Goal: Task Accomplishment & Management: Complete application form

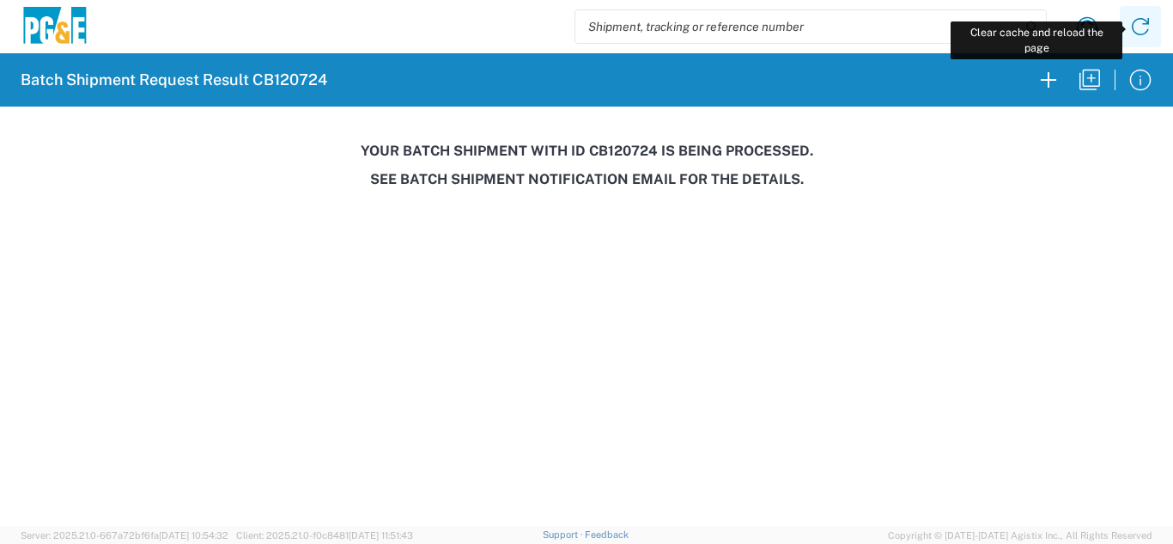
click at [1140, 21] on icon at bounding box center [1140, 26] width 27 height 27
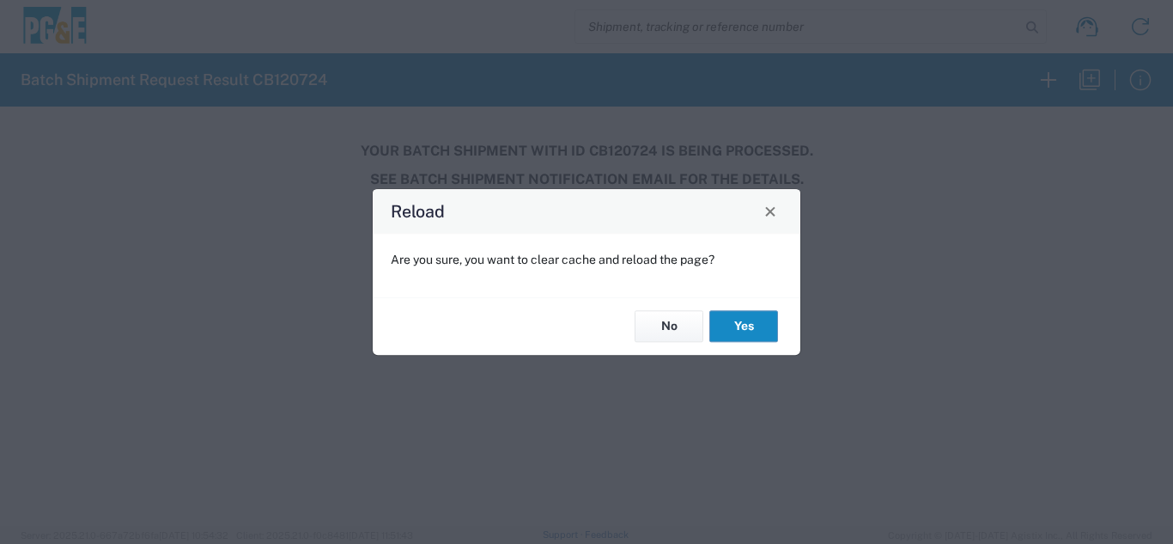
click at [744, 331] on button "Yes" at bounding box center [743, 327] width 69 height 32
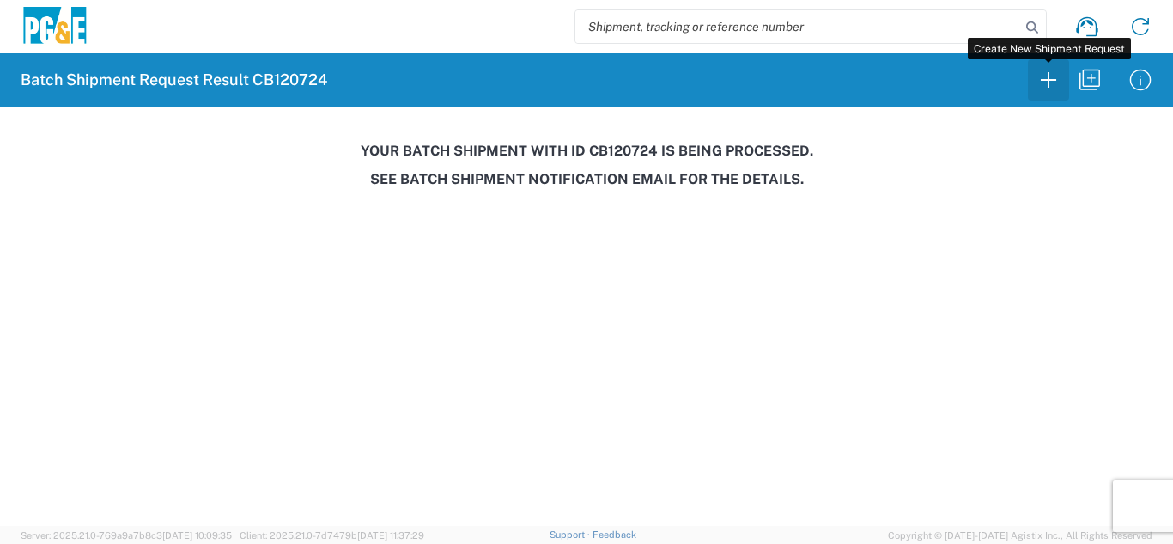
click at [1049, 88] on icon "button" at bounding box center [1048, 79] width 27 height 27
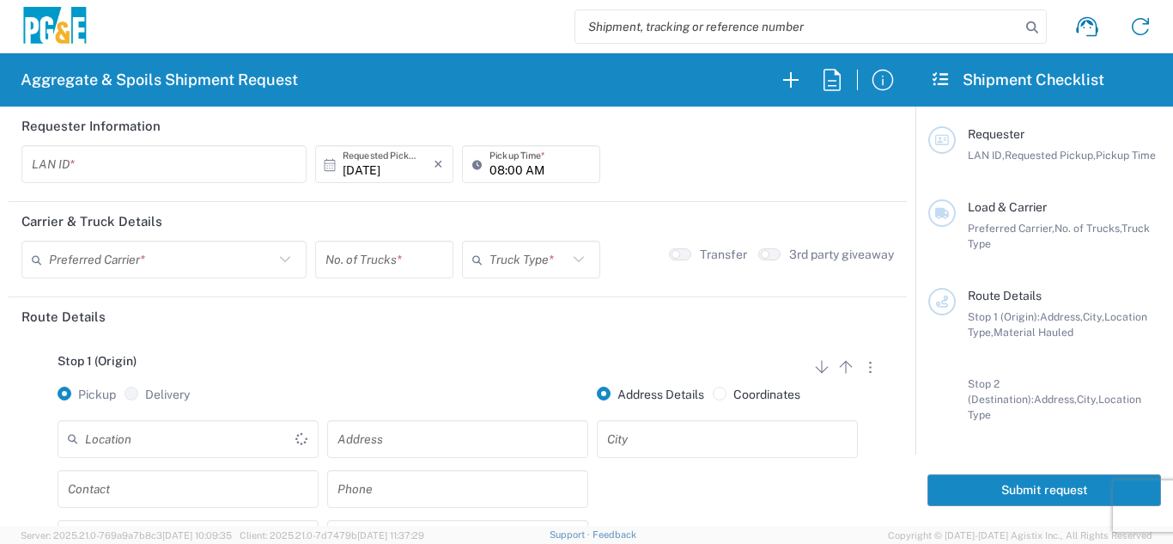
click at [187, 441] on input "text" at bounding box center [190, 438] width 210 height 30
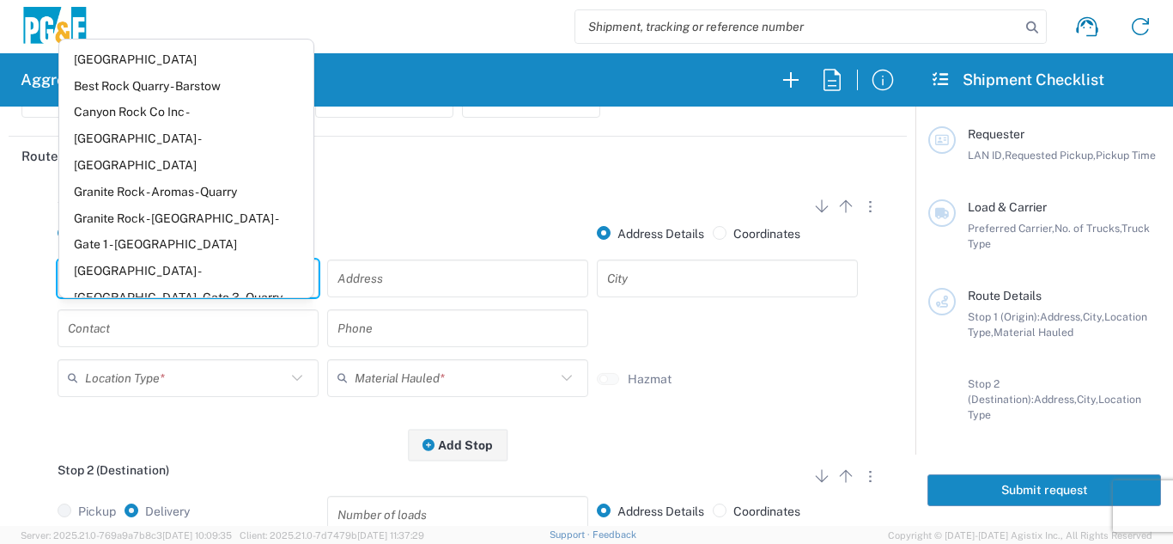
scroll to position [172, 0]
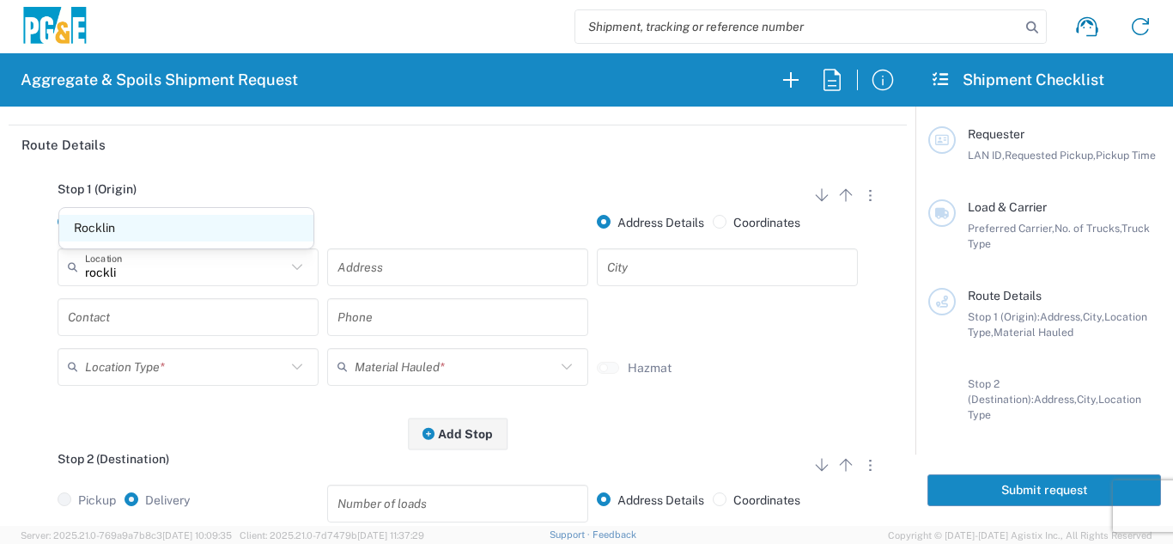
click at [128, 222] on span "Rocklin" at bounding box center [186, 228] width 254 height 27
type input "Rocklin"
type input "[STREET_ADDRESS]"
type input "Rocklin"
type input "Business No Loading Dock"
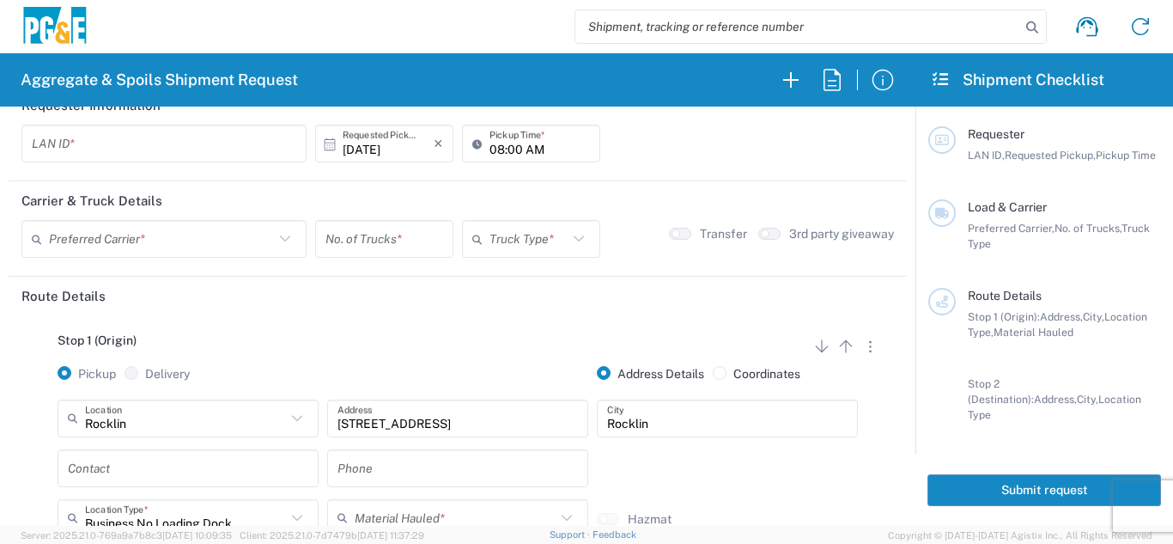
scroll to position [0, 0]
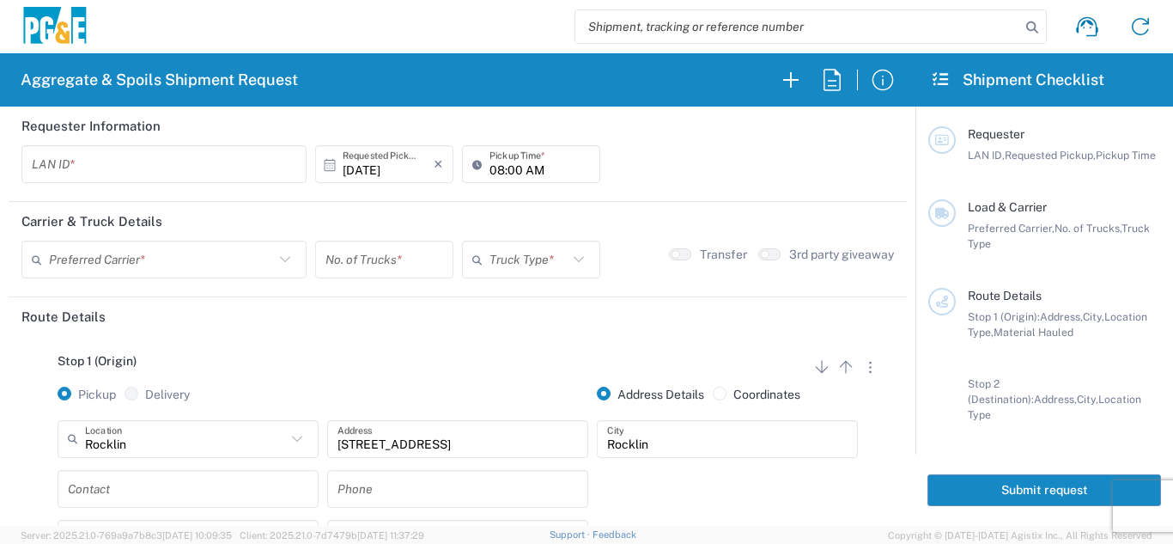
click at [118, 169] on input "text" at bounding box center [164, 164] width 264 height 30
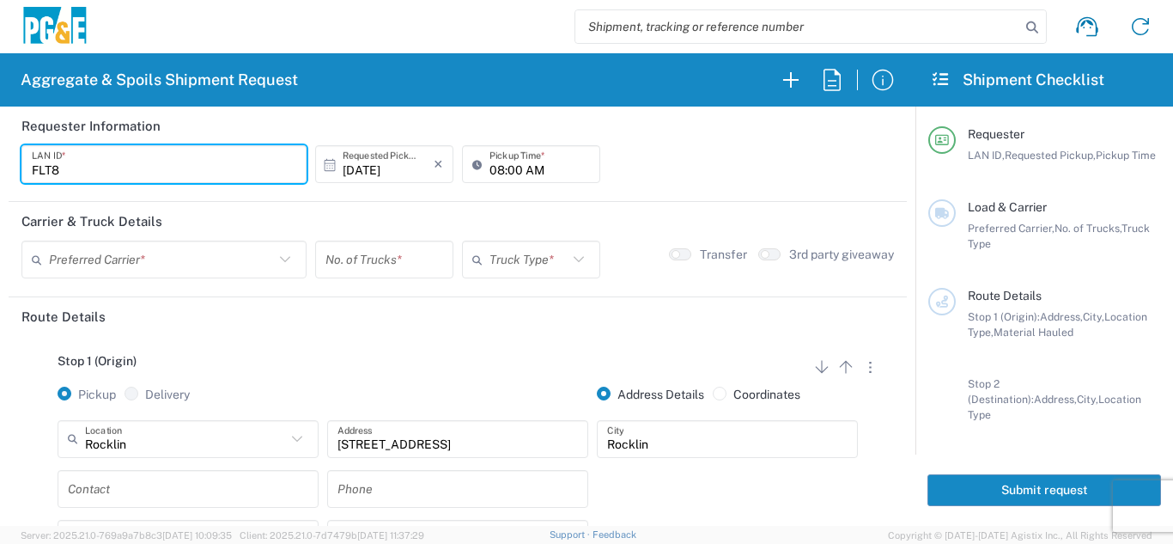
type input "FLT8"
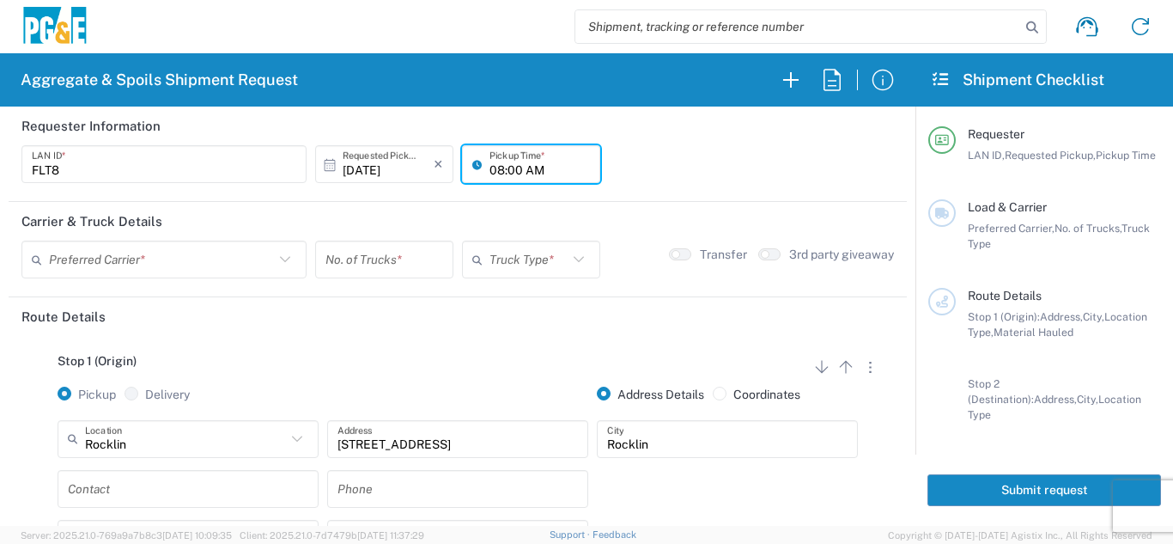
click at [491, 168] on input "08:00 AM" at bounding box center [539, 164] width 100 height 30
type input "07:00 AM"
click at [237, 267] on input "text" at bounding box center [161, 260] width 225 height 30
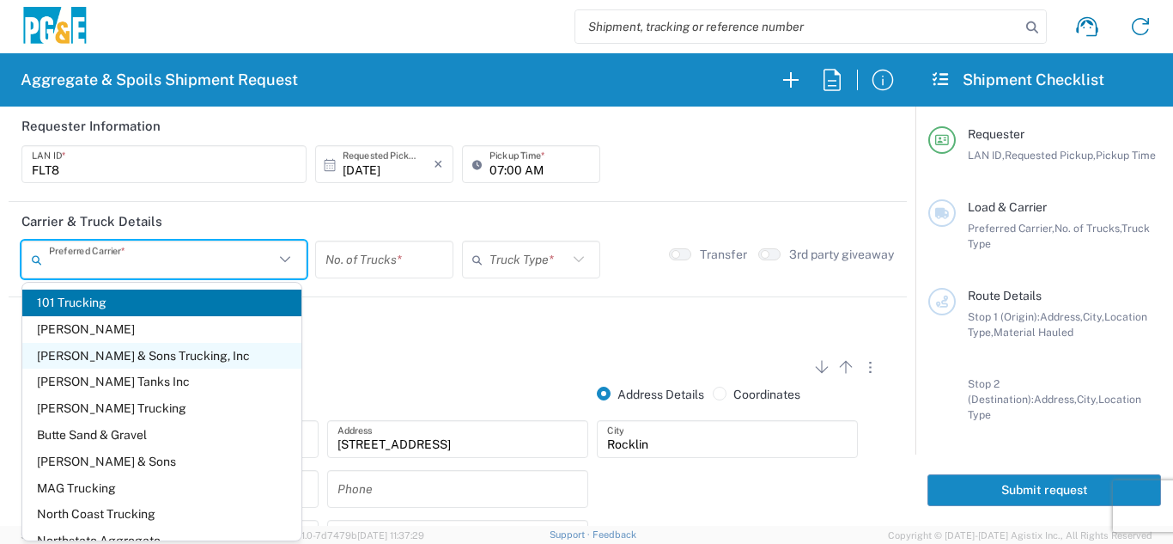
click at [149, 355] on span "[PERSON_NAME] & Sons Trucking, Inc" at bounding box center [161, 356] width 279 height 27
type input "[PERSON_NAME] & Sons Trucking, Inc"
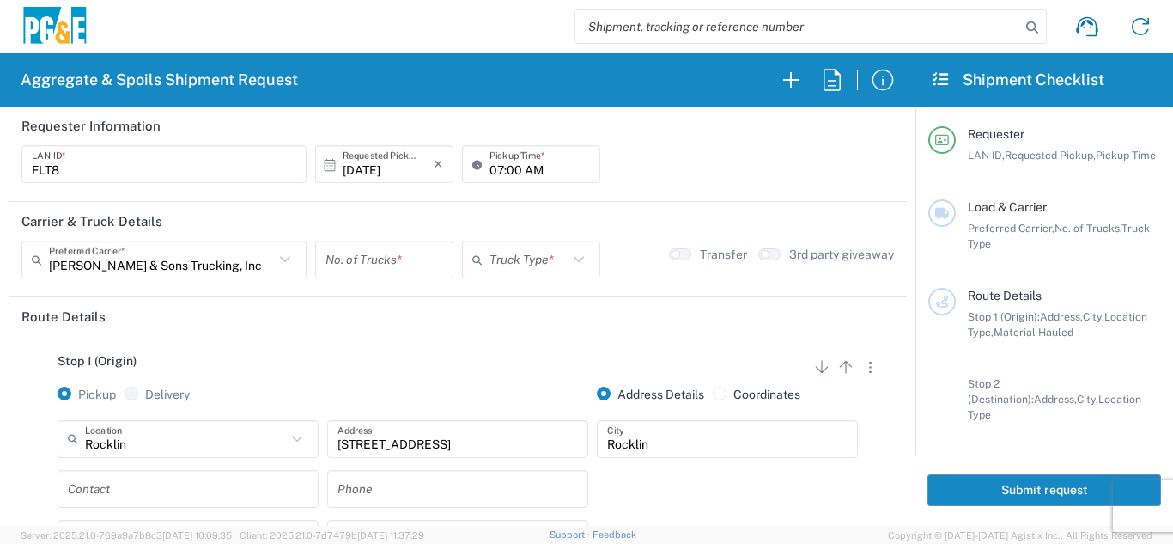
click at [399, 259] on input "number" at bounding box center [384, 260] width 118 height 30
type input "8"
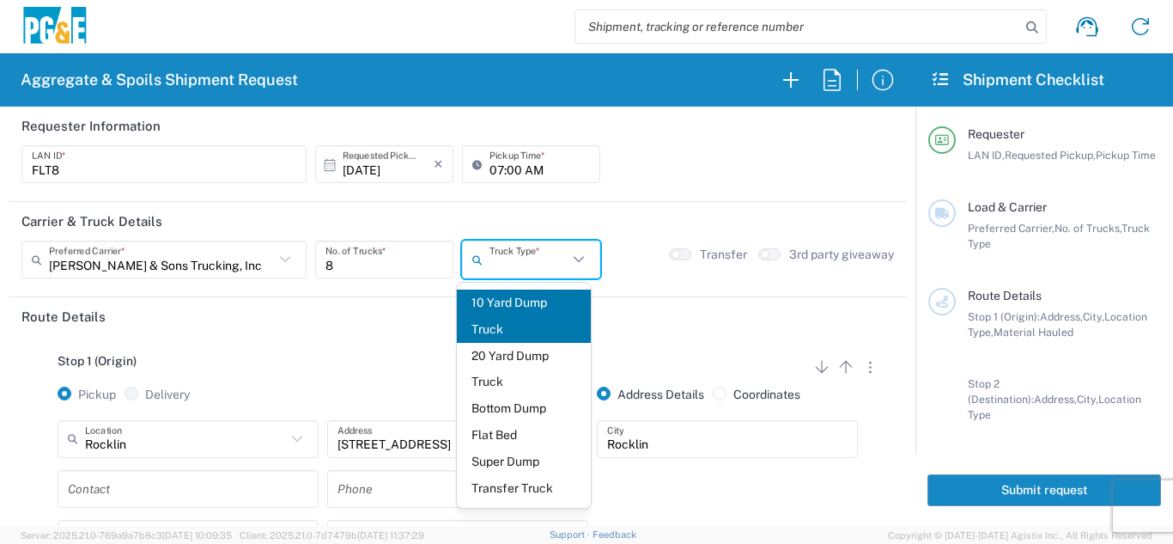
click at [510, 265] on input "text" at bounding box center [528, 260] width 78 height 30
click at [492, 459] on span "Super Dump" at bounding box center [524, 461] width 135 height 27
type input "Super Dump"
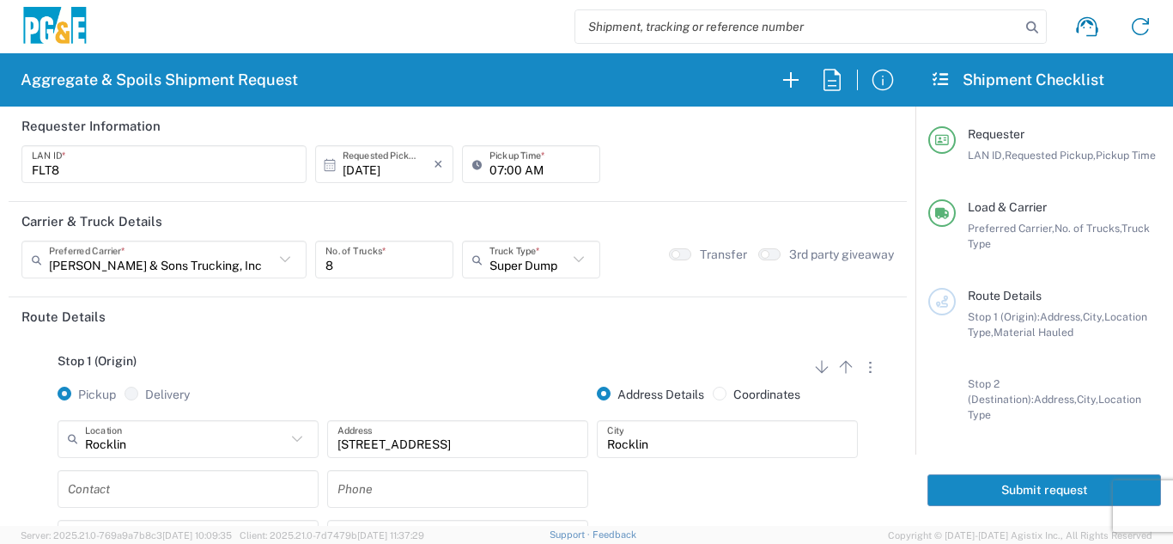
click at [394, 349] on div "Stop 1 (Origin) Add Stop Above Add Stop Below Remove Stop Pickup Delivery Addre…" at bounding box center [457, 471] width 872 height 270
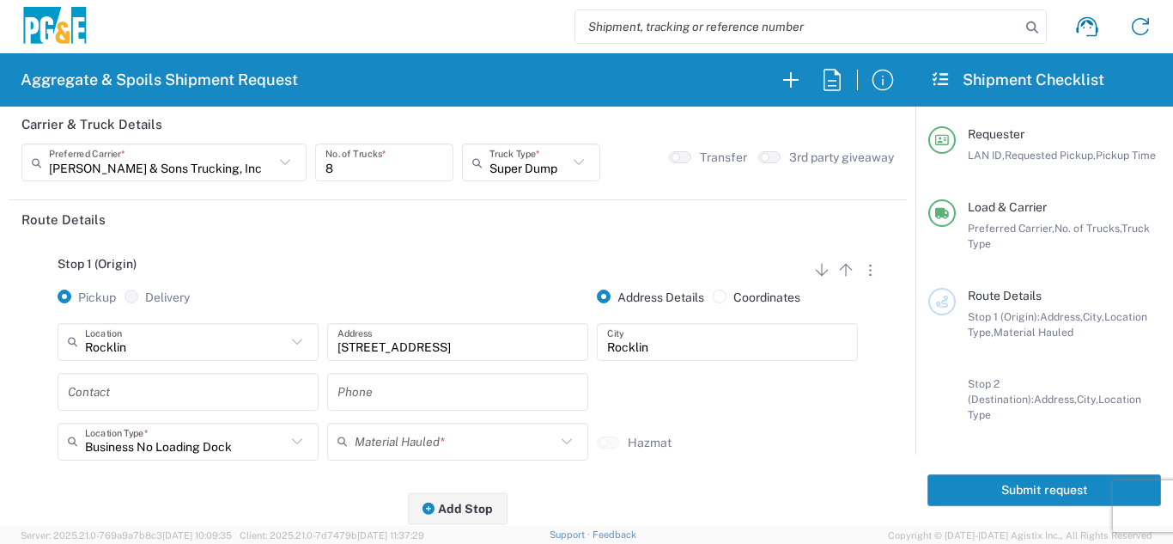
scroll to position [172, 0]
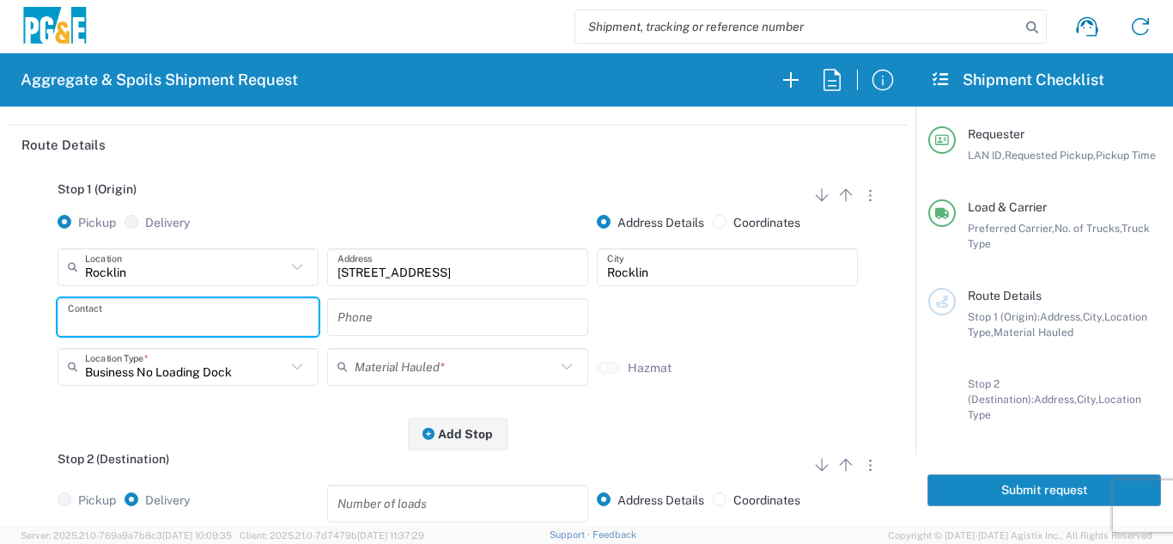
click at [158, 324] on input "text" at bounding box center [188, 316] width 240 height 30
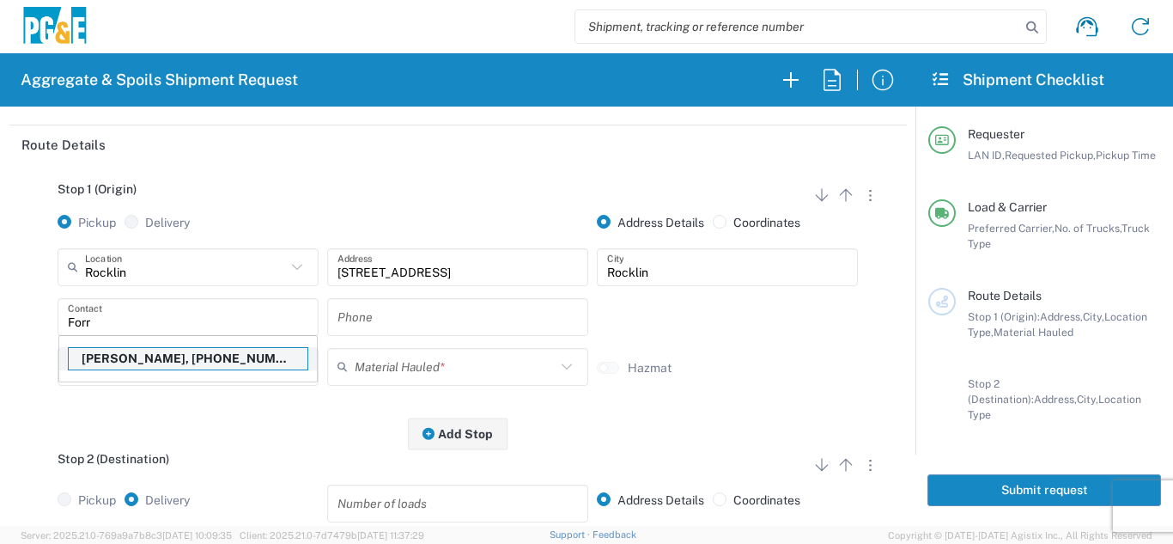
click at [137, 363] on p "[PERSON_NAME], [PHONE_NUMBER]" at bounding box center [188, 358] width 239 height 21
type input "[PERSON_NAME]"
type input "[PHONE_NUMBER]"
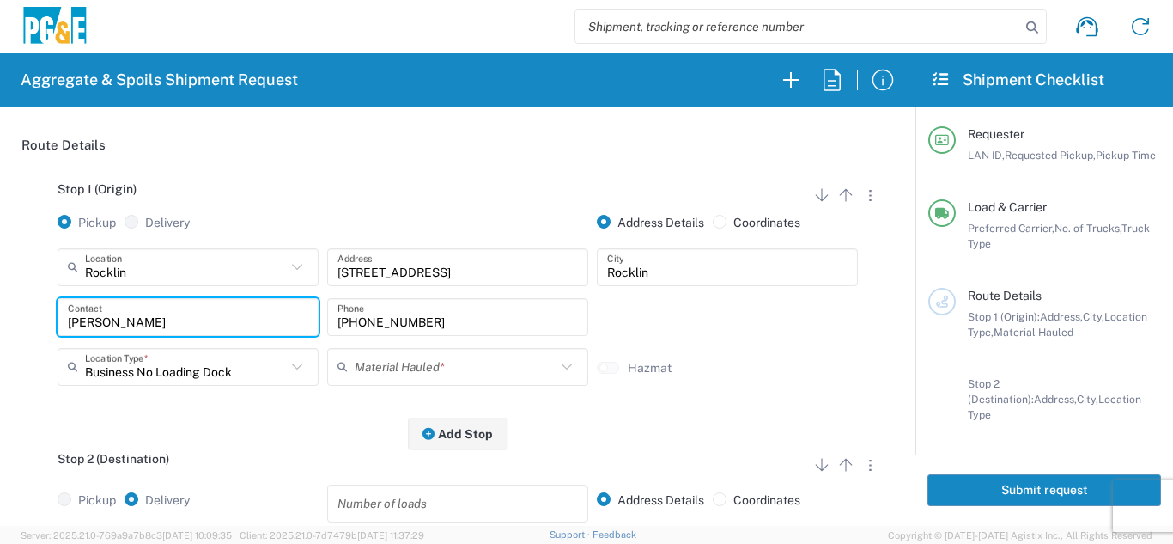
click at [355, 364] on input "text" at bounding box center [455, 366] width 201 height 30
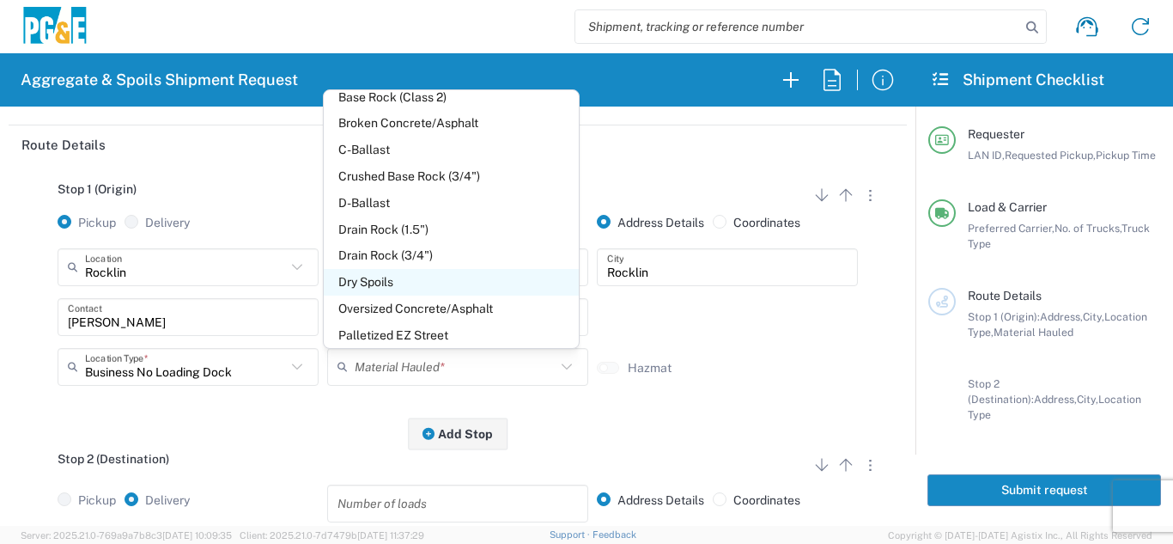
click at [368, 281] on span "Dry Spoils" at bounding box center [451, 282] width 254 height 27
type input "Dry Spoils"
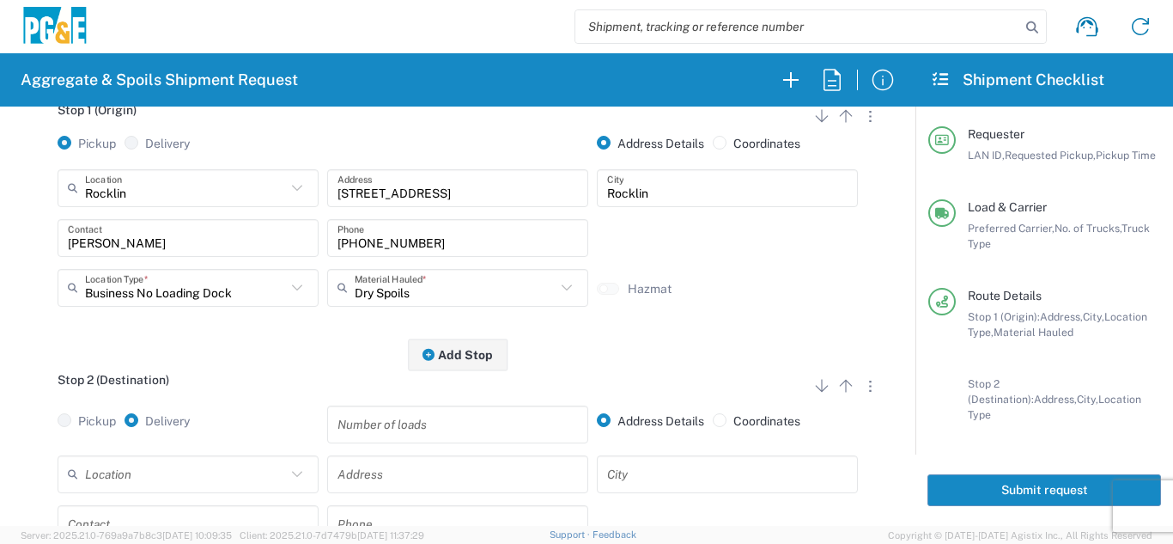
scroll to position [343, 0]
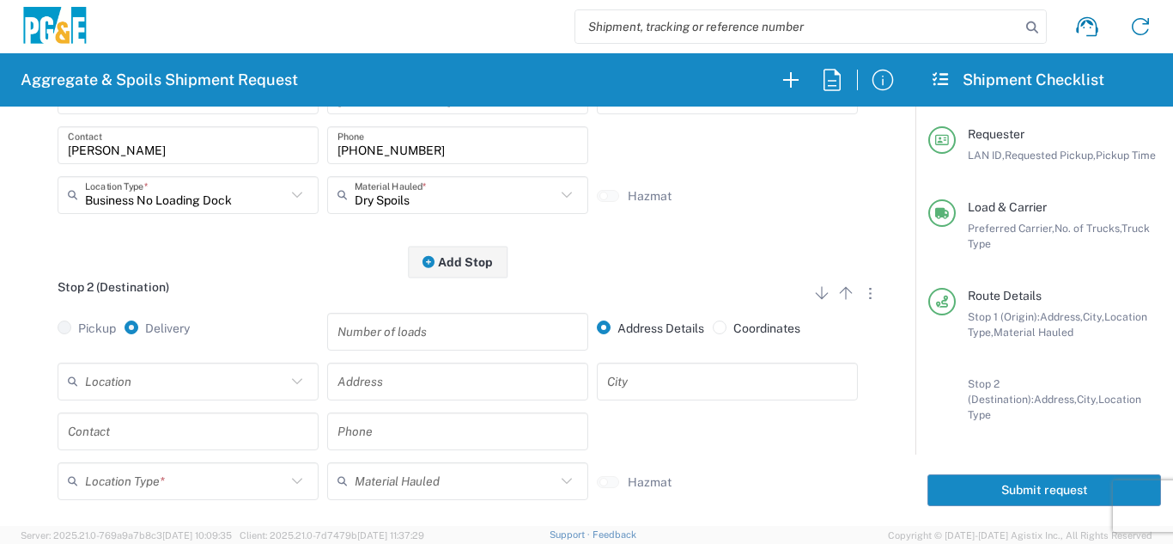
click at [234, 388] on input "text" at bounding box center [185, 381] width 201 height 30
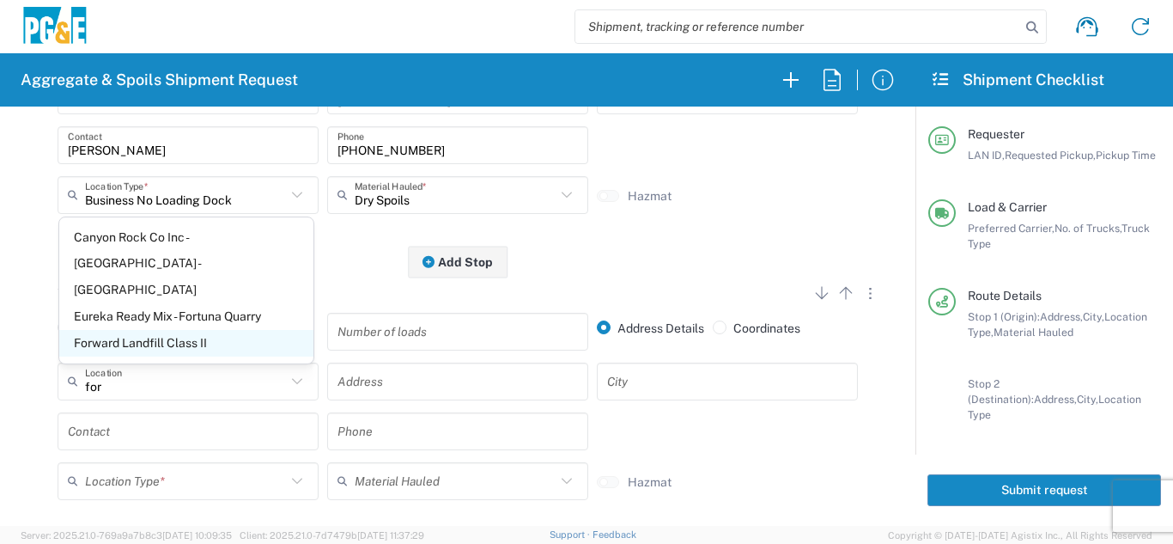
click at [175, 343] on span "Forward Landfill Class II" at bounding box center [186, 343] width 254 height 27
type input "Forward Landfill Class II"
type input "[STREET_ADDRESS][PERSON_NAME]"
type input "Manteca"
type input "Landfill"
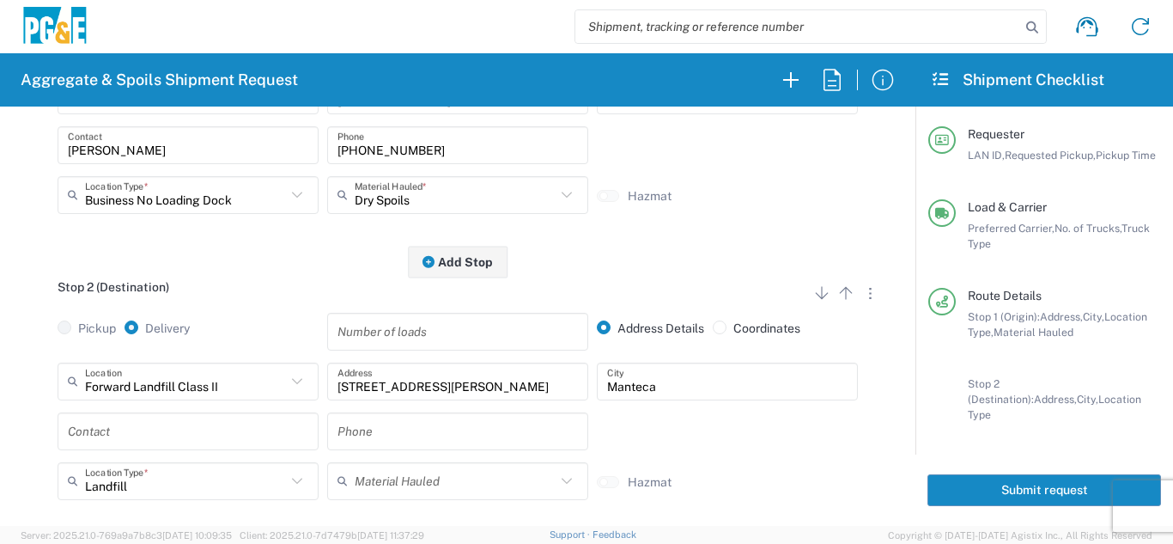
click at [135, 446] on input "text" at bounding box center [188, 431] width 240 height 30
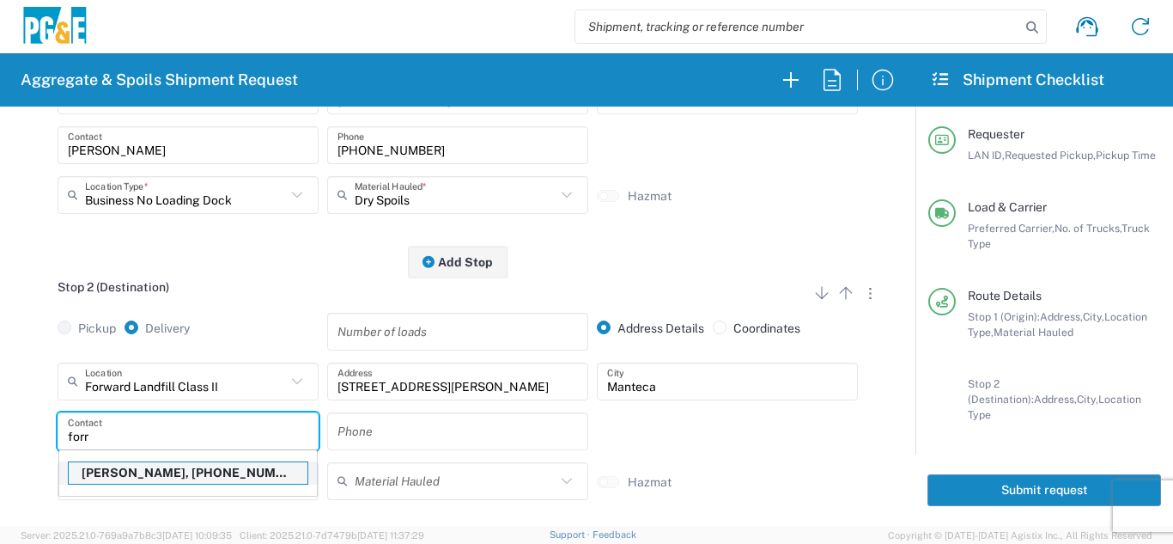
click at [146, 478] on p "[PERSON_NAME], [PHONE_NUMBER]" at bounding box center [188, 472] width 239 height 21
type input "[PERSON_NAME]"
type input "[PHONE_NUMBER]"
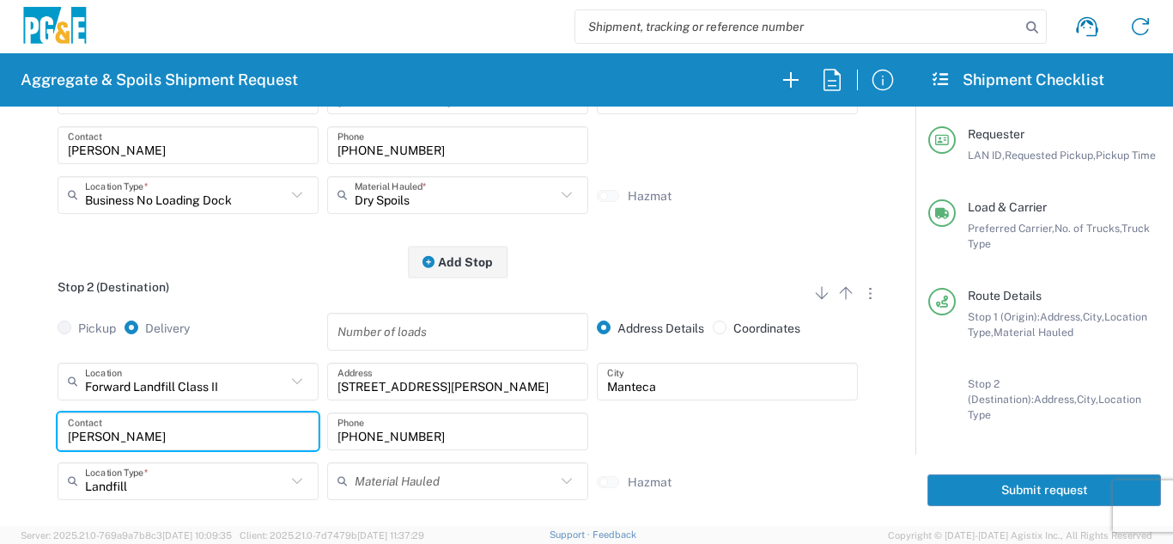
click at [26, 446] on div "Forward Landfill Class II Location Forward Landfill Class II [STREET_ADDRESS][P…" at bounding box center [457, 436] width 872 height 149
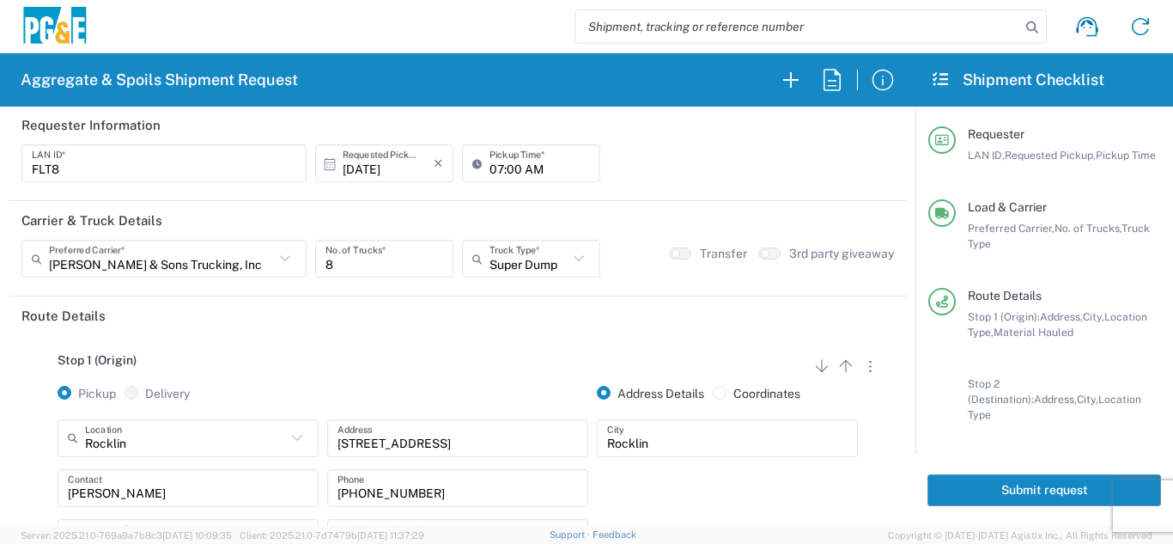
scroll to position [0, 0]
click at [962, 474] on button "Submit request" at bounding box center [1044, 490] width 234 height 32
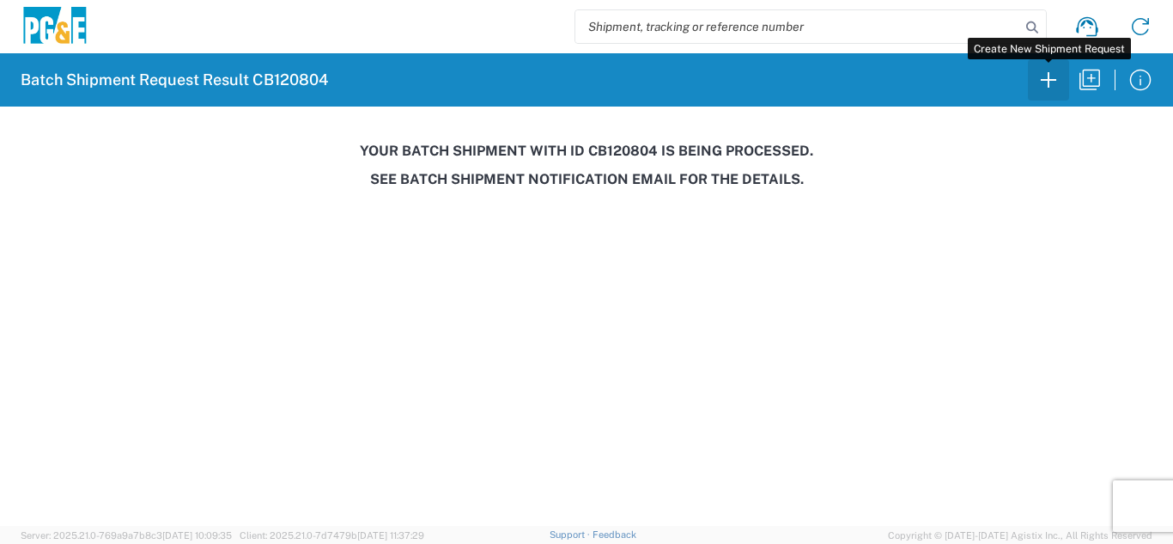
click at [1050, 85] on icon "button" at bounding box center [1048, 79] width 27 height 27
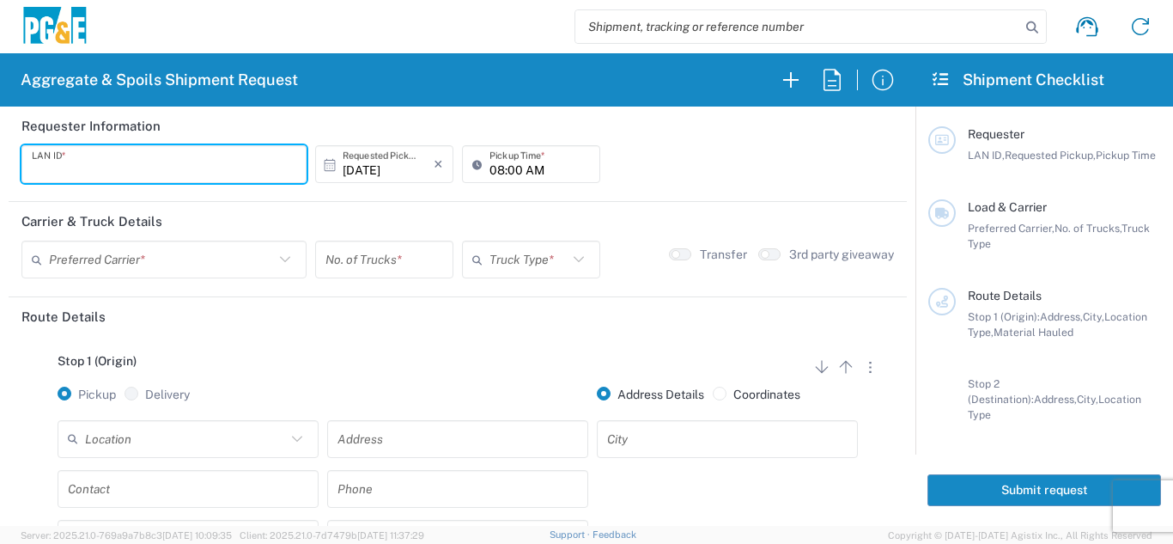
click at [86, 167] on input "text" at bounding box center [164, 164] width 264 height 30
type input "TAAA"
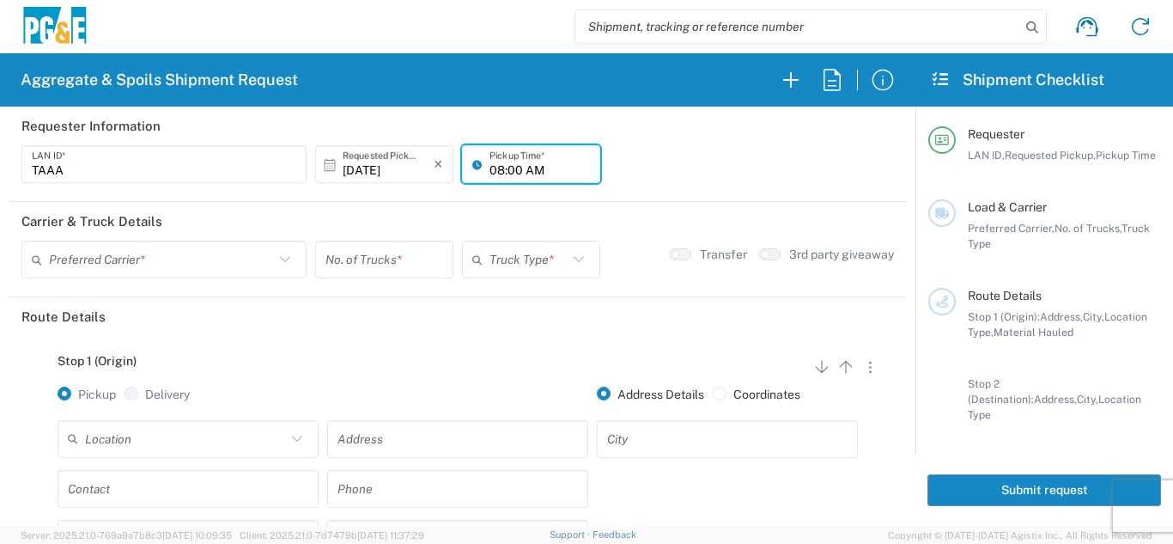
click at [495, 172] on input "08:00 AM" at bounding box center [539, 164] width 100 height 30
click at [508, 169] on input "05:00 AM" at bounding box center [539, 164] width 100 height 30
type input "05:30 AM"
click at [220, 267] on input "text" at bounding box center [161, 260] width 225 height 30
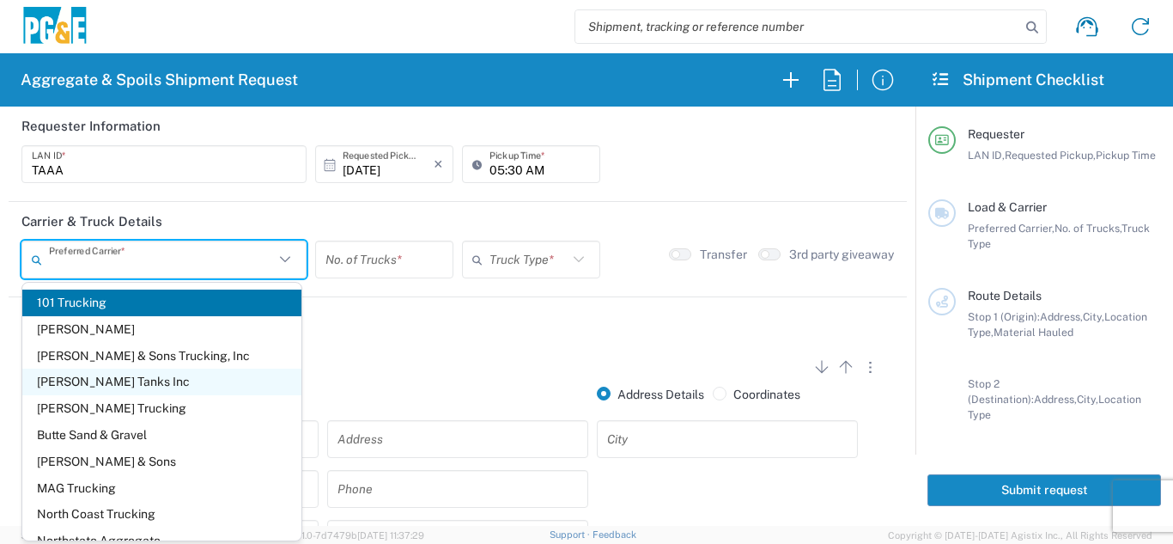
click at [107, 376] on span "[PERSON_NAME] Tanks Inc" at bounding box center [161, 381] width 279 height 27
type input "[PERSON_NAME] Tanks Inc"
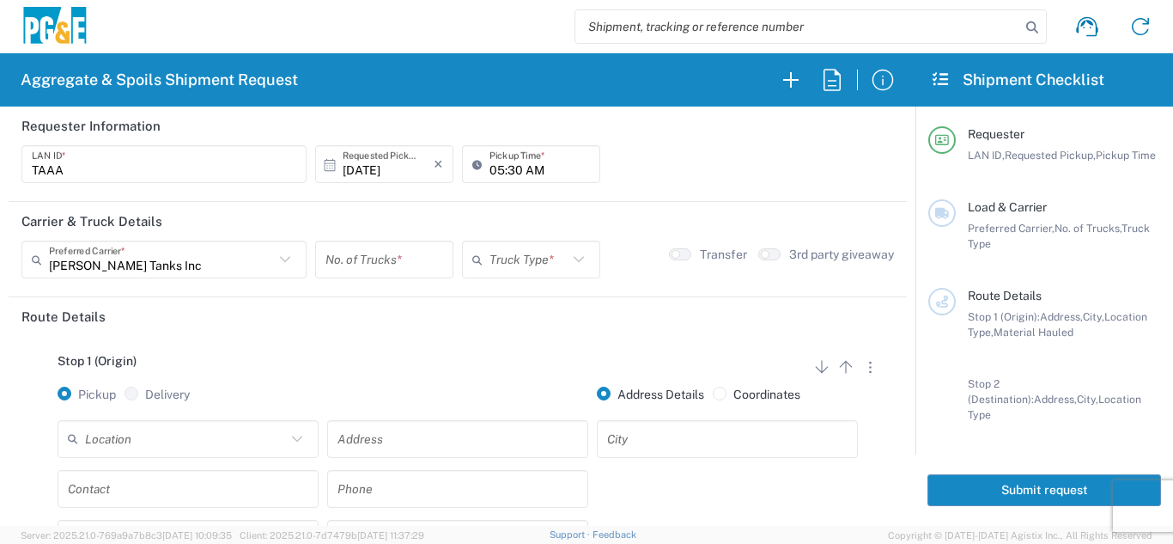
click at [358, 267] on input "number" at bounding box center [384, 260] width 118 height 30
type input "6"
click at [500, 260] on input "text" at bounding box center [528, 260] width 78 height 30
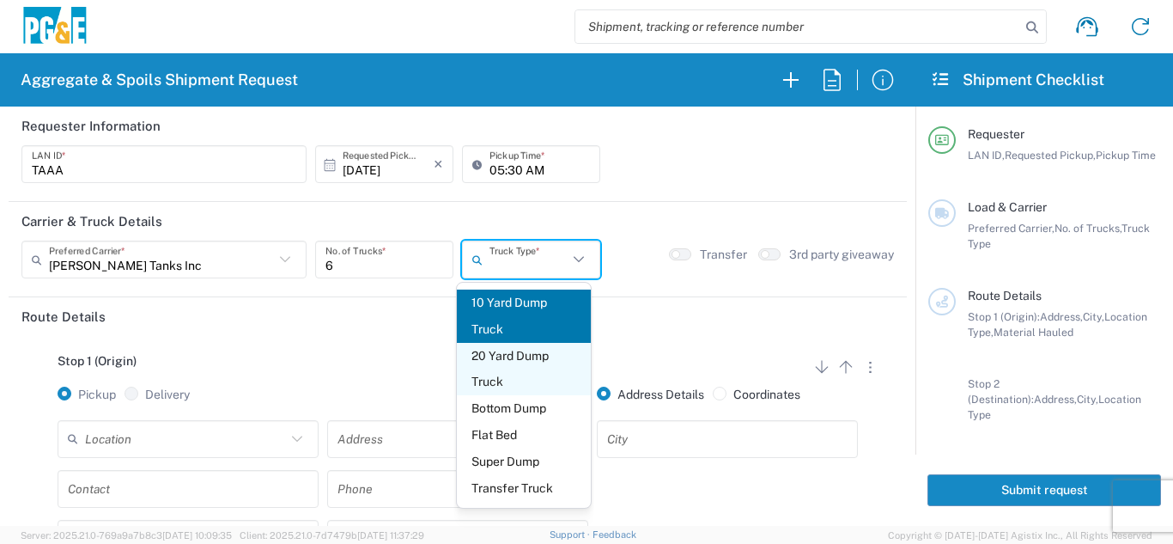
click at [519, 370] on span "20 Yard Dump Truck" at bounding box center [524, 369] width 135 height 53
type input "20 Yard Dump Truck"
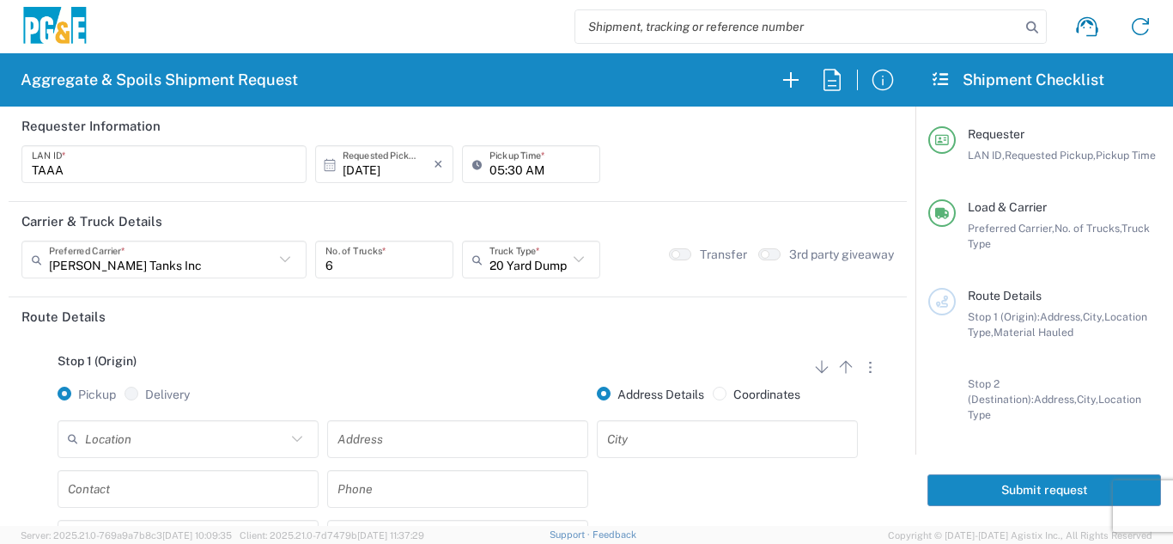
click at [446, 341] on div "Stop 1 (Origin) Add Stop Above Add Stop Below Remove Stop Pickup Delivery Addre…" at bounding box center [457, 471] width 872 height 270
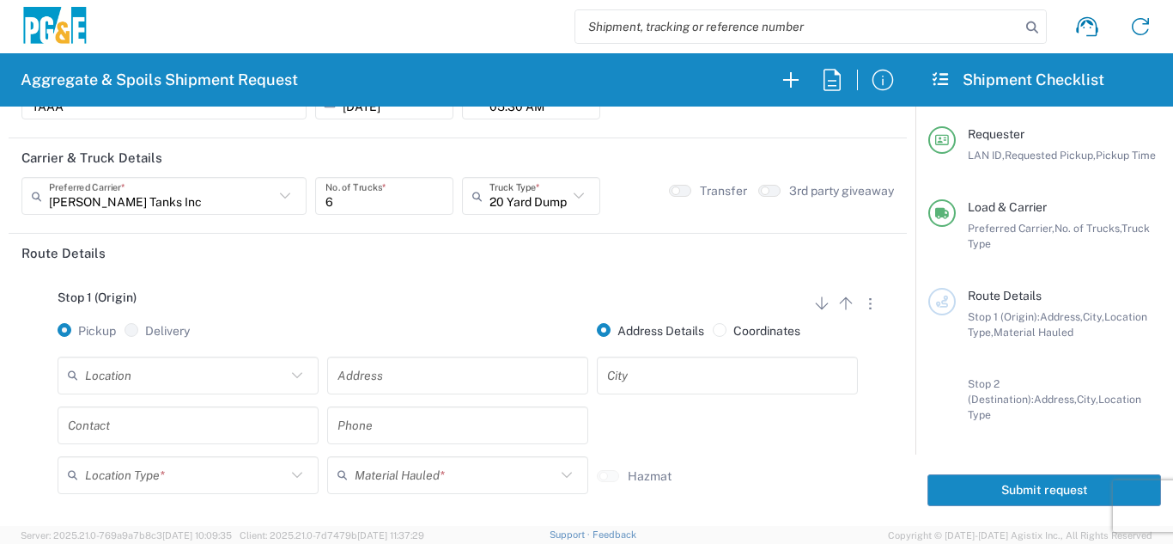
scroll to position [172, 0]
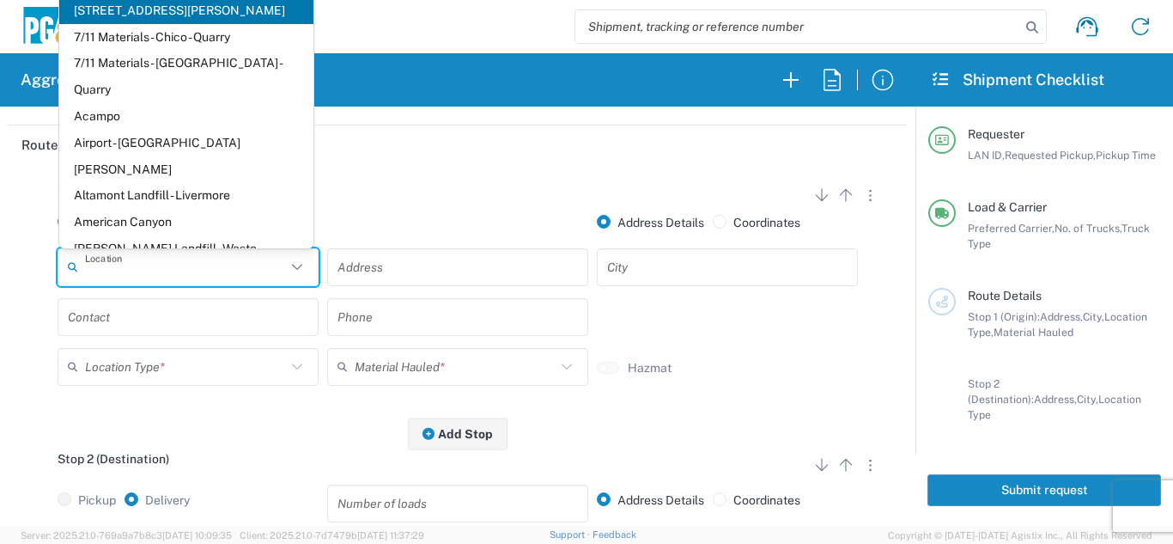
click at [200, 255] on input "text" at bounding box center [185, 267] width 201 height 30
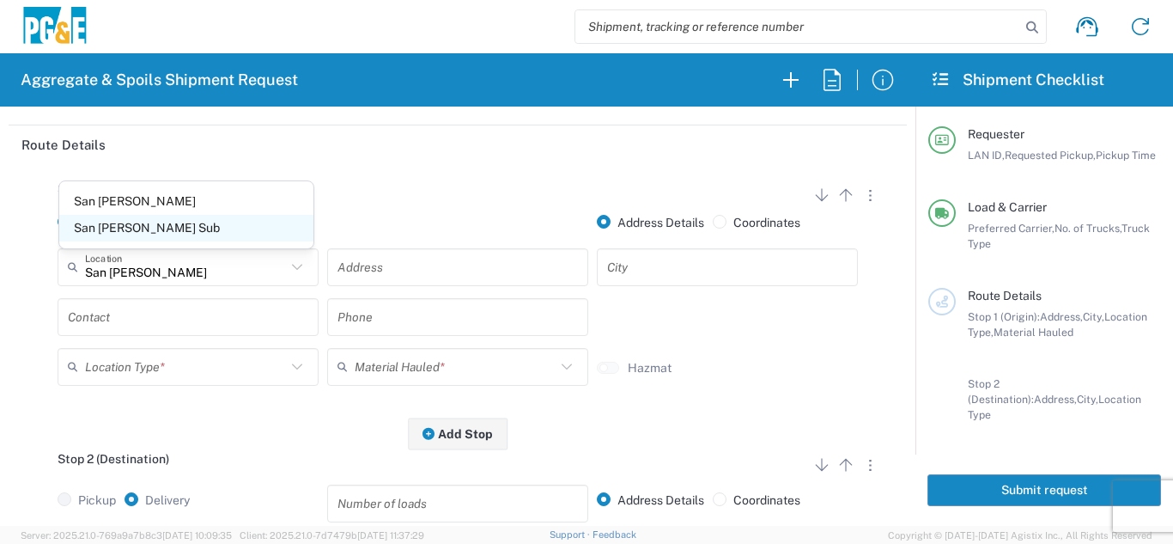
click at [170, 231] on span "San [PERSON_NAME] Sub" at bounding box center [186, 228] width 254 height 27
type input "San [PERSON_NAME] Sub"
type input "1950 Del Mar Dr"
type input "San [PERSON_NAME]"
type input "Business No Loading Dock"
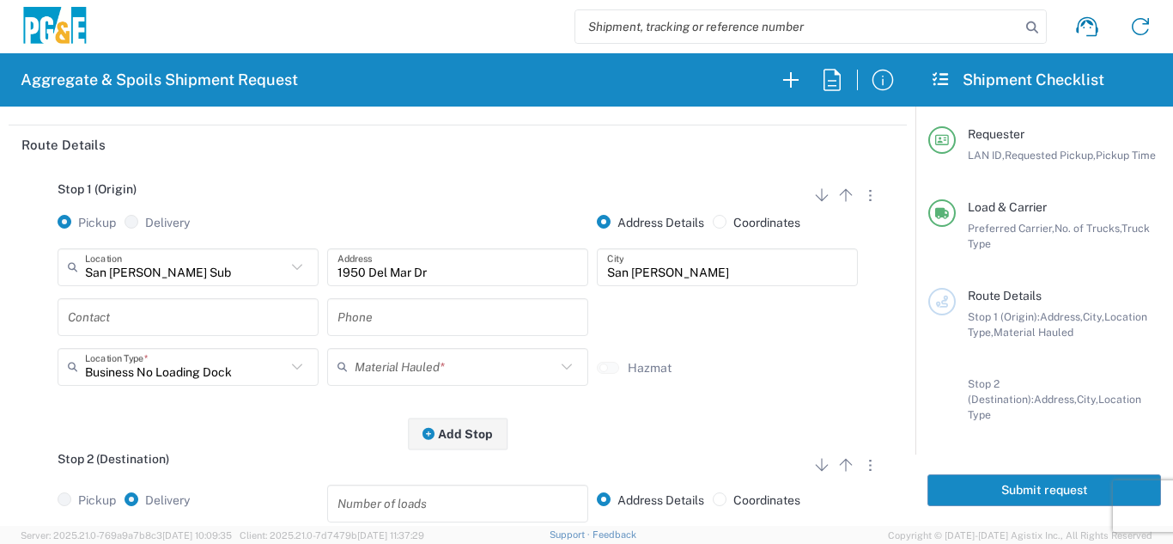
click at [166, 317] on input "text" at bounding box center [188, 316] width 240 height 30
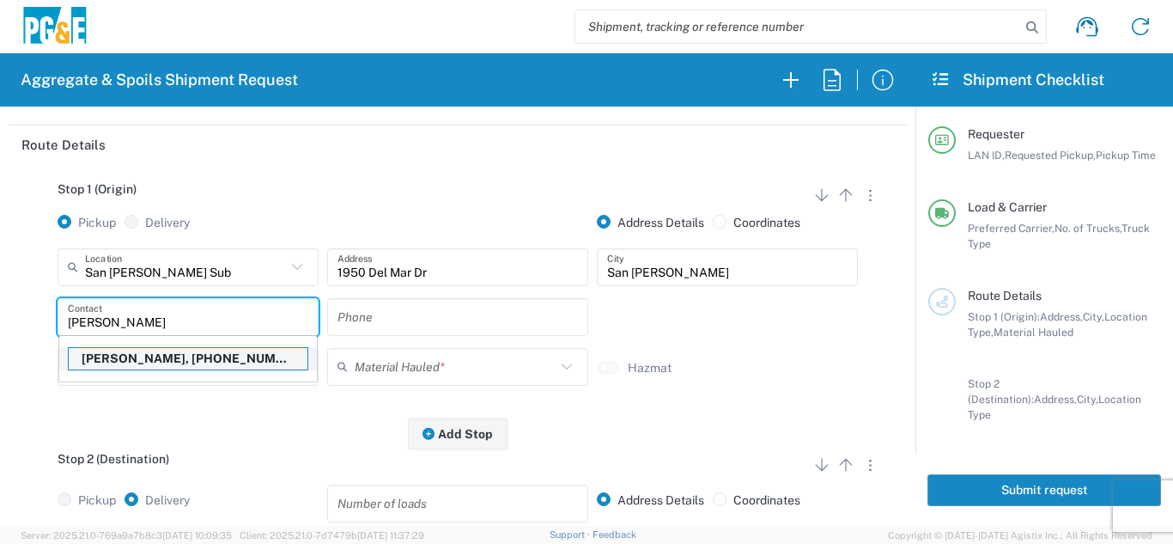
click at [183, 362] on p "[PERSON_NAME], [PHONE_NUMBER]" at bounding box center [188, 358] width 239 height 21
type input "[PERSON_NAME]"
type input "[PHONE_NUMBER]"
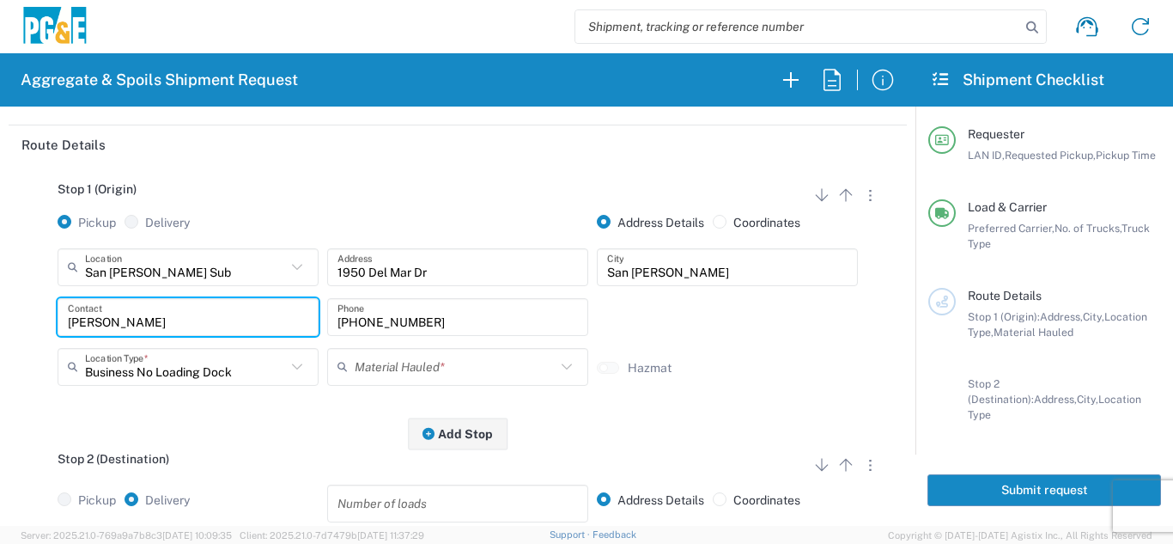
click at [339, 368] on icon at bounding box center [345, 366] width 17 height 27
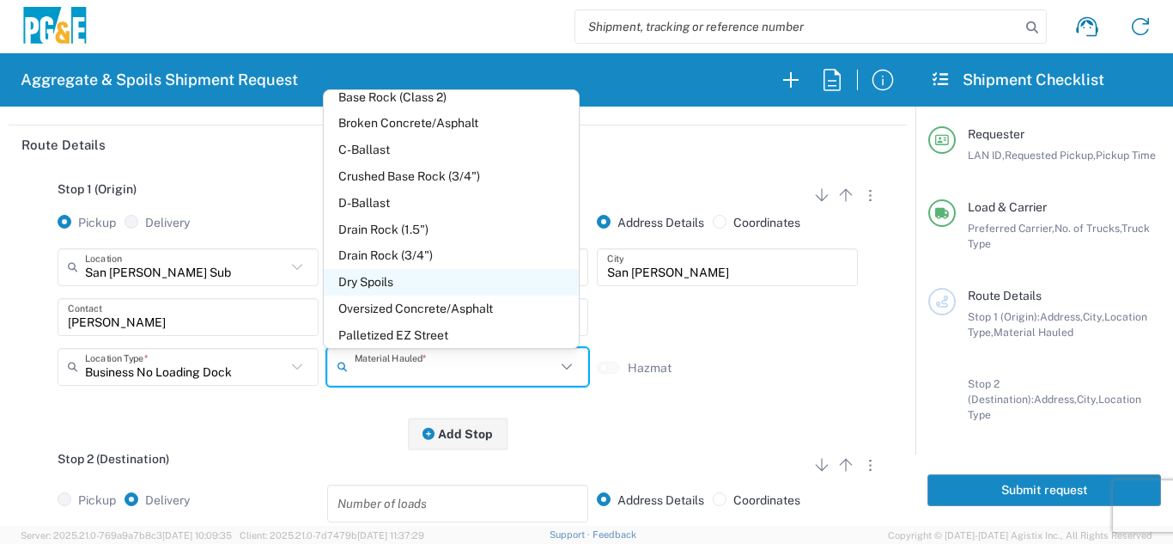
click at [372, 277] on span "Dry Spoils" at bounding box center [451, 282] width 254 height 27
type input "Dry Spoils"
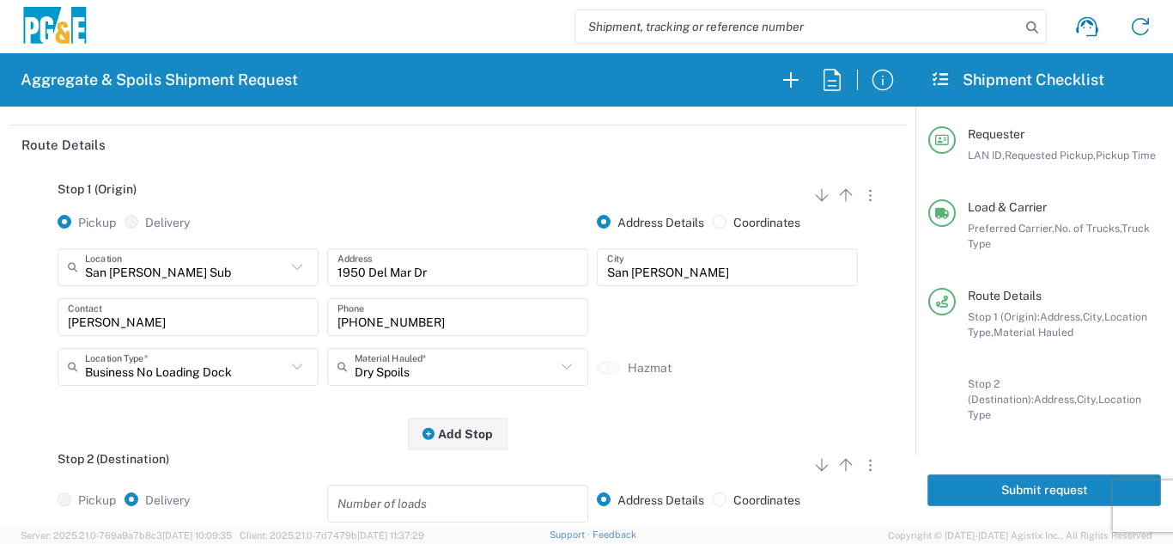
click at [290, 427] on div "Stop 1 (Origin) Add Stop Above Add Stop Below Remove Stop Pickup Delivery Addre…" at bounding box center [457, 299] width 872 height 270
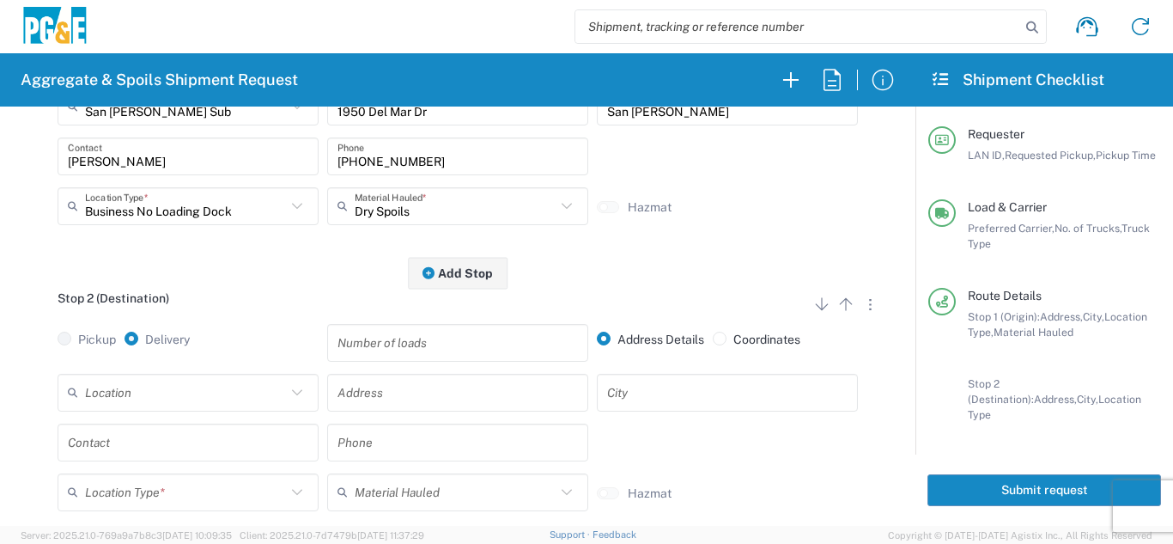
scroll to position [343, 0]
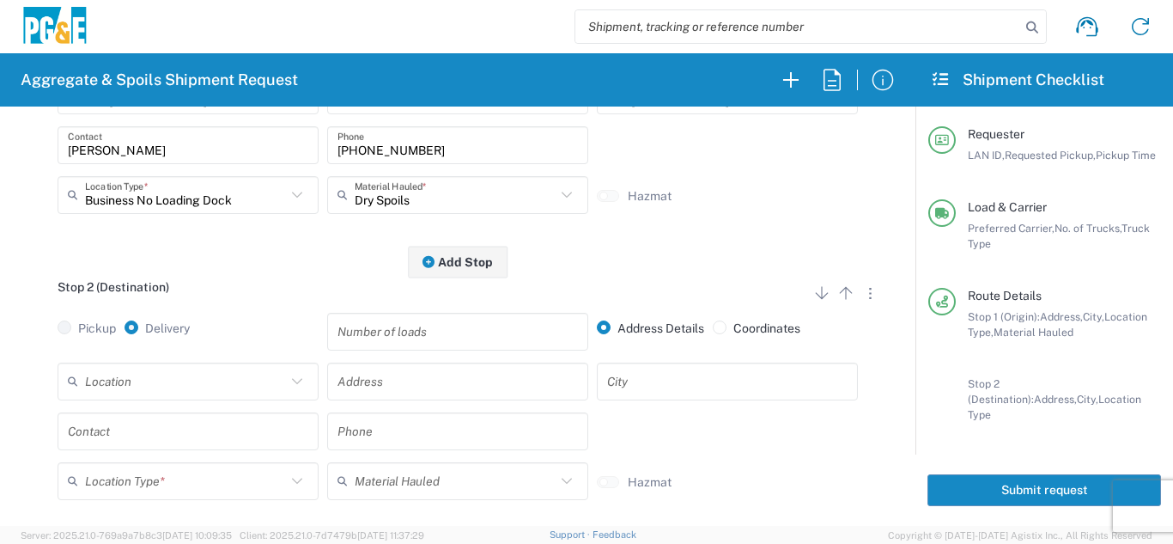
click at [222, 389] on input "text" at bounding box center [185, 381] width 201 height 30
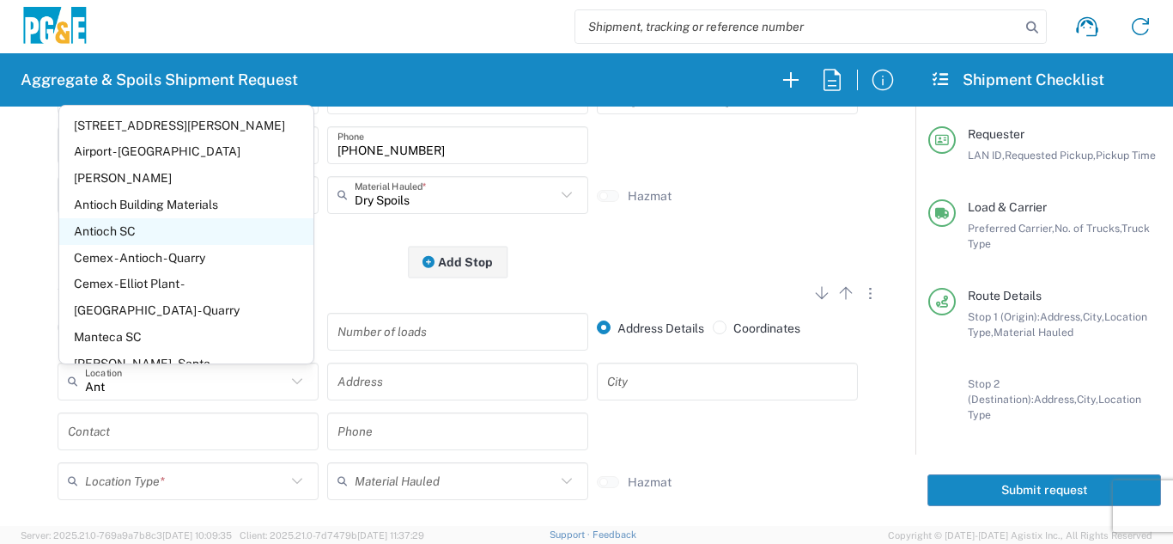
click at [129, 218] on span "Antioch SC" at bounding box center [186, 231] width 254 height 27
type input "Antioch SC"
type input "[STREET_ADDRESS]"
type input "Antioch"
type input "Business No Loading Dock"
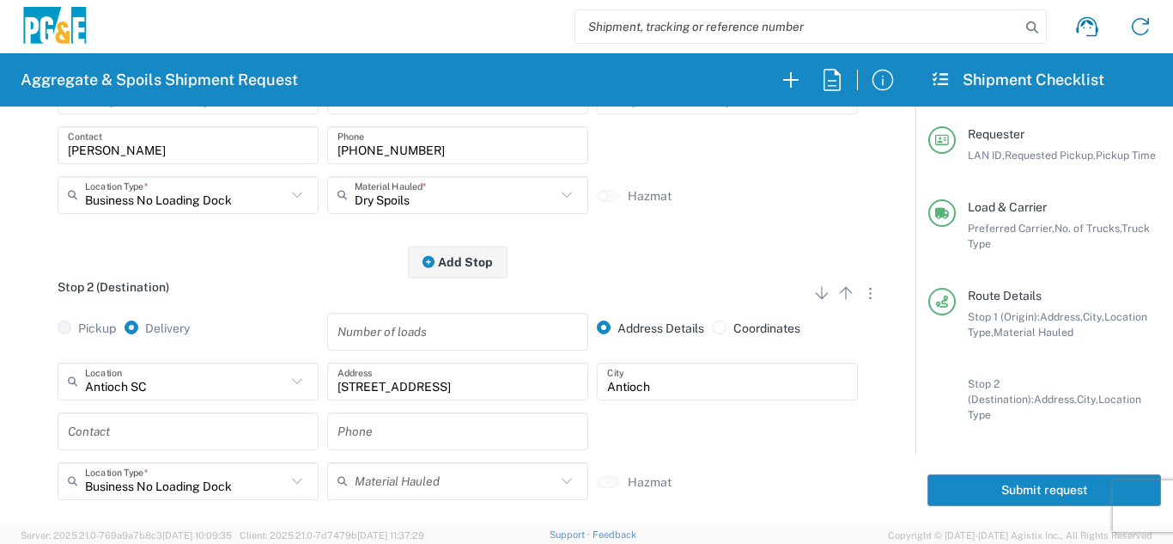
click at [39, 355] on div "Pickup Delivery Number of loads Address Details Coordinates" at bounding box center [457, 338] width 881 height 50
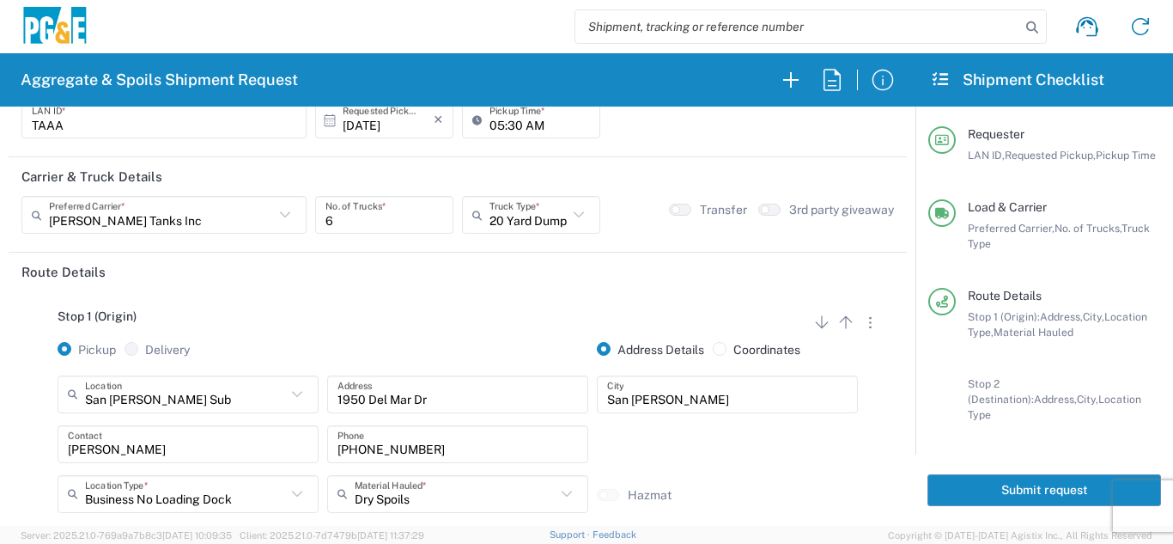
scroll to position [0, 0]
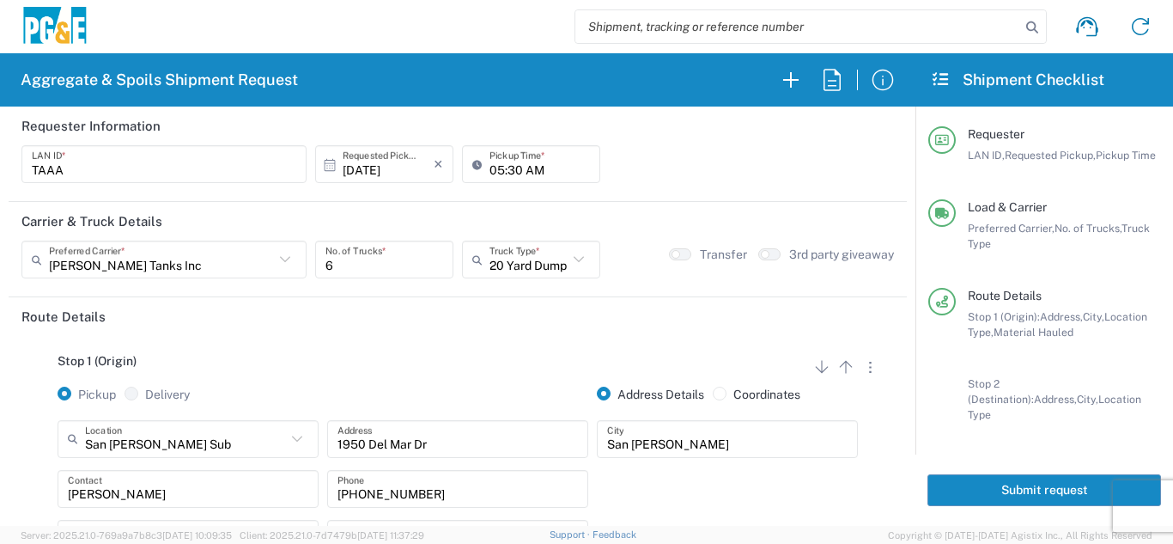
click at [1067, 482] on button "Submit request" at bounding box center [1044, 490] width 234 height 32
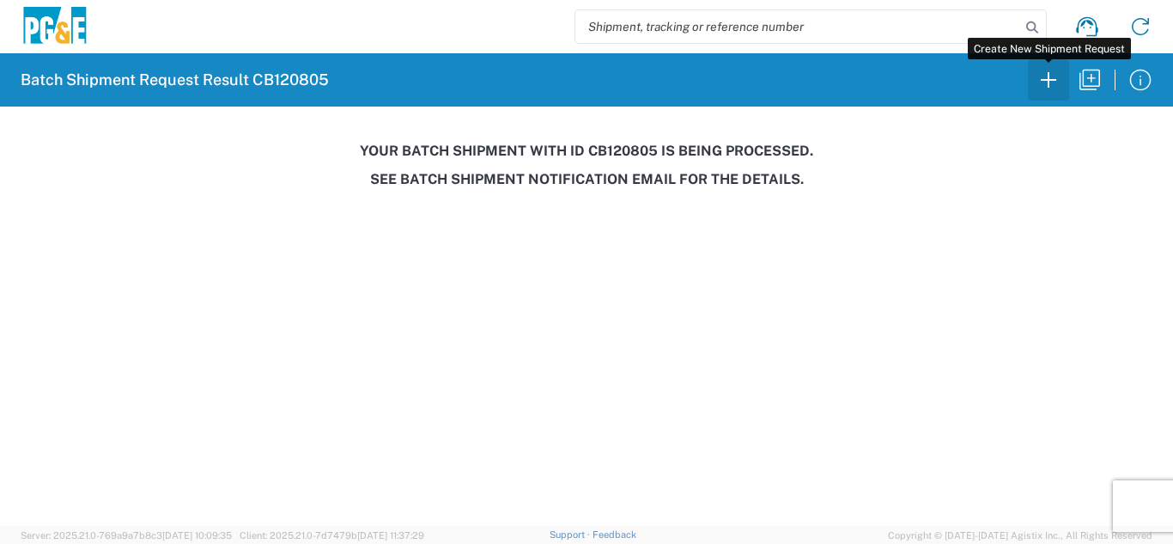
click at [1043, 88] on icon "button" at bounding box center [1048, 79] width 27 height 27
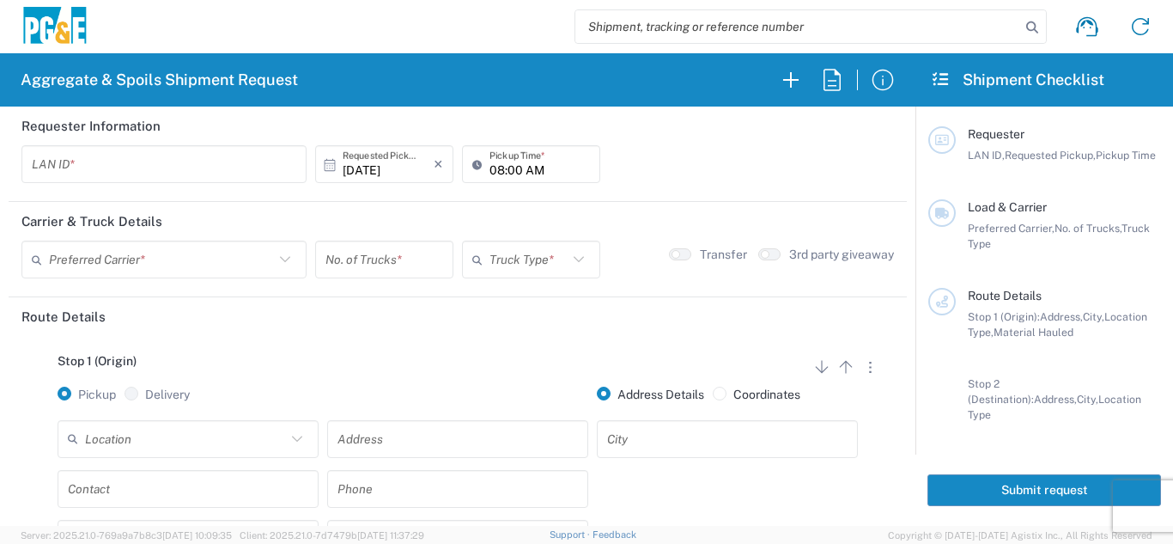
click at [137, 161] on input "text" at bounding box center [164, 164] width 264 height 30
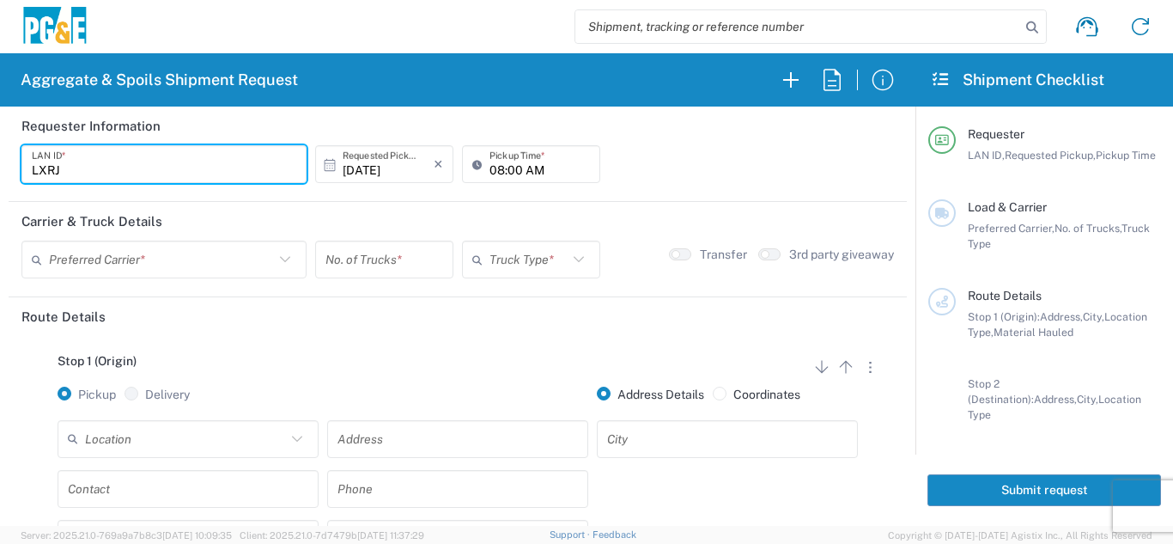
type input "LXRJ"
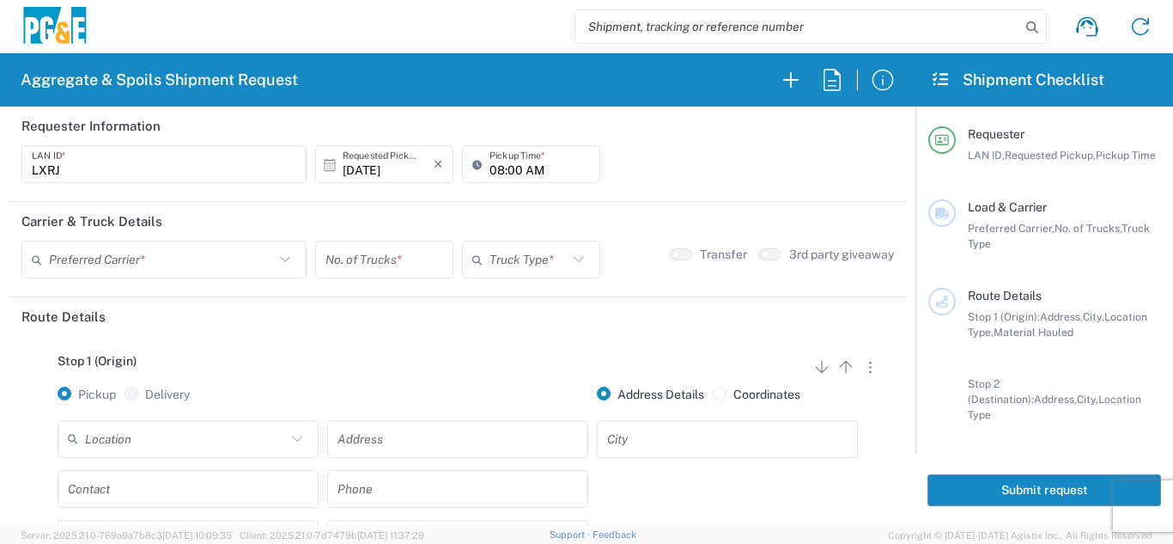
click at [479, 172] on icon at bounding box center [480, 163] width 17 height 27
drag, startPoint x: 474, startPoint y: 176, endPoint x: 488, endPoint y: 173, distance: 14.0
click at [474, 175] on icon at bounding box center [480, 163] width 17 height 27
click at [491, 173] on input "08:00 AM" at bounding box center [539, 164] width 100 height 30
type input "06:00 AM"
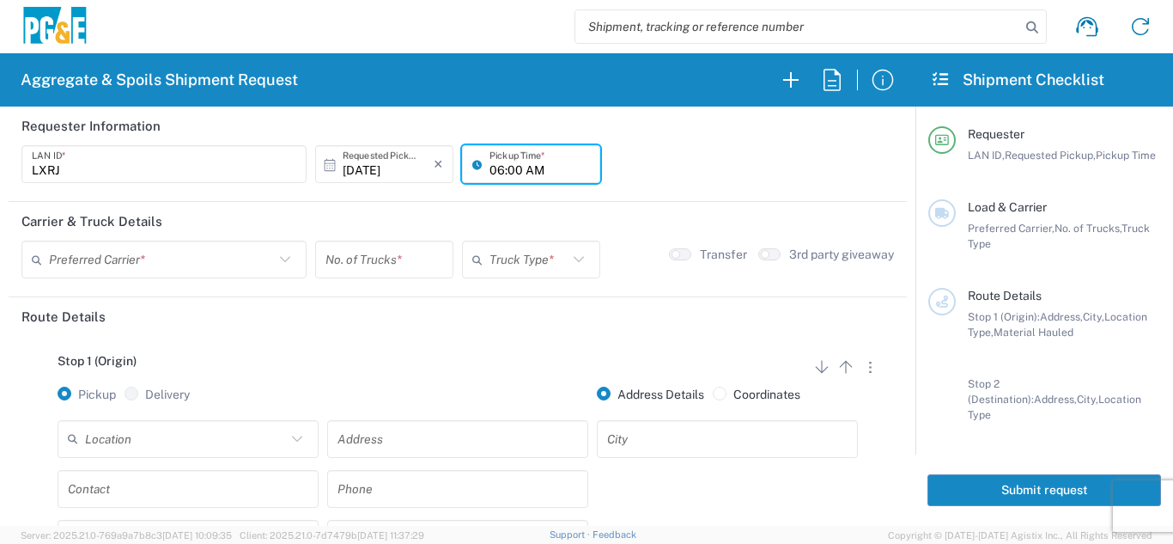
click at [165, 259] on input "text" at bounding box center [161, 260] width 225 height 30
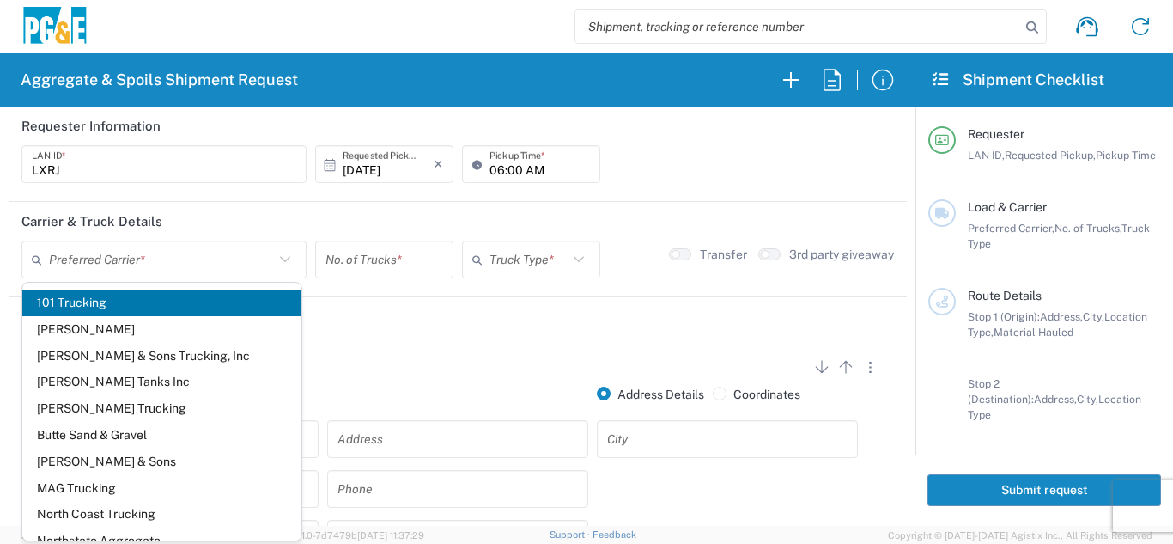
click at [64, 401] on span "[PERSON_NAME] Trucking" at bounding box center [161, 408] width 279 height 27
type input "[PERSON_NAME] Trucking"
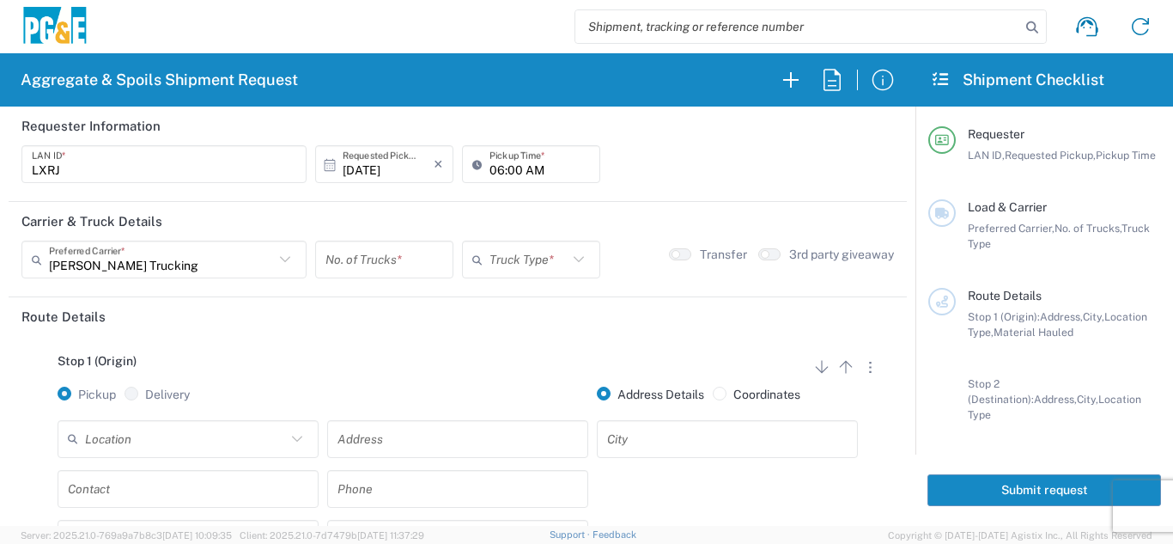
click at [377, 263] on input "number" at bounding box center [384, 260] width 118 height 30
type input "5"
click at [542, 270] on input "text" at bounding box center [528, 260] width 78 height 30
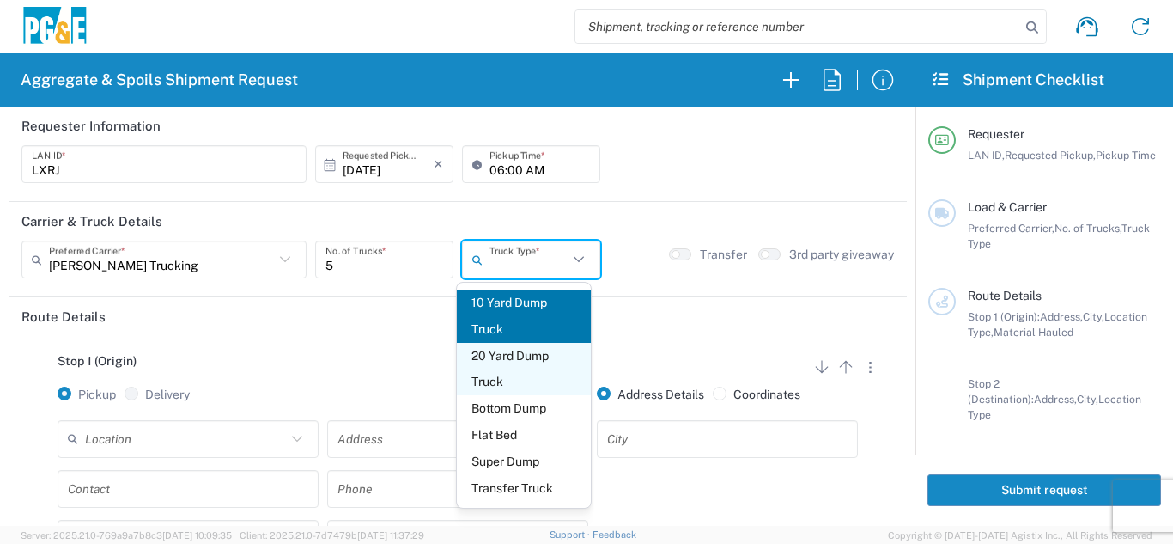
click at [507, 370] on span "20 Yard Dump Truck" at bounding box center [524, 369] width 135 height 53
type input "20 Yard Dump Truck"
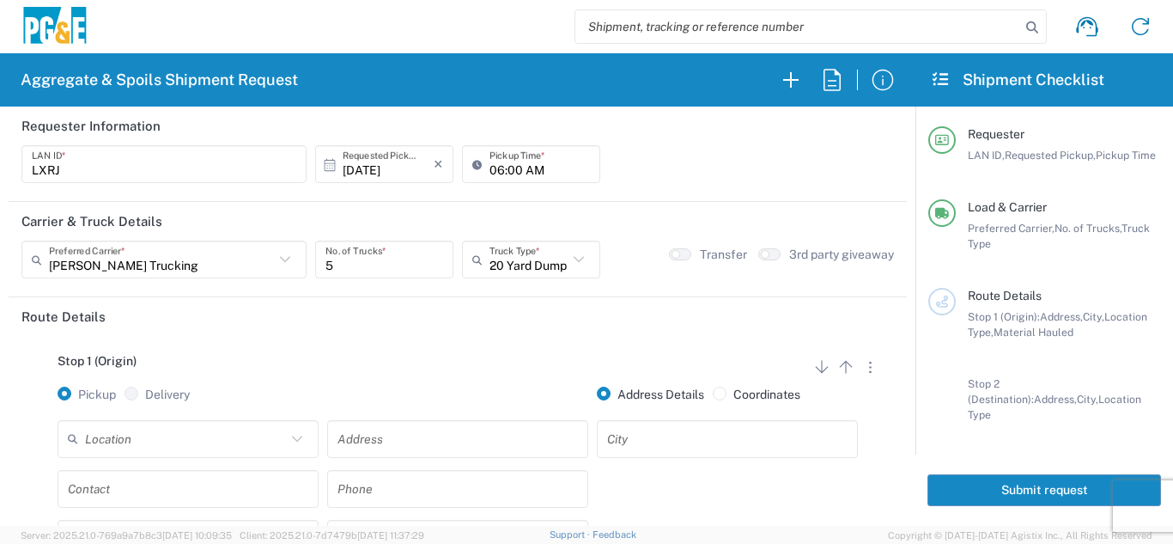
click at [451, 347] on div "Stop 1 (Origin) Add Stop Above Add Stop Below Remove Stop Pickup Delivery Addre…" at bounding box center [457, 471] width 872 height 270
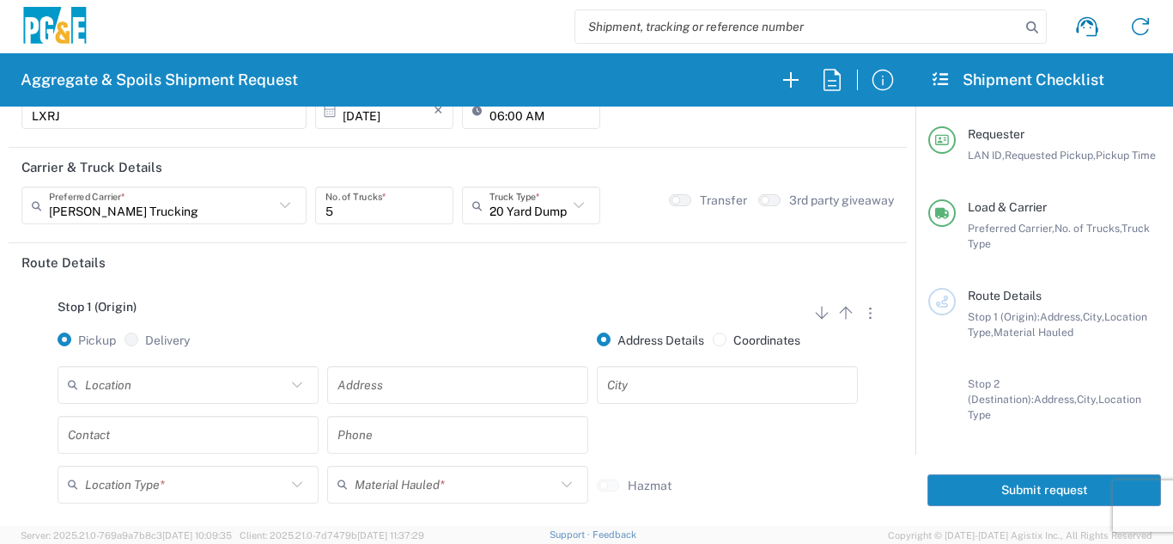
scroll to position [172, 0]
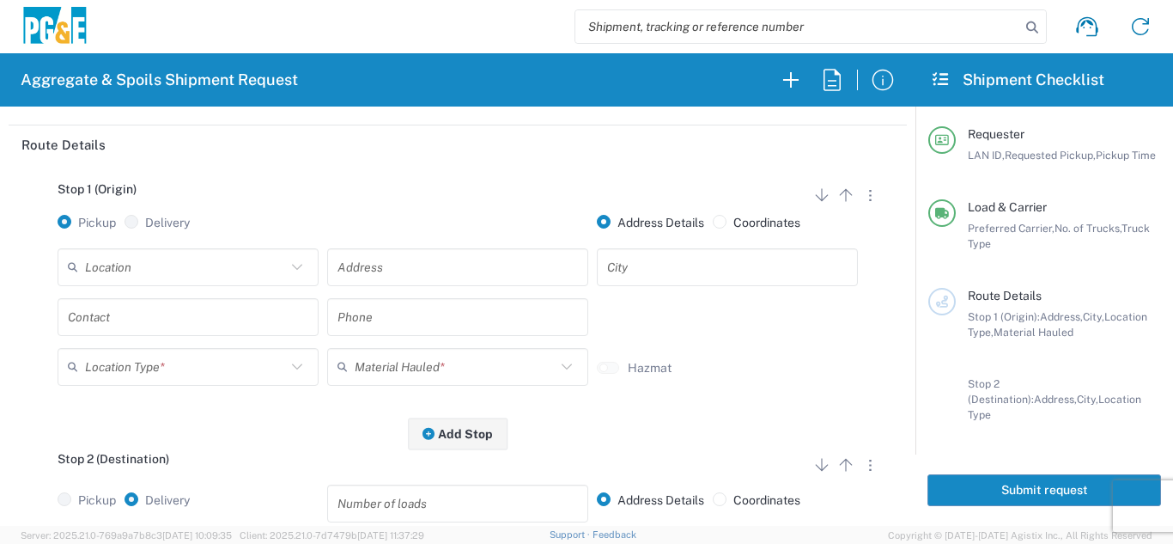
click at [288, 274] on icon at bounding box center [297, 267] width 22 height 22
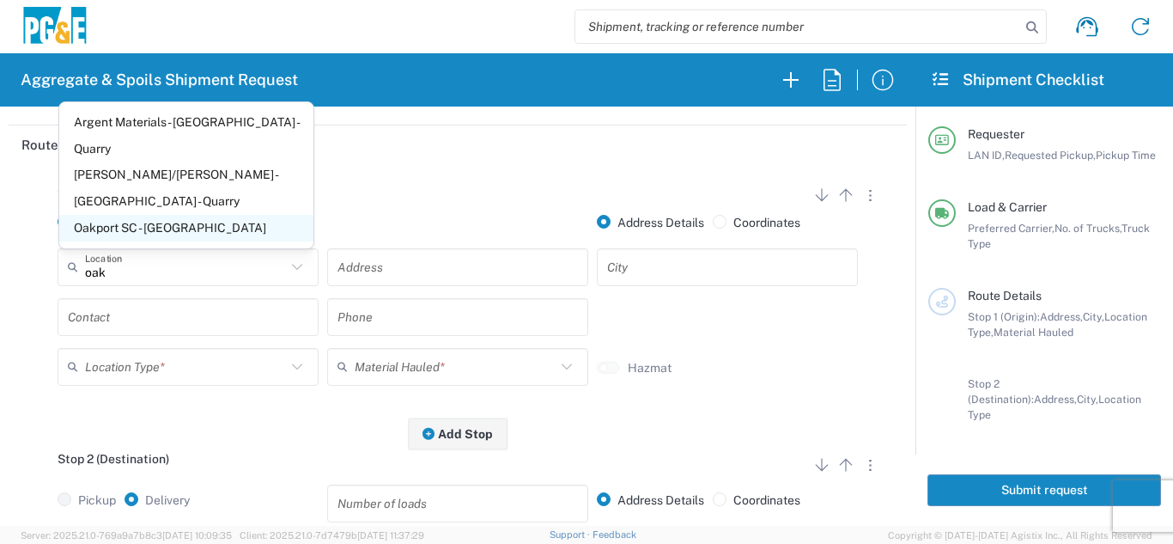
click at [188, 228] on span "Oakport SC - [GEOGRAPHIC_DATA]" at bounding box center [186, 228] width 254 height 27
type input "Oakport SC - [GEOGRAPHIC_DATA]"
type input "[STREET_ADDRESS]"
type input "[GEOGRAPHIC_DATA]"
type input "Business No Loading Dock"
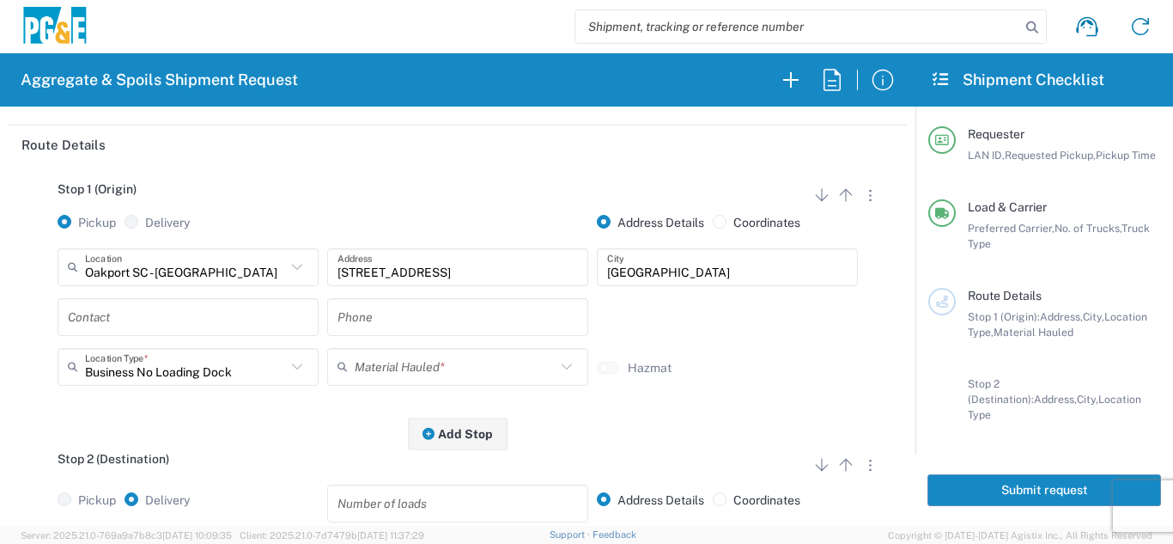
click at [149, 327] on input "text" at bounding box center [188, 316] width 240 height 30
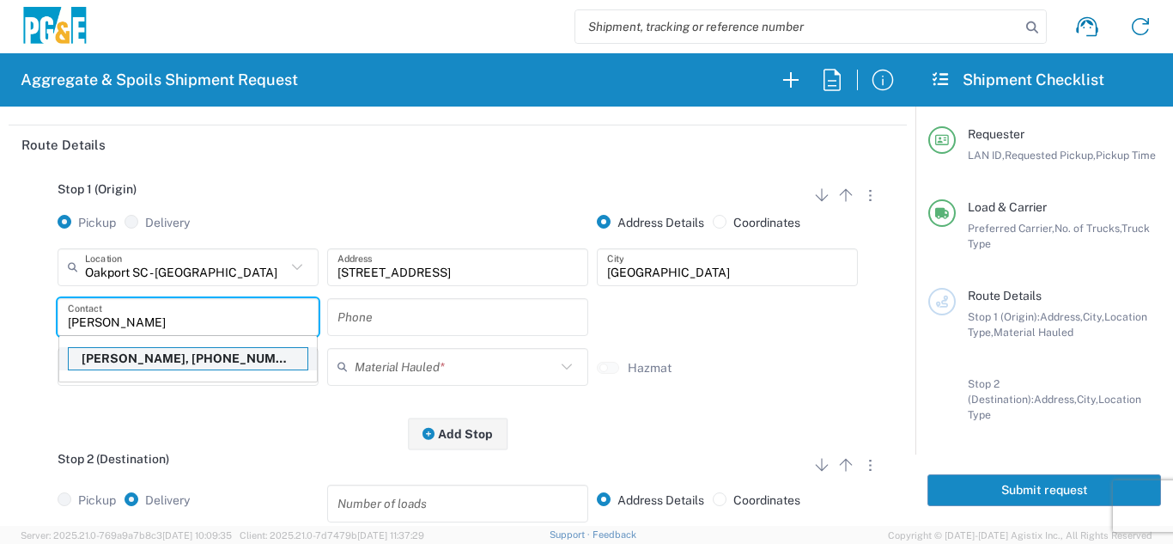
click at [137, 354] on p "[PERSON_NAME], [PHONE_NUMBER]" at bounding box center [188, 358] width 239 height 21
type input "[PERSON_NAME]"
type input "[PHONE_NUMBER]"
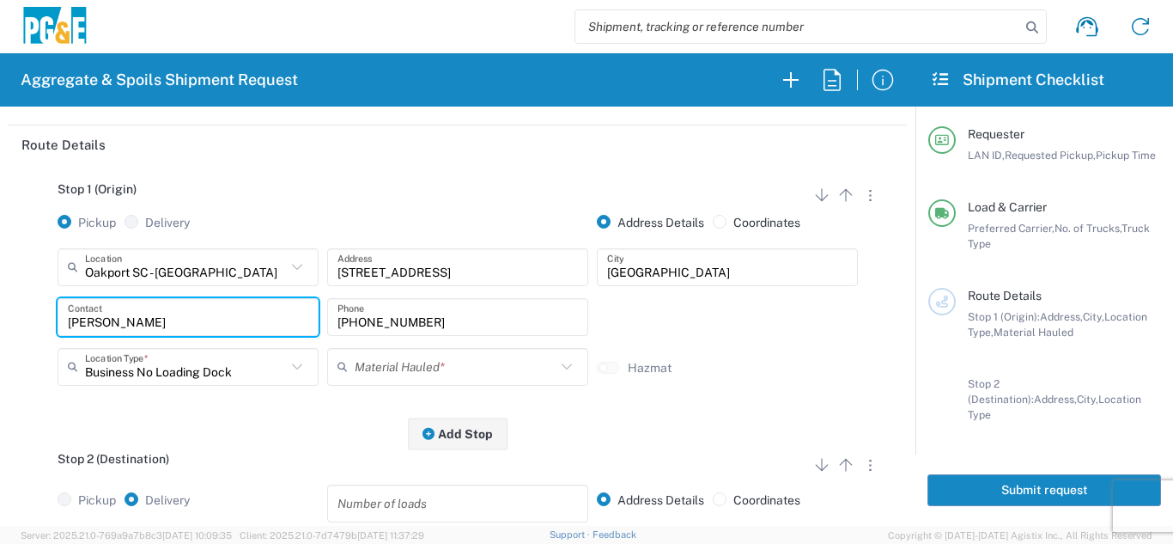
click at [374, 377] on input "text" at bounding box center [455, 366] width 201 height 30
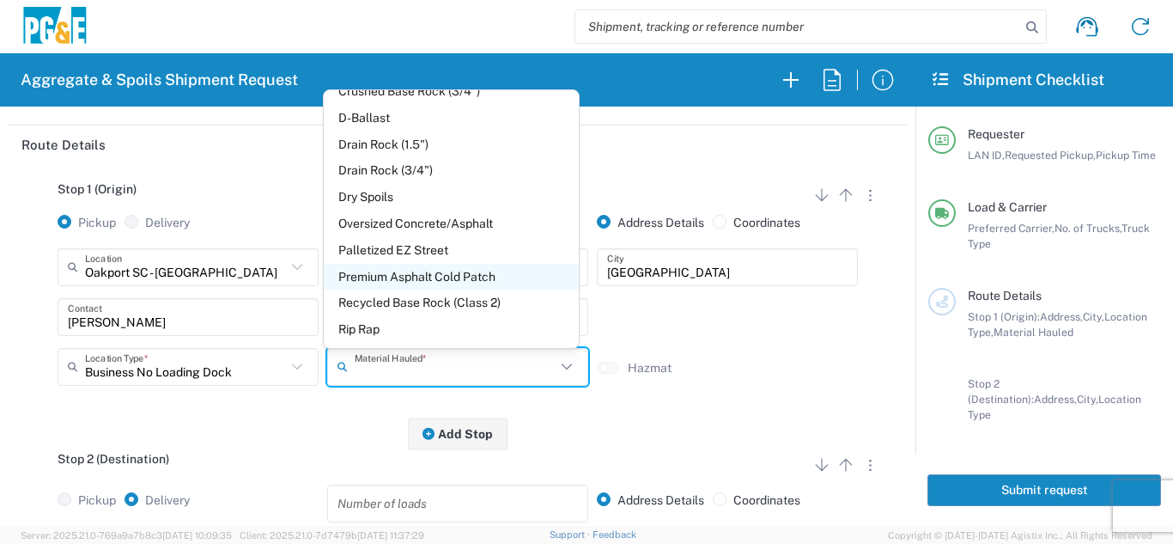
scroll to position [258, 0]
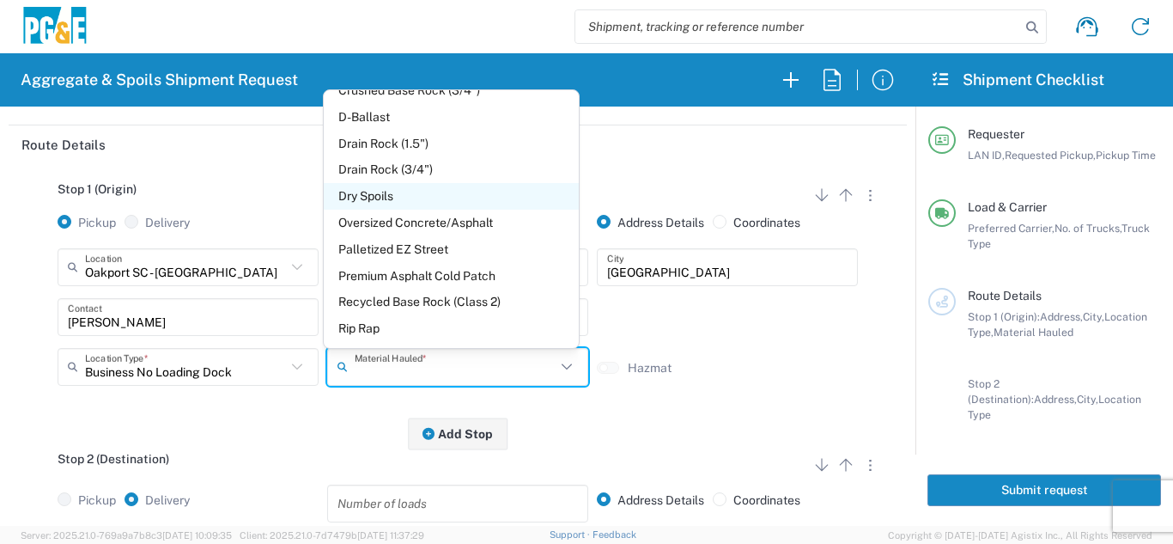
click at [363, 201] on span "Dry Spoils" at bounding box center [451, 196] width 254 height 27
type input "Dry Spoils"
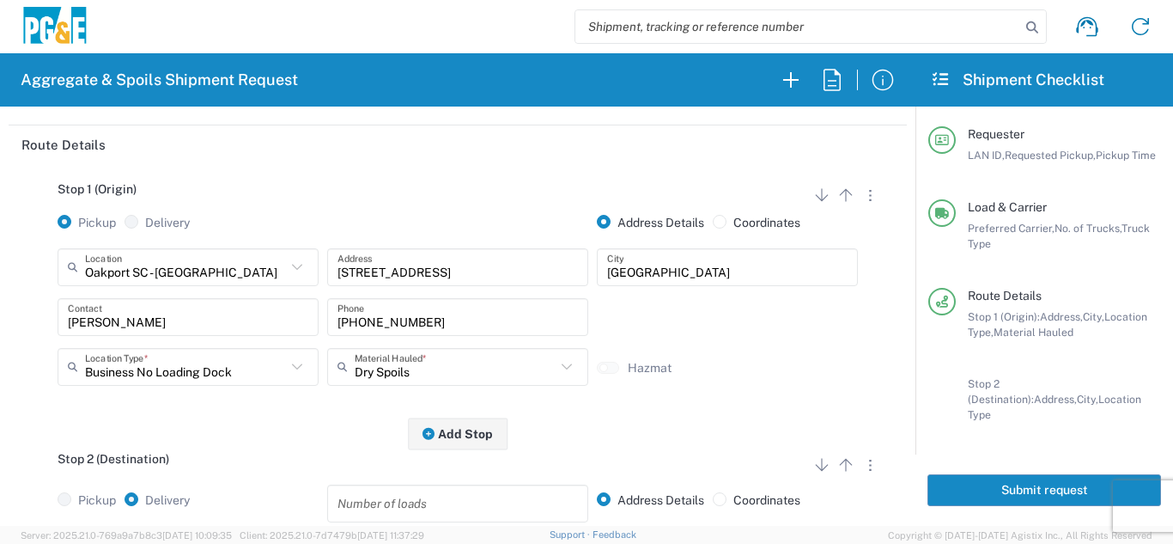
click at [234, 432] on div "Stop 1 (Origin) Add Stop Above Add Stop Below Remove Stop Pickup Delivery Addre…" at bounding box center [457, 299] width 872 height 270
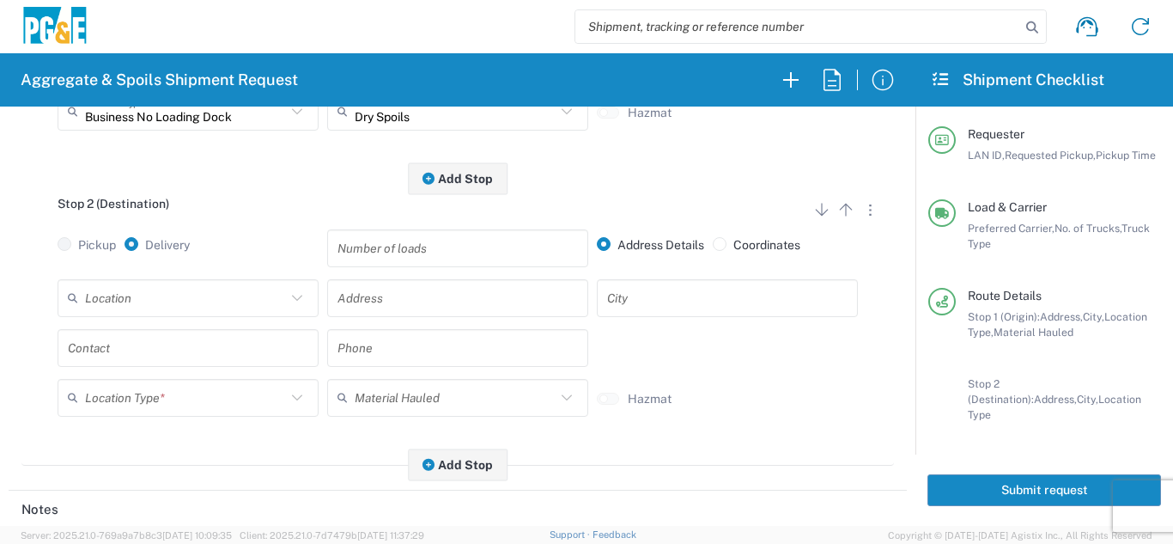
scroll to position [429, 0]
click at [185, 307] on input "text" at bounding box center [185, 295] width 201 height 30
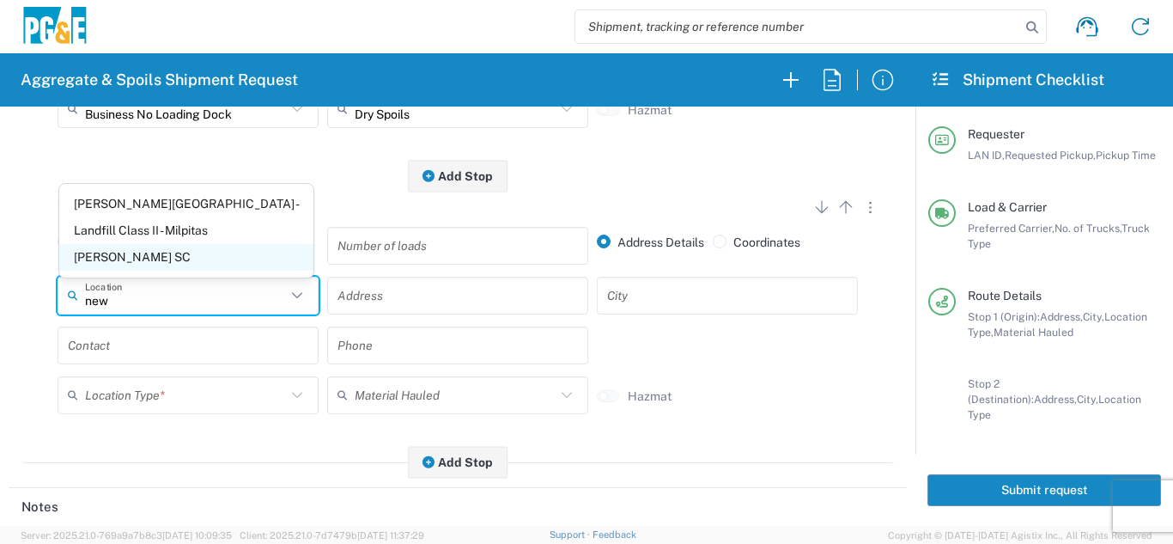
click at [161, 246] on span "[PERSON_NAME] SC" at bounding box center [186, 257] width 254 height 27
type input "[PERSON_NAME] SC"
type input "[STREET_ADDRESS]"
type input "[PERSON_NAME]"
type input "Business No Loading Dock"
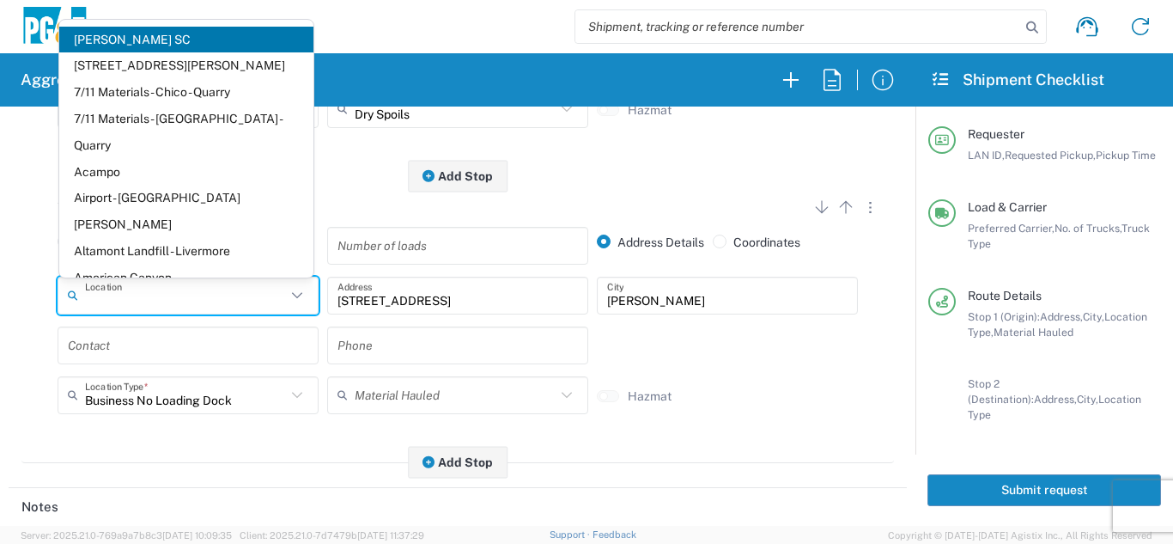
drag, startPoint x: 125, startPoint y: 301, endPoint x: 24, endPoint y: 300, distance: 100.5
click at [21, 301] on main "Stop 1 (Origin) Add Stop Above Add Stop Below Remove Stop Pickup Delivery Addre…" at bounding box center [458, 193] width 898 height 574
type input "[PERSON_NAME] SCnew"
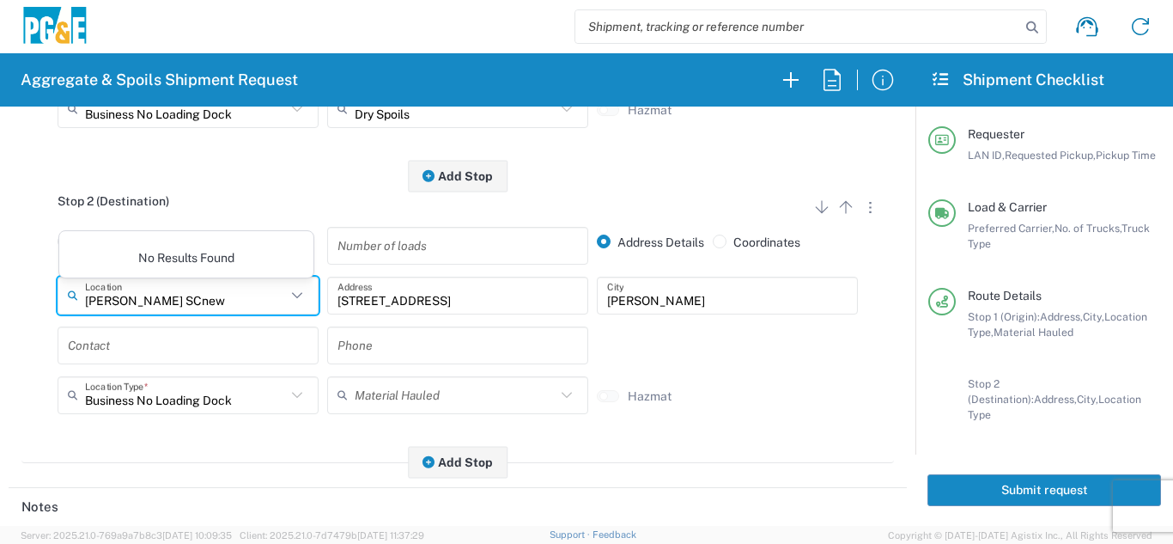
drag, startPoint x: 182, startPoint y: 300, endPoint x: 9, endPoint y: 305, distance: 172.7
click at [7, 307] on form "Requester Information LXRJ LAN ID * [DATE] × Requested Pickup * Cancel Apply 06…" at bounding box center [457, 315] width 915 height 419
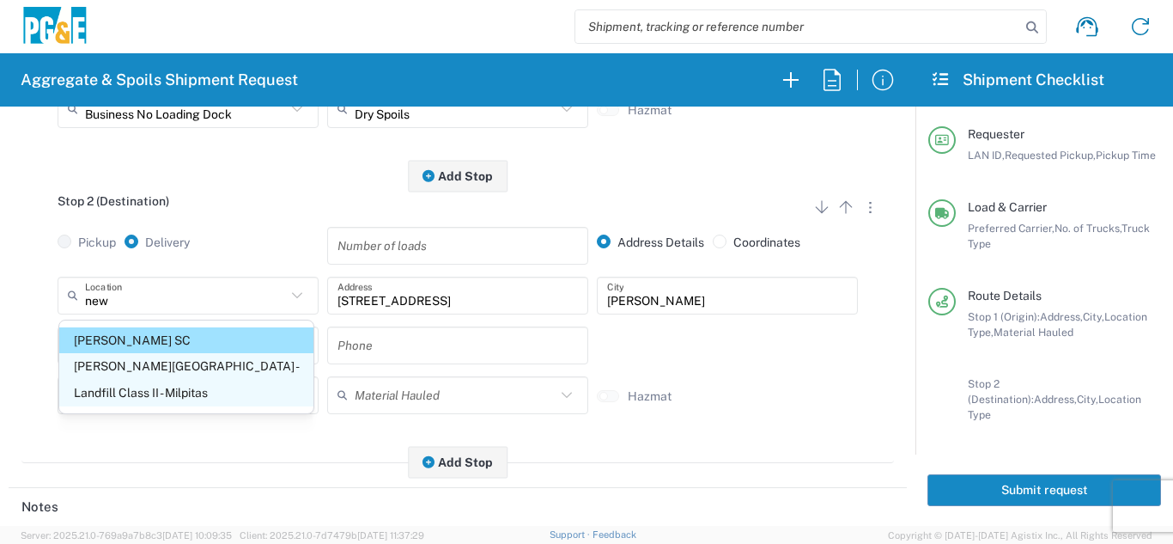
click at [132, 369] on span "[PERSON_NAME][GEOGRAPHIC_DATA] - Landfill Class II - Milpitas" at bounding box center [186, 379] width 254 height 53
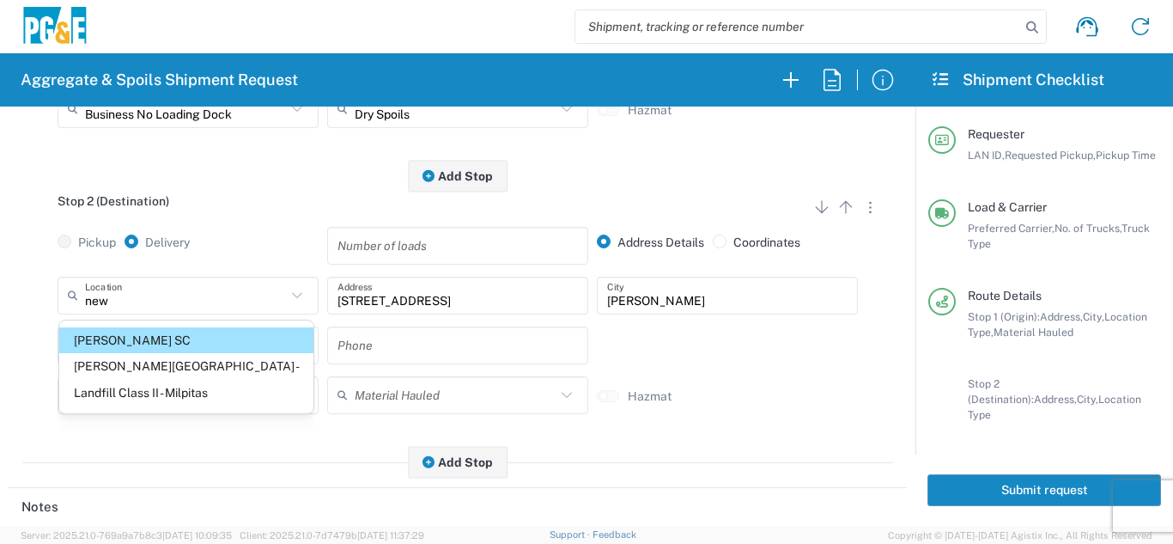
type input "[PERSON_NAME][GEOGRAPHIC_DATA] - Landfill Class II - Milpitas"
type input "[STREET_ADDRESS][PERSON_NAME]"
type input "Milpitas"
type input "Landfill"
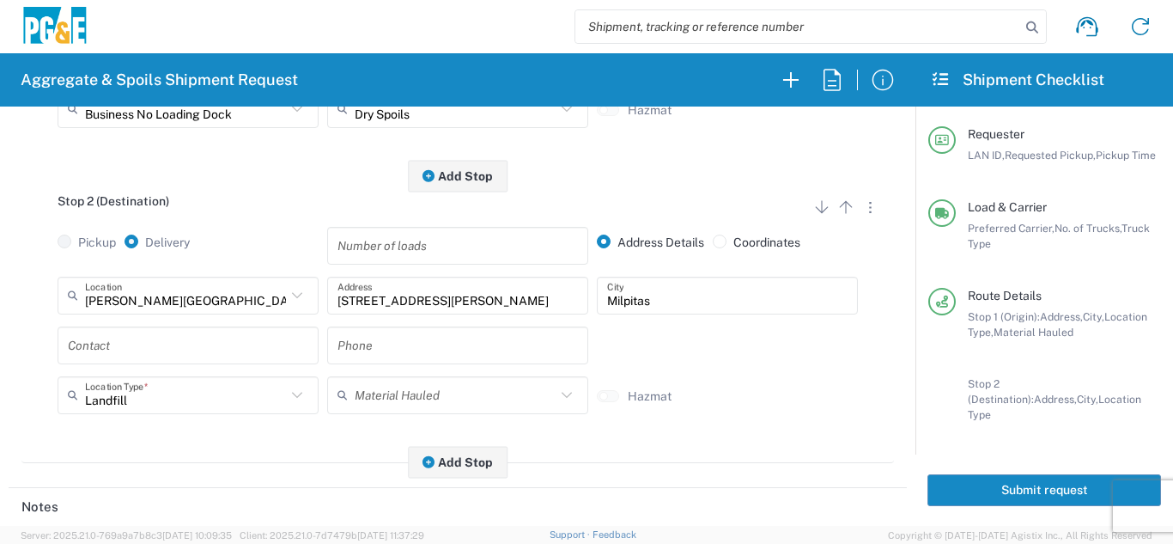
click at [134, 360] on input "text" at bounding box center [188, 345] width 240 height 30
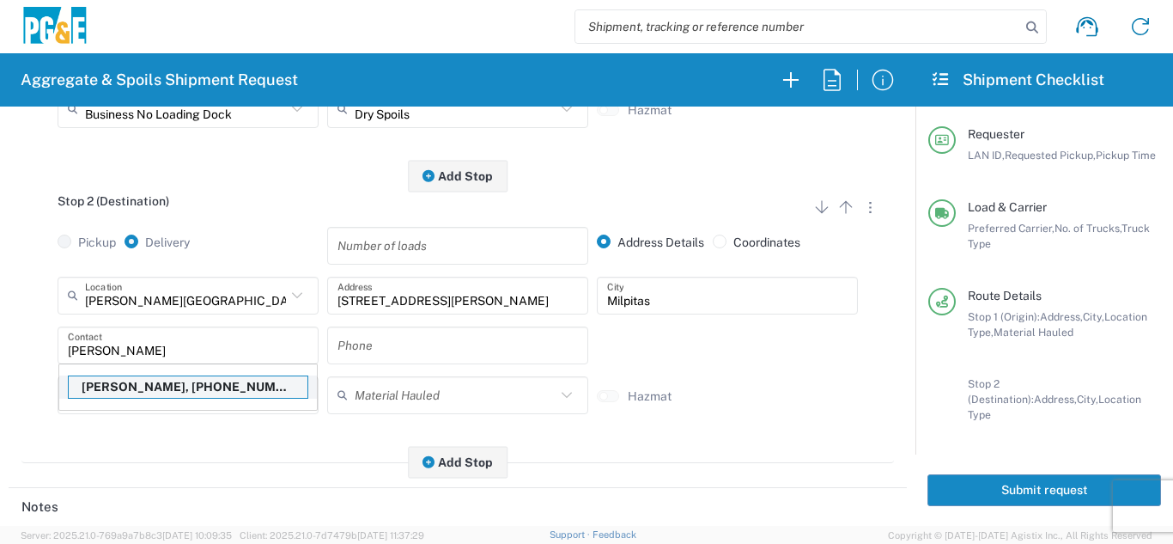
click at [137, 394] on p "[PERSON_NAME], [PHONE_NUMBER]" at bounding box center [188, 386] width 239 height 21
type input "[PERSON_NAME]"
type input "[PHONE_NUMBER]"
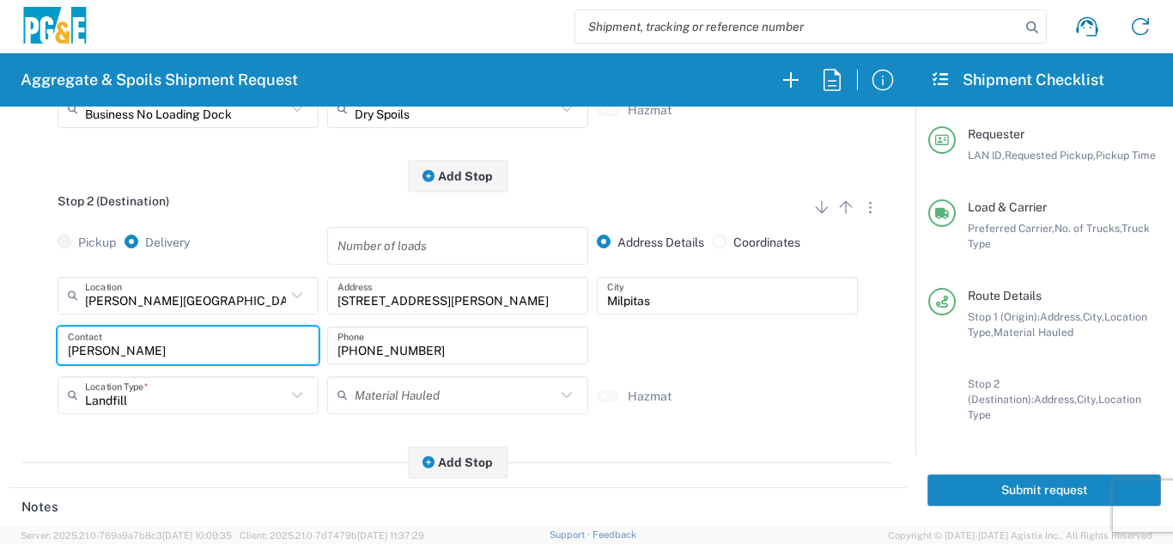
click at [134, 453] on div "Stop 2 (Destination) Add Stop Above Add Stop Below Remove Stop Pickup Delivery …" at bounding box center [457, 319] width 872 height 287
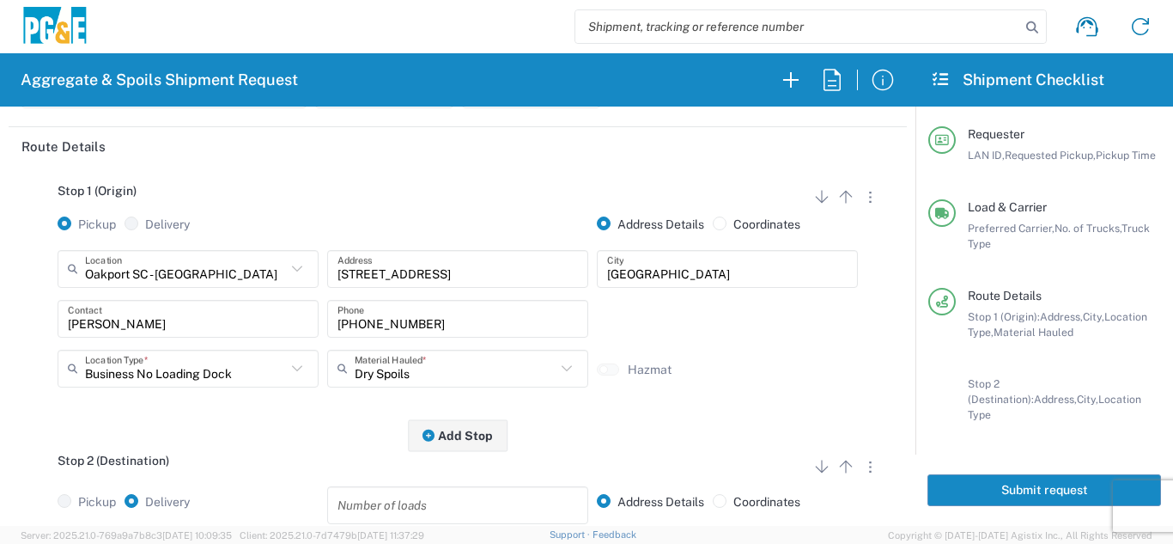
scroll to position [0, 0]
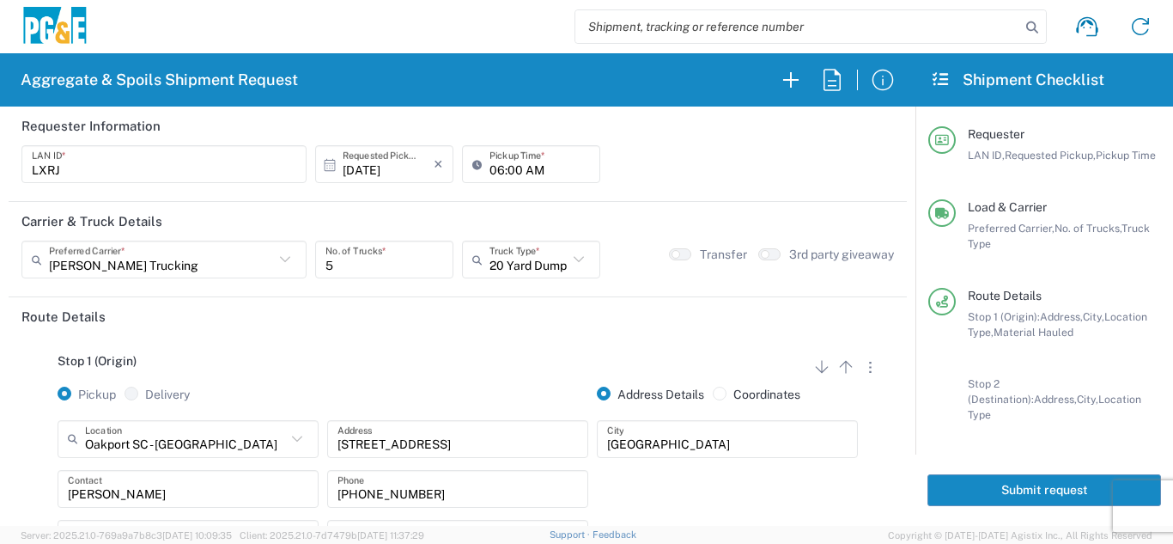
click at [978, 477] on button "Submit request" at bounding box center [1044, 490] width 234 height 32
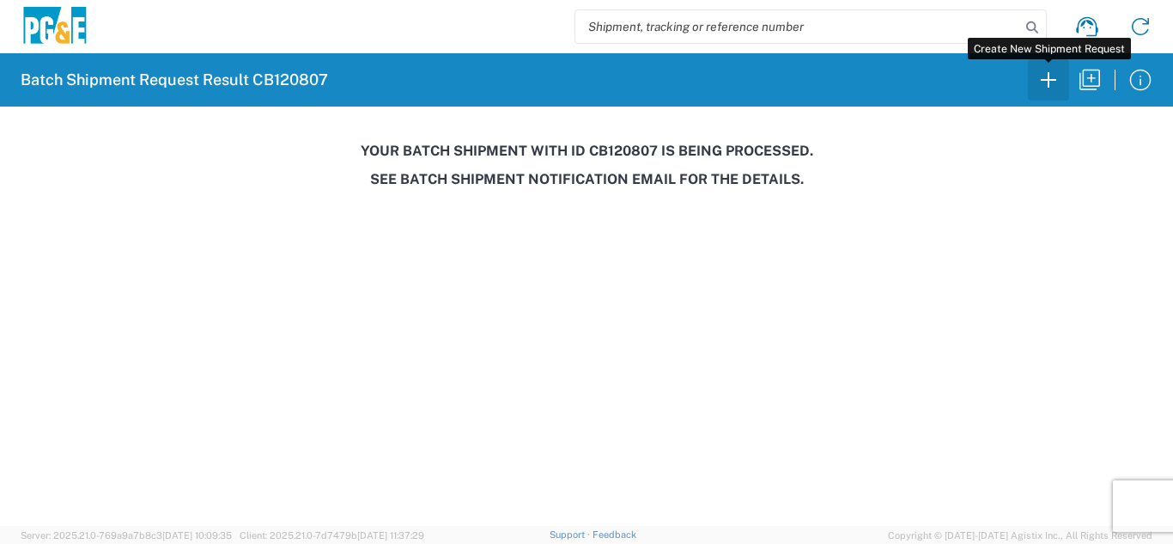
click at [1046, 88] on icon "button" at bounding box center [1048, 79] width 27 height 27
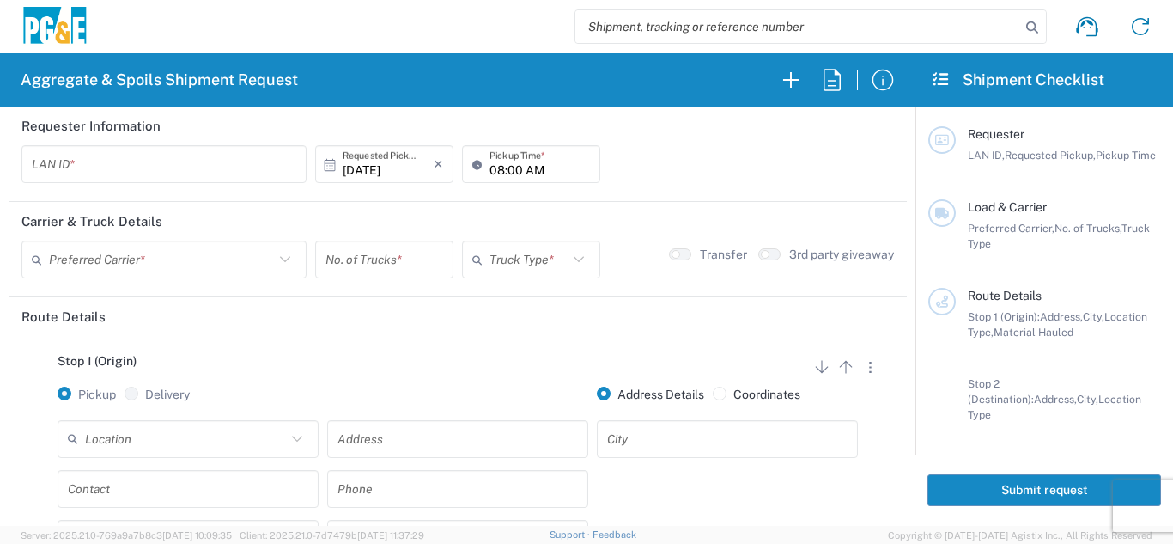
click at [70, 167] on input "text" at bounding box center [164, 164] width 264 height 30
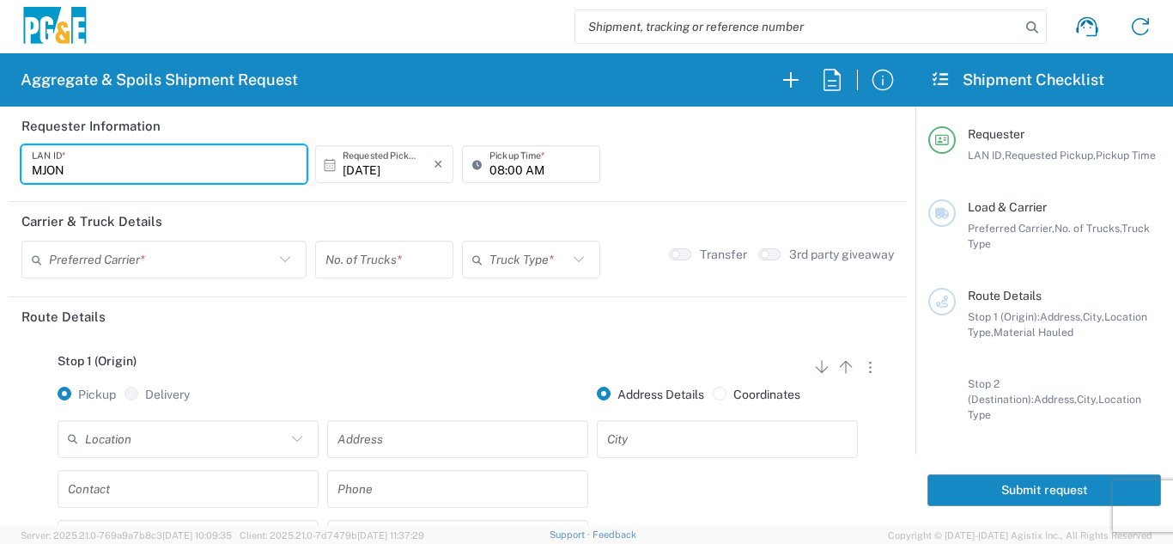
type input "MJON"
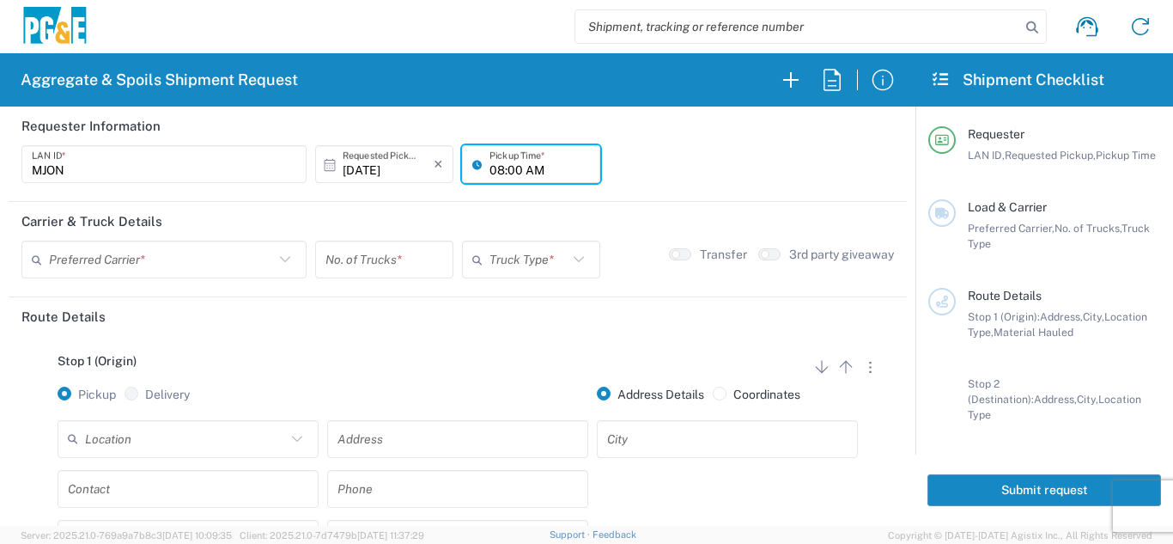
click at [489, 167] on input "08:00 AM" at bounding box center [539, 164] width 100 height 30
click at [510, 169] on input "06:00 AM" at bounding box center [539, 164] width 100 height 30
type input "06:30 AM"
click at [202, 270] on input "text" at bounding box center [161, 260] width 225 height 30
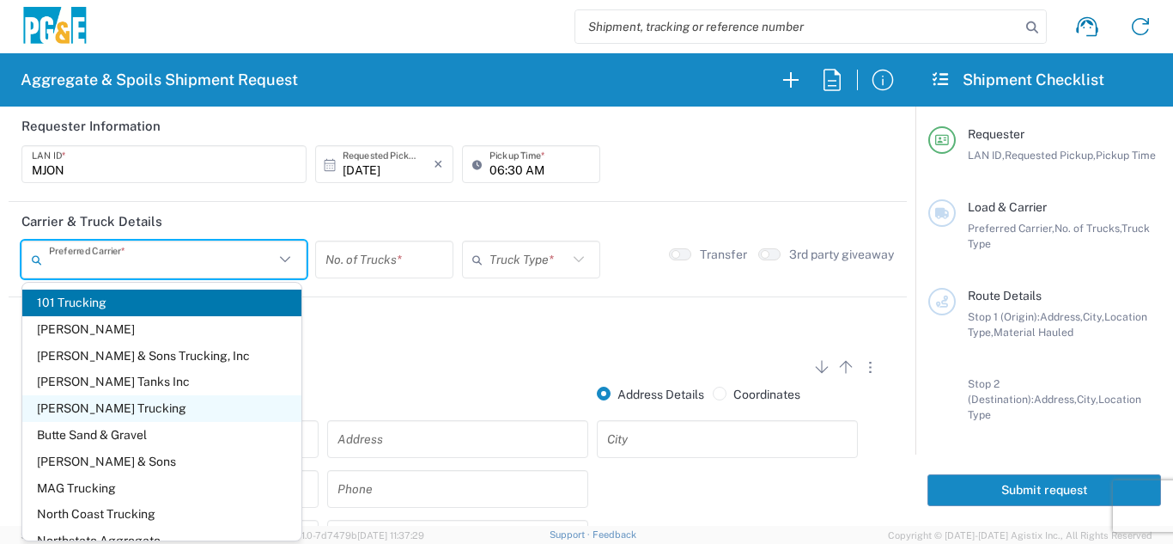
click at [94, 415] on span "[PERSON_NAME] Trucking" at bounding box center [161, 408] width 279 height 27
type input "[PERSON_NAME] Trucking"
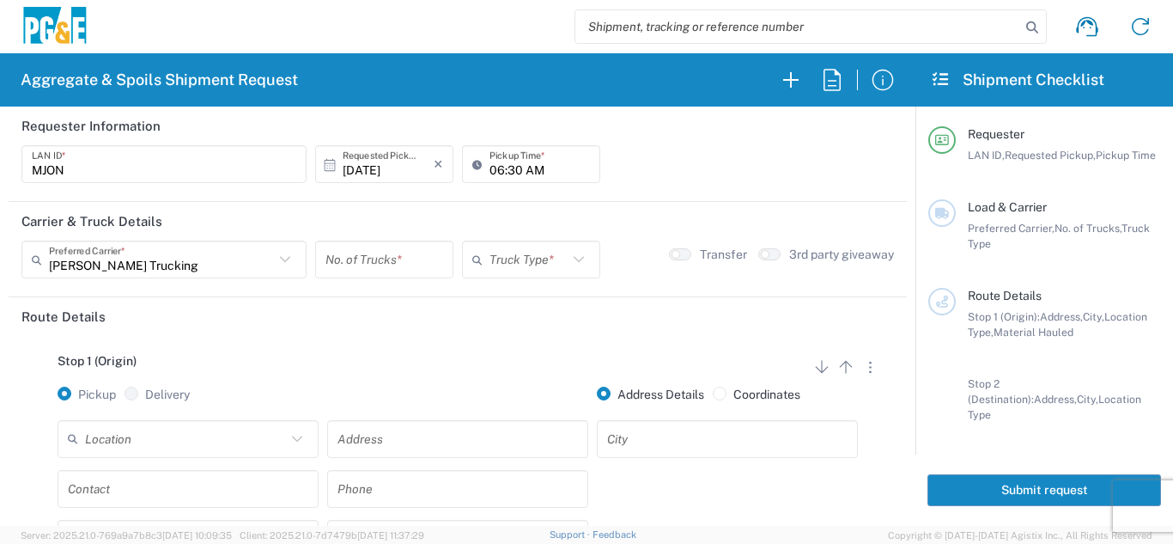
click at [410, 257] on input "number" at bounding box center [384, 260] width 118 height 30
type input "5"
click at [495, 261] on input "text" at bounding box center [528, 260] width 78 height 30
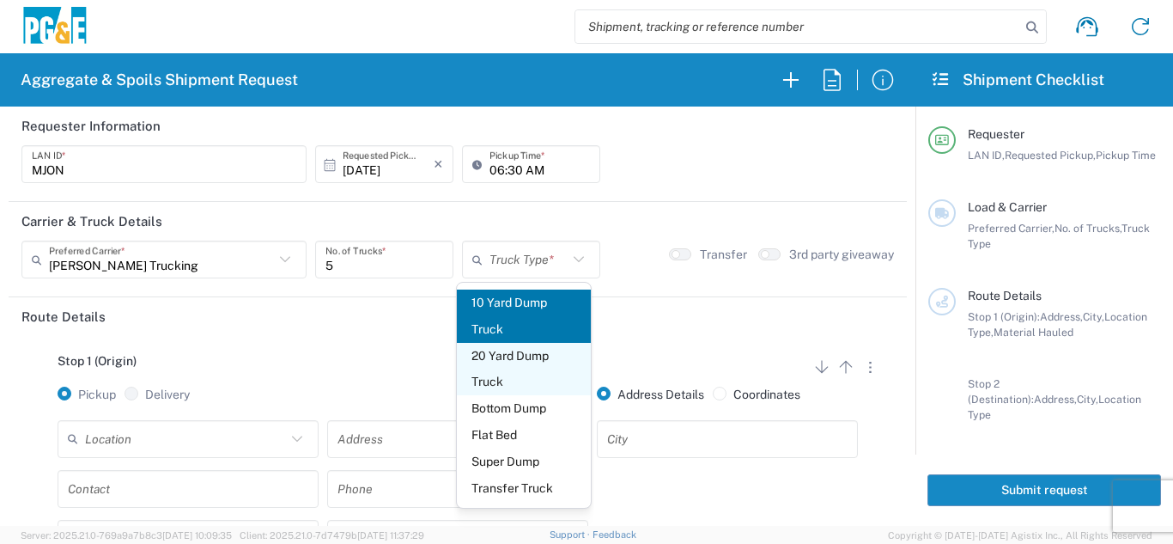
click at [493, 368] on span "20 Yard Dump Truck" at bounding box center [524, 369] width 135 height 53
type input "20 Yard Dump Truck"
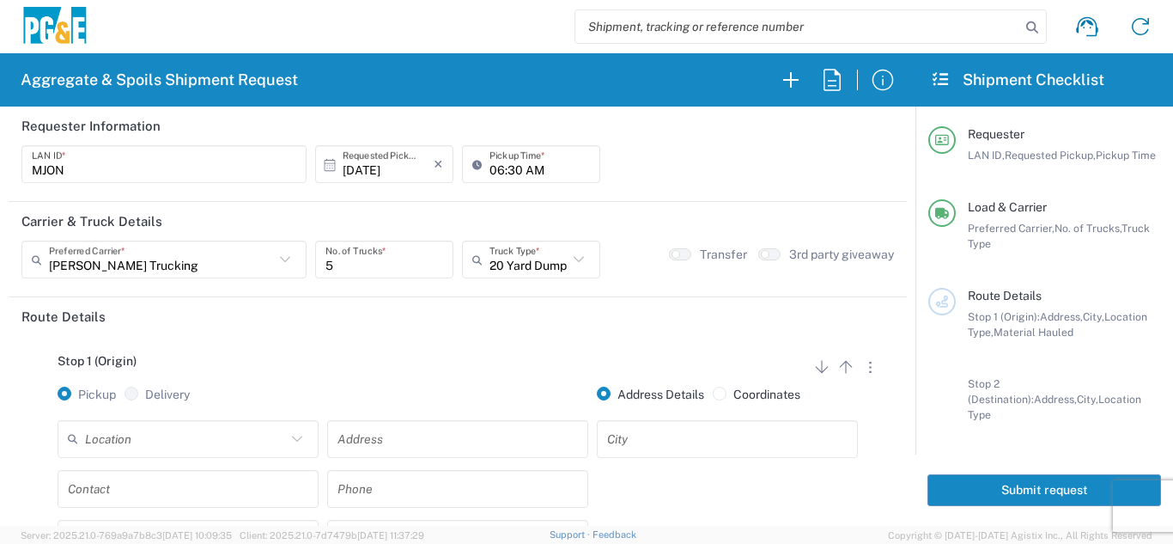
click at [203, 439] on input "text" at bounding box center [185, 438] width 201 height 30
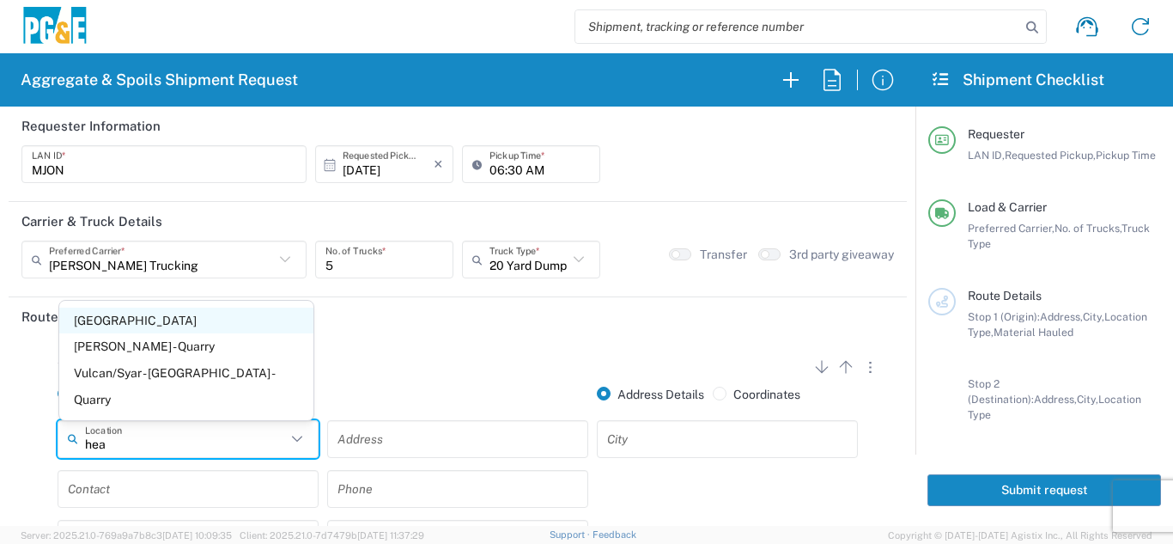
click at [166, 334] on span "[GEOGRAPHIC_DATA]" at bounding box center [186, 320] width 254 height 27
type input "[GEOGRAPHIC_DATA]"
type input "[STREET_ADDRESS]"
type input "[GEOGRAPHIC_DATA]"
type input "Business No Loading Dock"
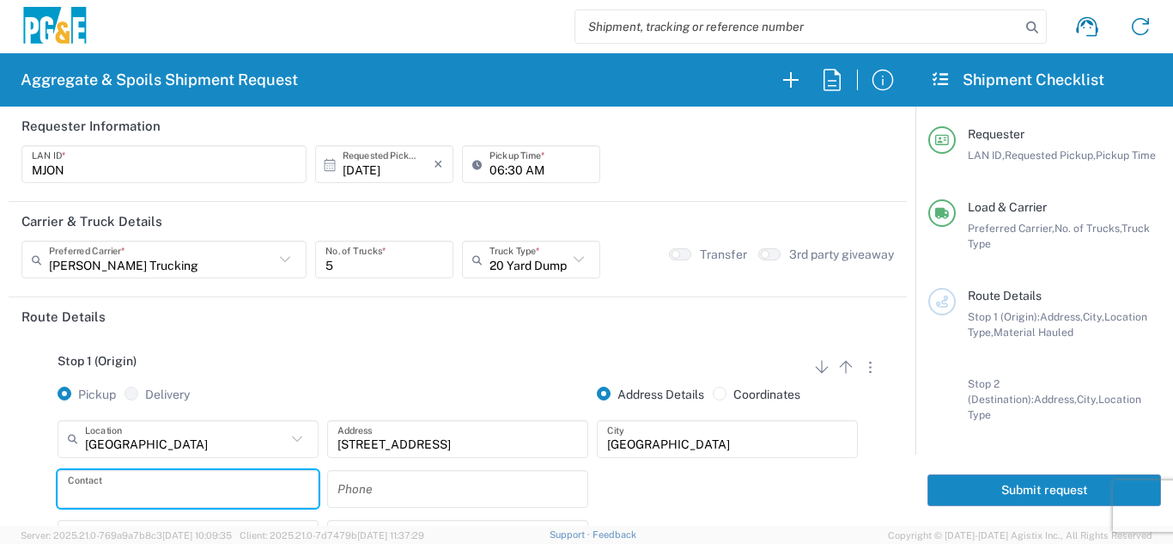
click at [140, 484] on input "text" at bounding box center [188, 488] width 240 height 30
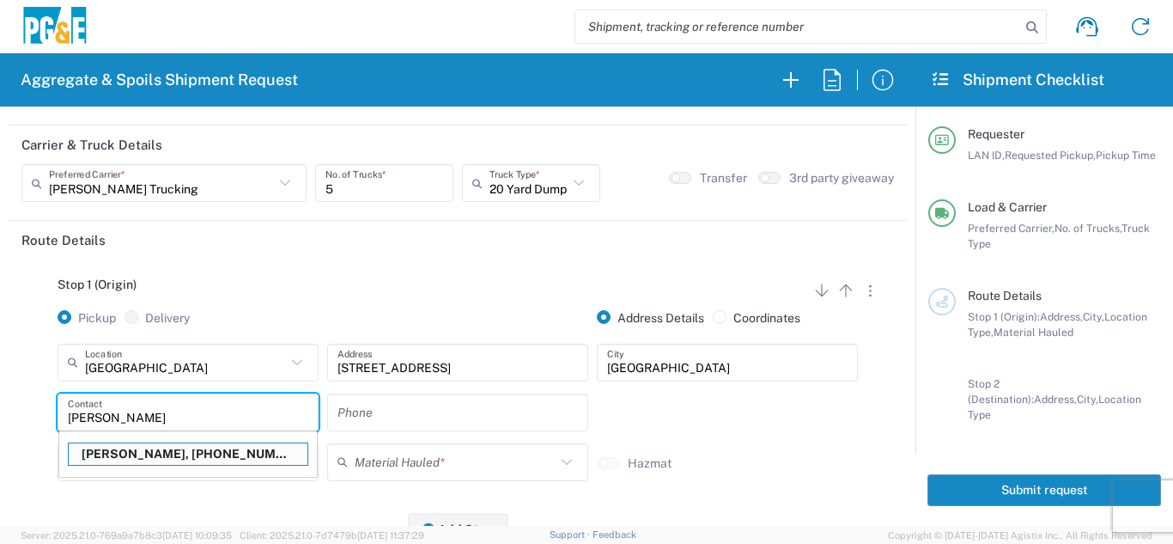
scroll to position [189, 0]
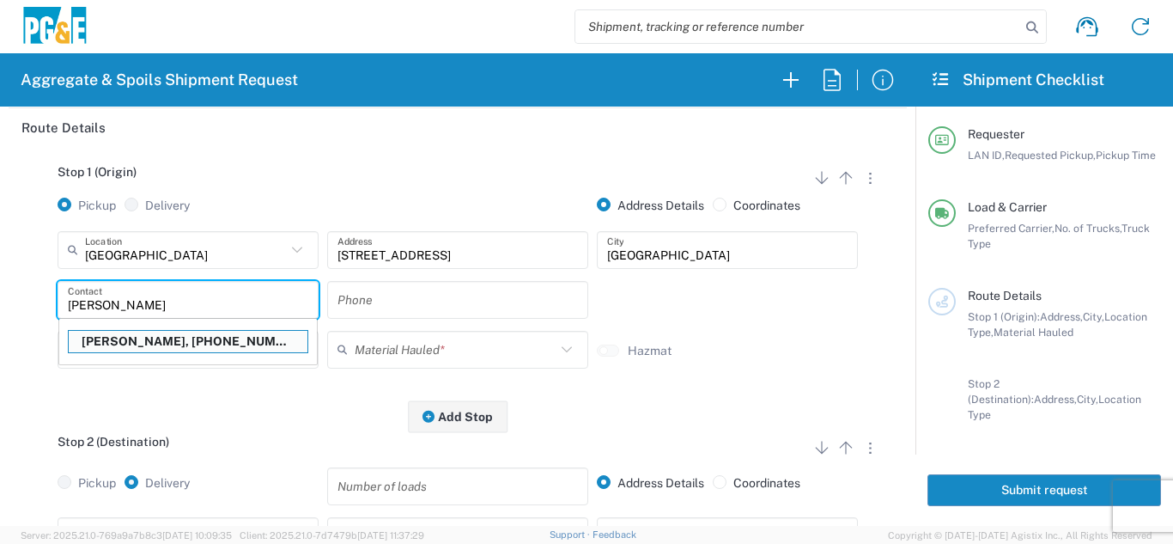
type input "[PERSON_NAME]"
click at [161, 338] on p "[PERSON_NAME], [PHONE_NUMBER]" at bounding box center [188, 341] width 239 height 21
type input "mjon"
type input "[PERSON_NAME]"
type input "[PHONE_NUMBER]"
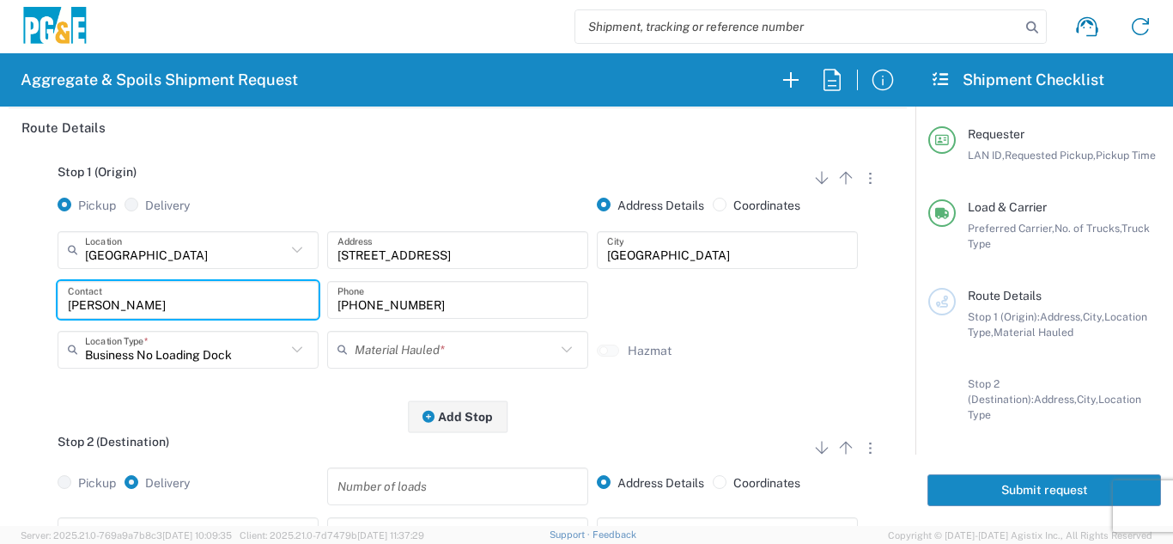
click at [366, 354] on input "text" at bounding box center [455, 349] width 201 height 30
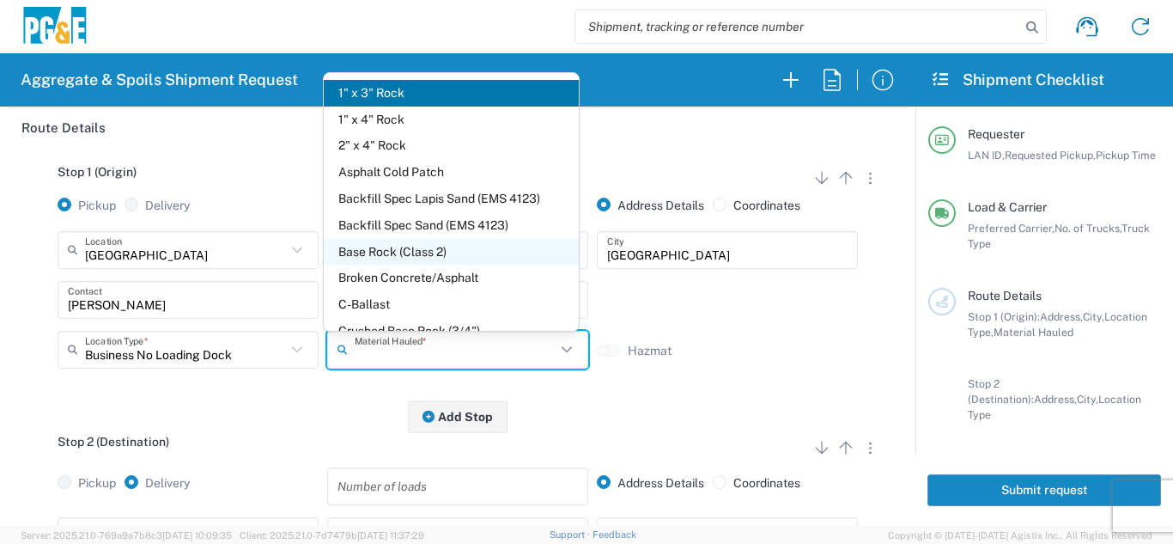
scroll to position [172, 0]
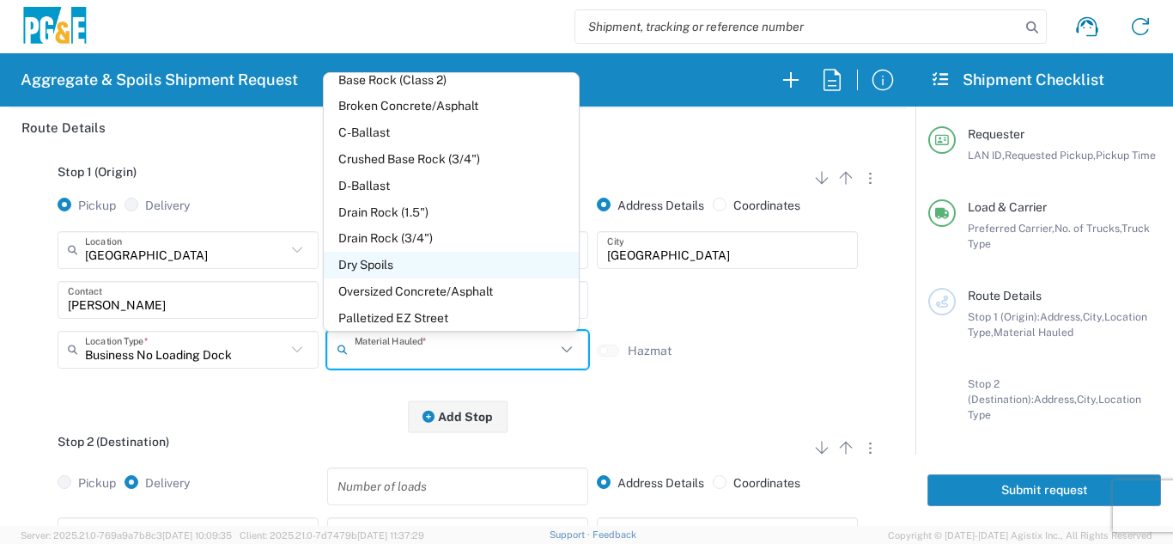
click at [377, 264] on span "Dry Spoils" at bounding box center [451, 265] width 254 height 27
type input "Dry Spoils"
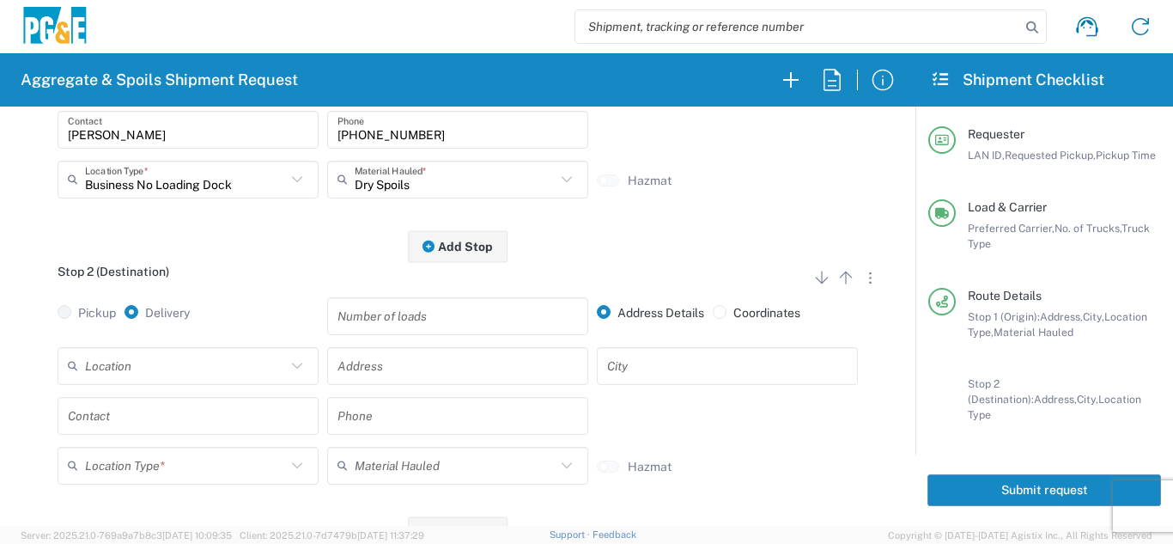
scroll to position [361, 0]
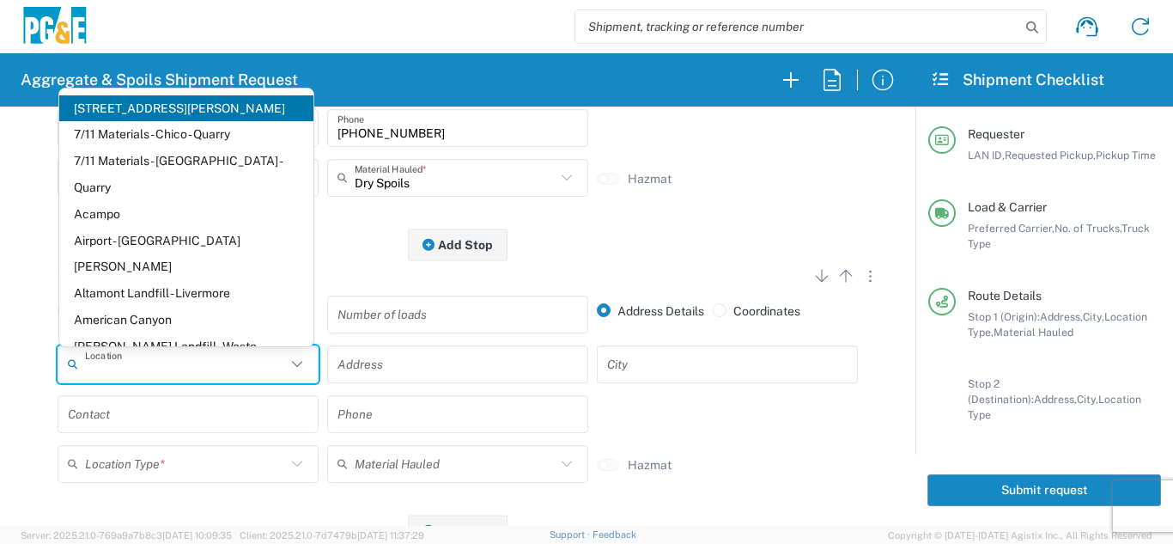
click at [228, 365] on input "text" at bounding box center [185, 364] width 201 height 30
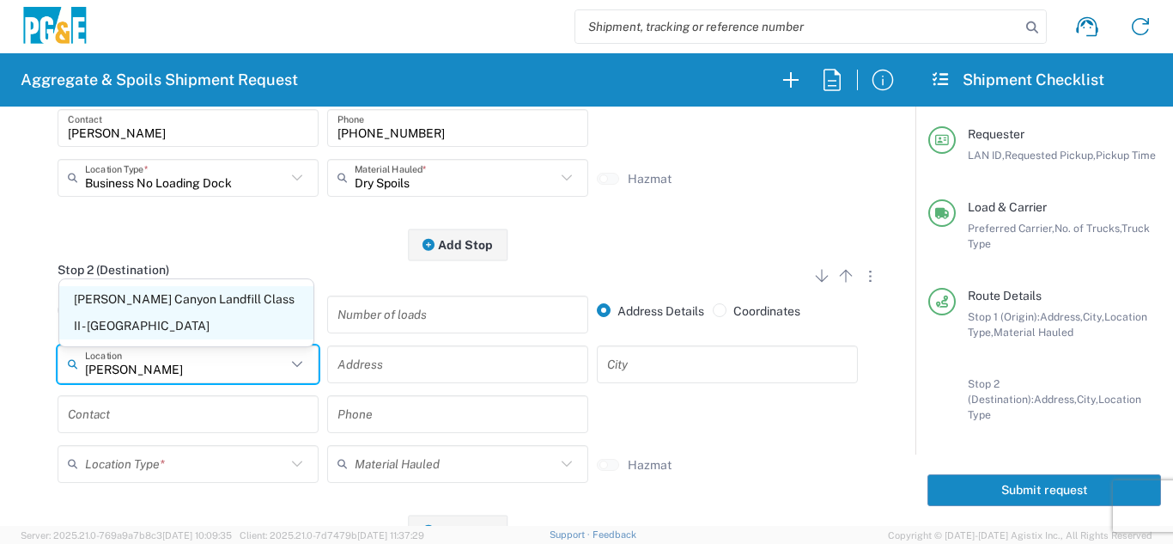
click at [185, 319] on span "[PERSON_NAME] Canyon Landfill Class II - [GEOGRAPHIC_DATA]" at bounding box center [186, 312] width 254 height 53
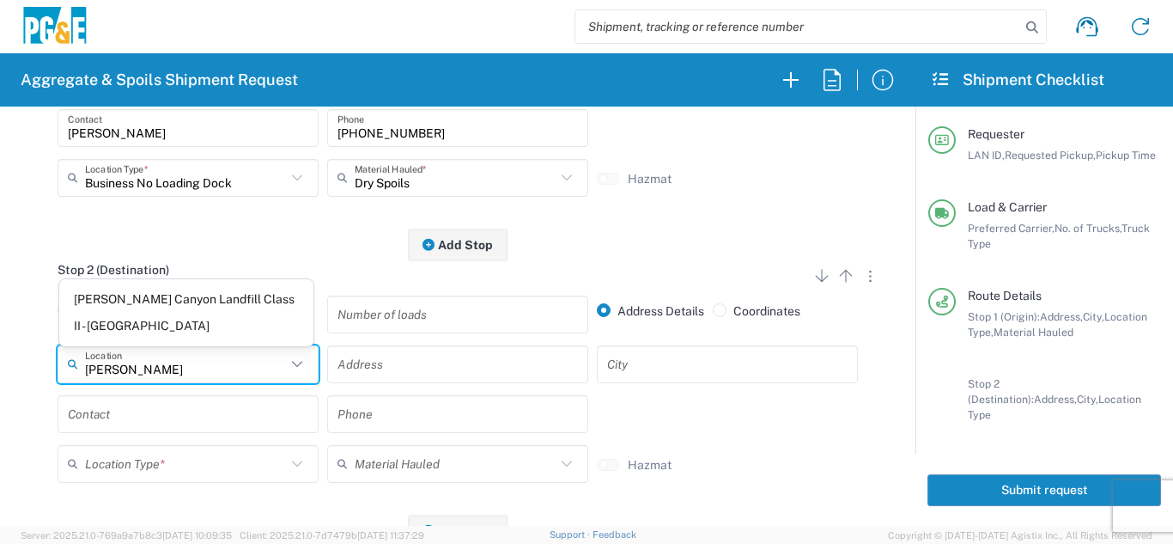
type input "[PERSON_NAME] Canyon Landfill Class II - [GEOGRAPHIC_DATA]"
type input "[STREET_ADDRESS][PERSON_NAME]"
type input "[GEOGRAPHIC_DATA]"
type input "Landfill"
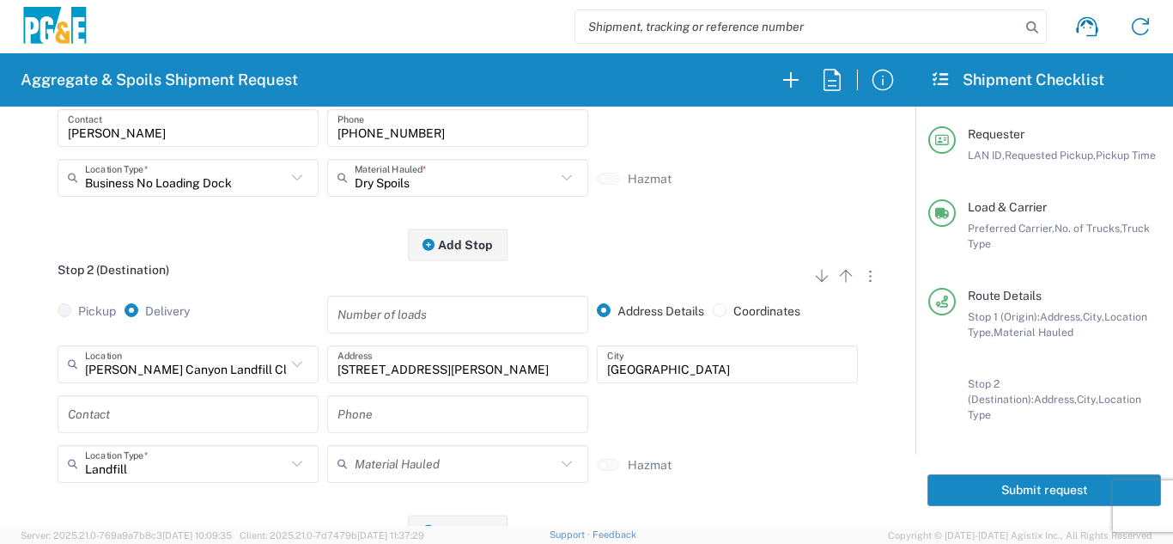
click at [149, 409] on input "text" at bounding box center [188, 413] width 240 height 30
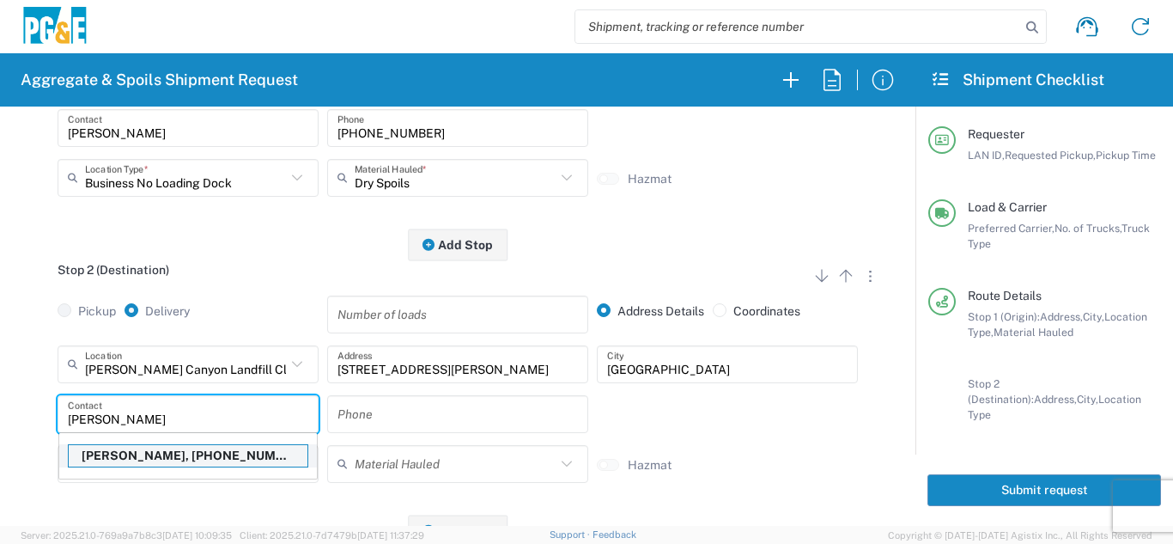
click at [155, 453] on p "[PERSON_NAME], [PHONE_NUMBER]" at bounding box center [188, 455] width 239 height 21
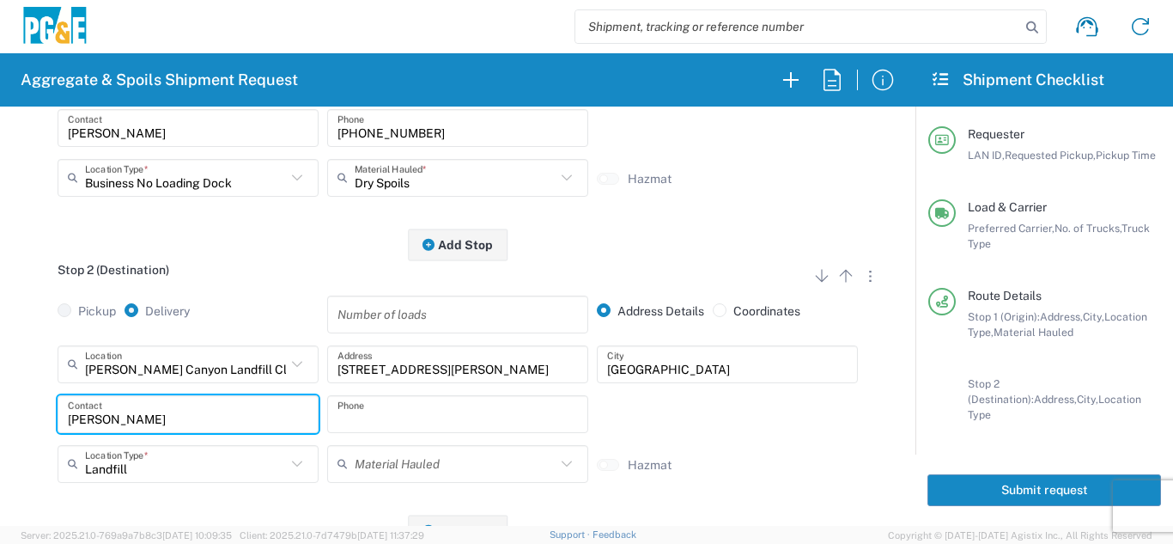
type input "[PERSON_NAME]"
type input "[PHONE_NUMBER]"
click at [147, 486] on div "Landfill Location Type * Landfill Business (General) Business No Loading Dock O…" at bounding box center [188, 470] width 270 height 50
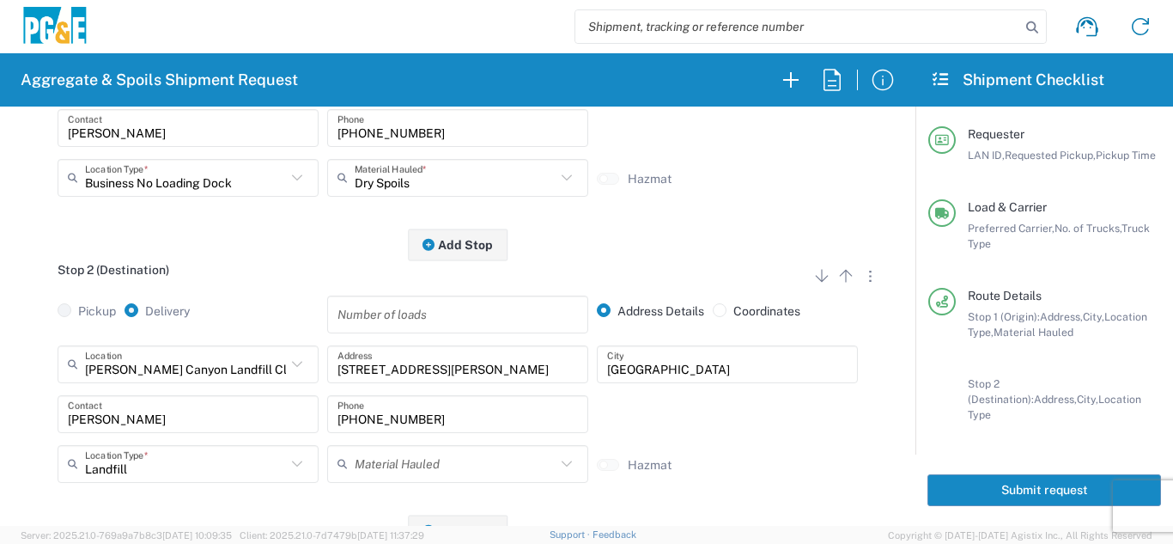
click at [147, 494] on div "Landfill Location Type * Landfill Business (General) Business No Loading Dock O…" at bounding box center [188, 470] width 270 height 50
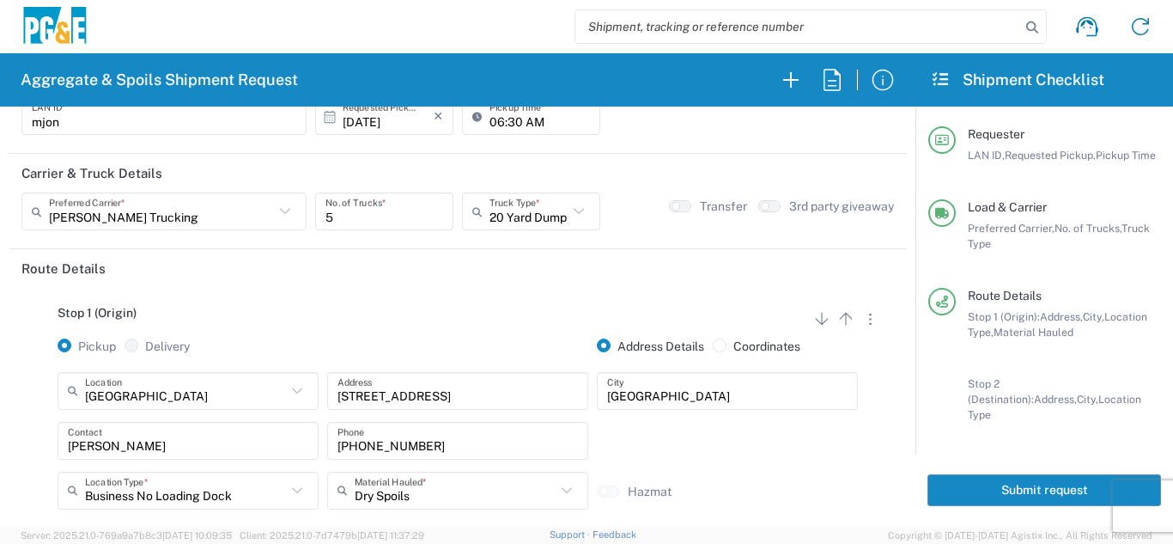
scroll to position [0, 0]
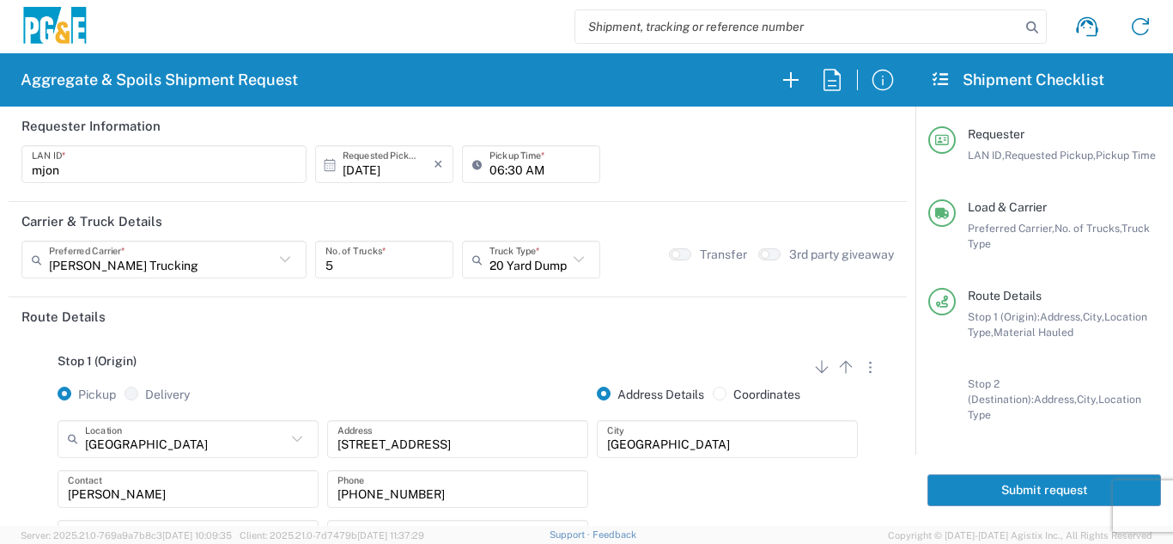
click at [1002, 477] on button "Submit request" at bounding box center [1044, 490] width 234 height 32
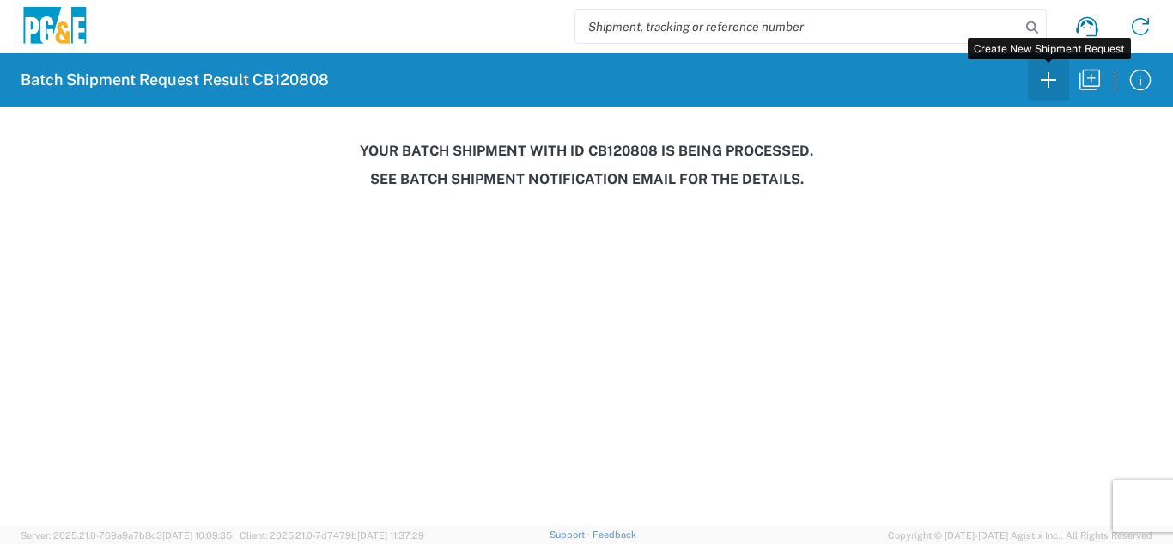
click at [1054, 86] on icon "button" at bounding box center [1048, 79] width 27 height 27
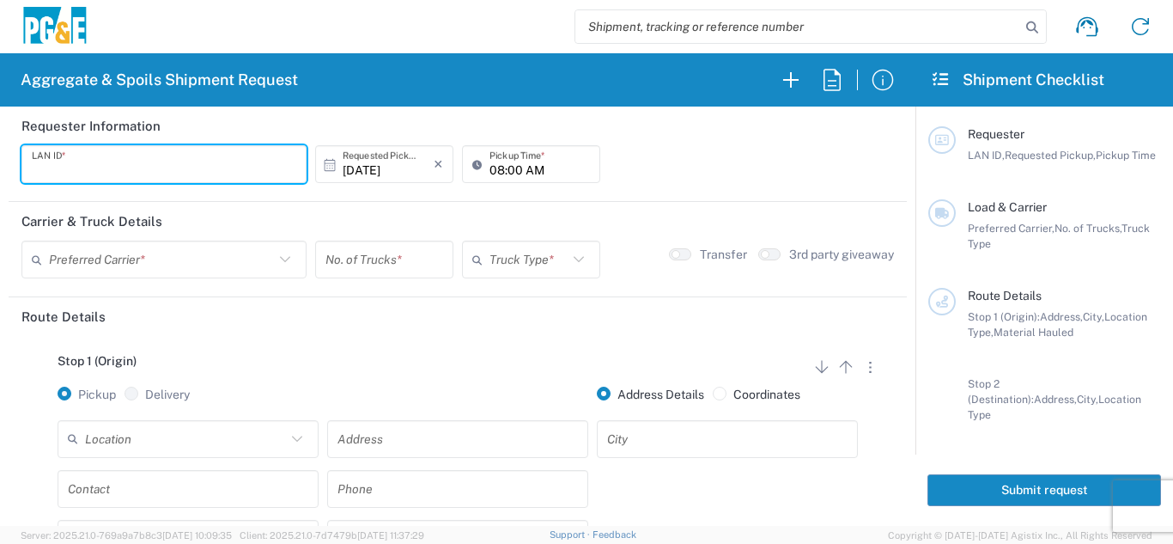
click at [51, 167] on input "text" at bounding box center [164, 164] width 264 height 30
type input "D4A6"
click at [489, 166] on input "08:00 AM" at bounding box center [539, 164] width 100 height 30
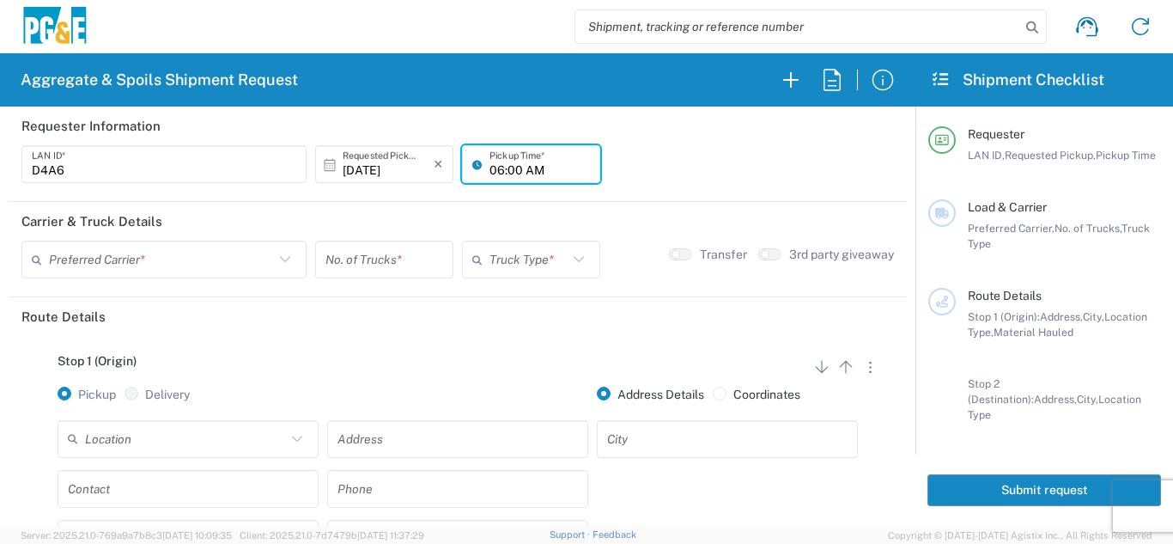
type input "06:00 AM"
click at [201, 261] on input "text" at bounding box center [161, 260] width 225 height 30
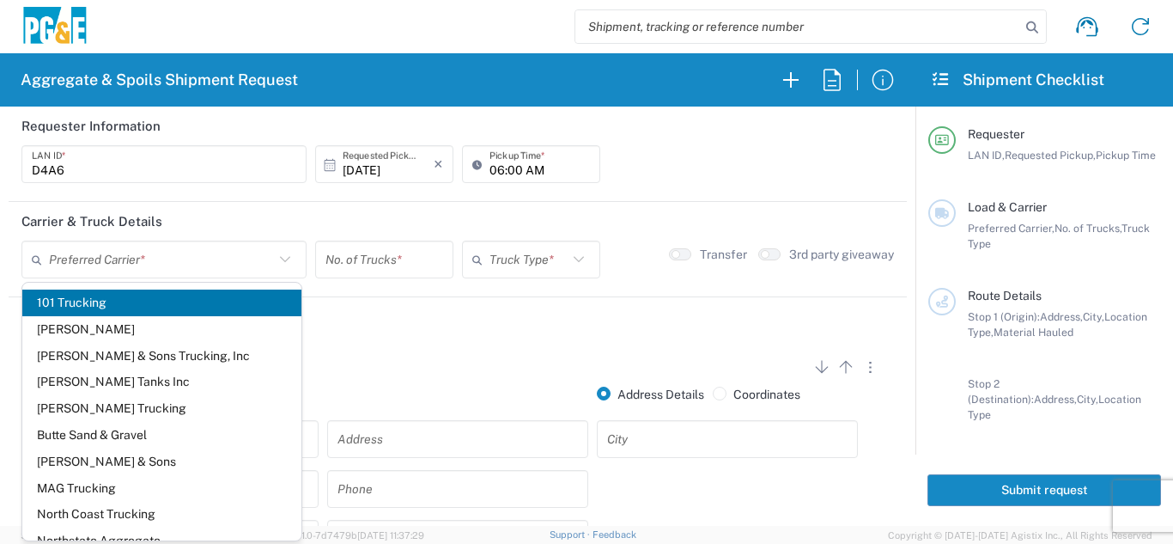
drag, startPoint x: 70, startPoint y: 416, endPoint x: 94, endPoint y: 402, distance: 27.7
click at [70, 415] on span "[PERSON_NAME] Trucking" at bounding box center [161, 408] width 279 height 27
type input "[PERSON_NAME] Trucking"
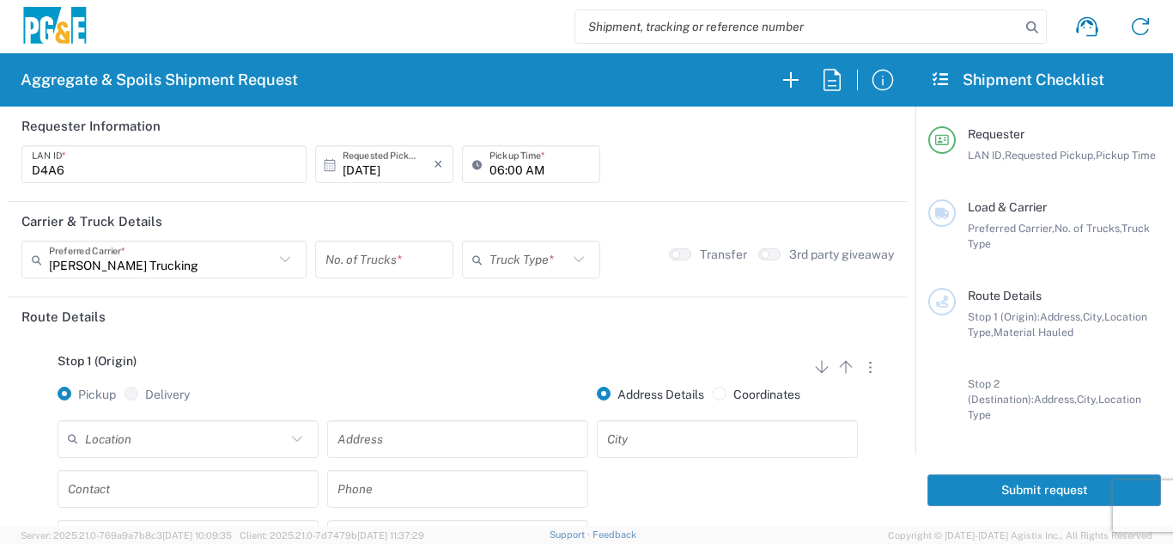
click at [398, 257] on input "number" at bounding box center [384, 260] width 118 height 30
type input "10"
click at [524, 264] on input "text" at bounding box center [528, 260] width 78 height 30
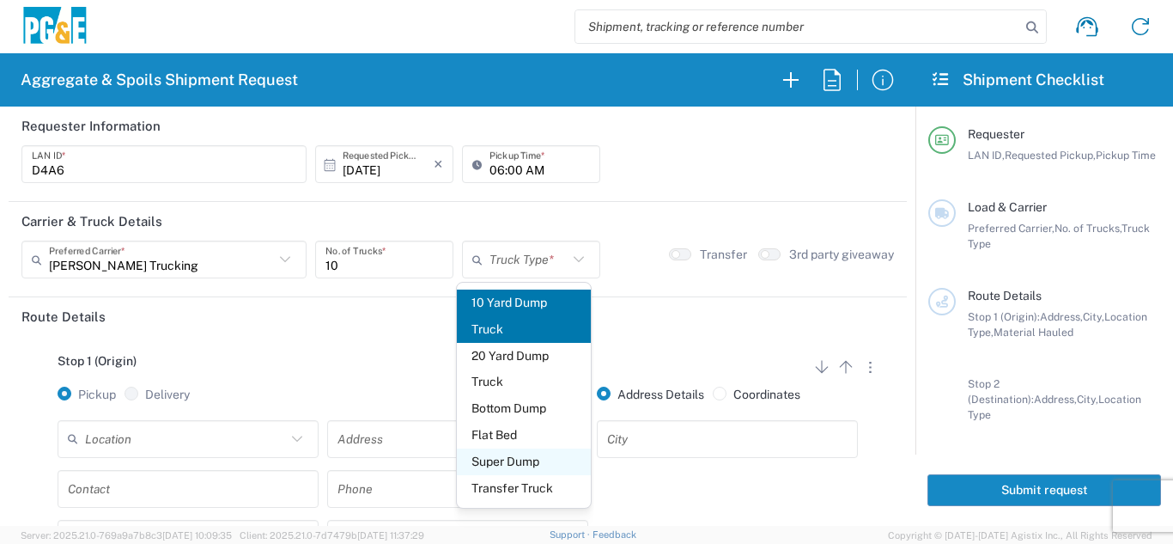
click at [498, 460] on span "Super Dump" at bounding box center [524, 461] width 135 height 27
type input "Super Dump"
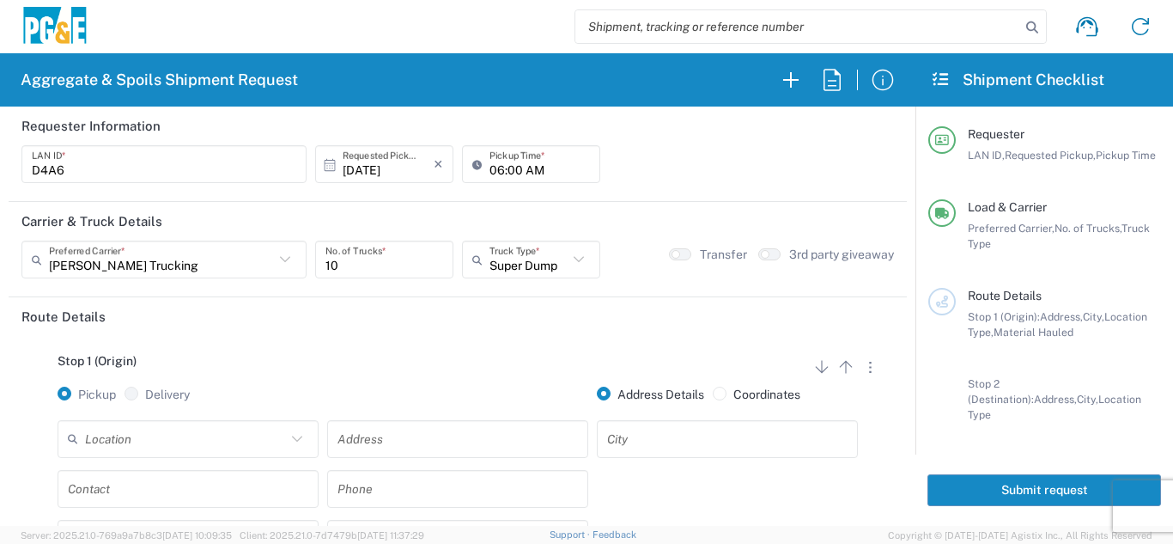
click at [404, 325] on header "Route Details" at bounding box center [458, 316] width 898 height 39
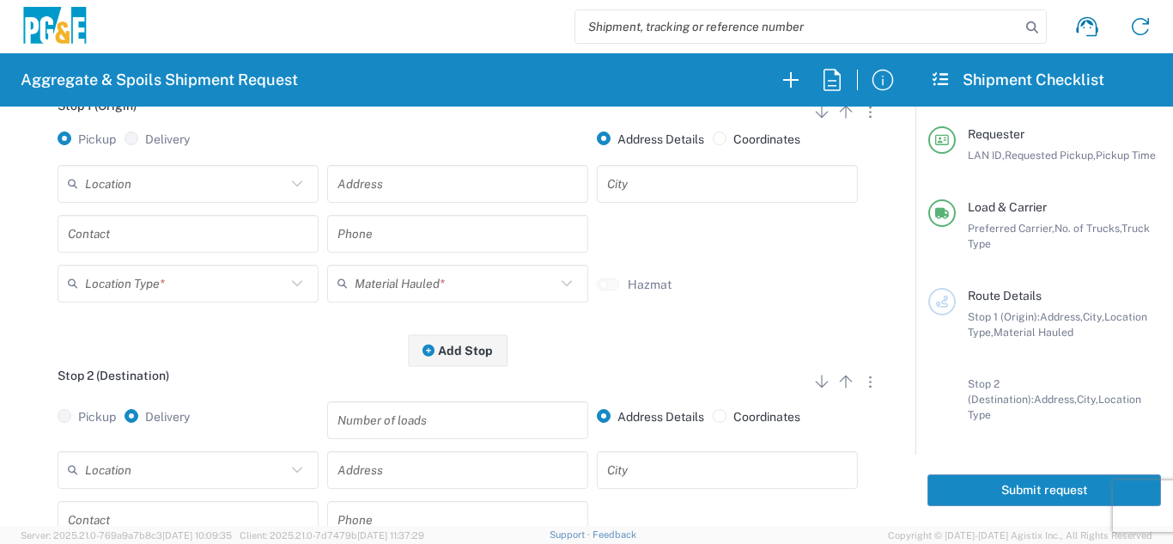
scroll to position [258, 0]
click at [240, 187] on input "text" at bounding box center [185, 181] width 201 height 30
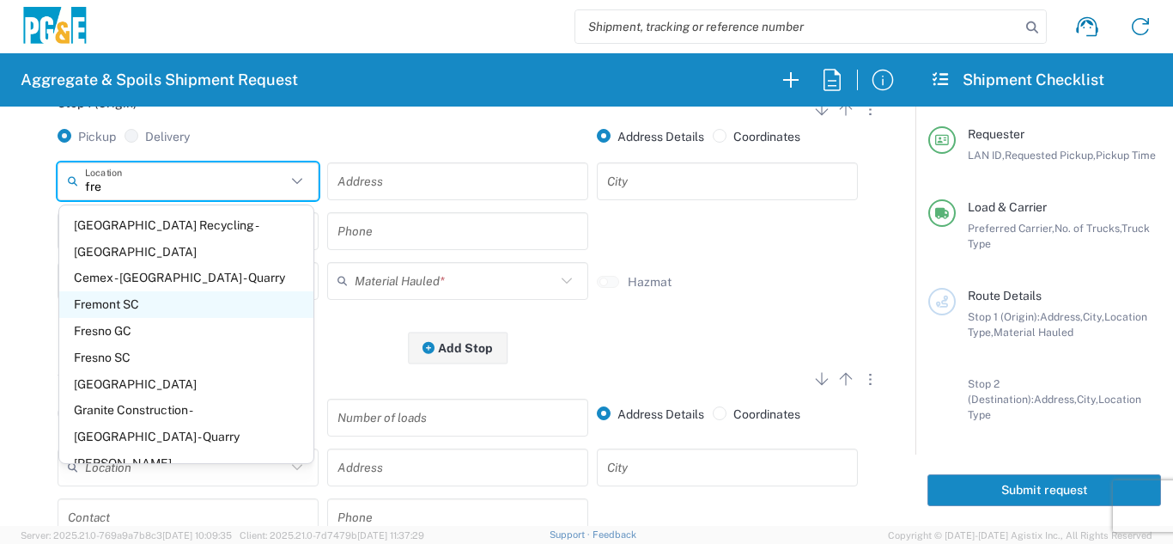
click at [118, 309] on span "Fremont SC" at bounding box center [186, 304] width 254 height 27
type input "Fremont SC"
type input "41800 Boscell Rd"
type input "Fremont"
type input "Business No Loading Dock"
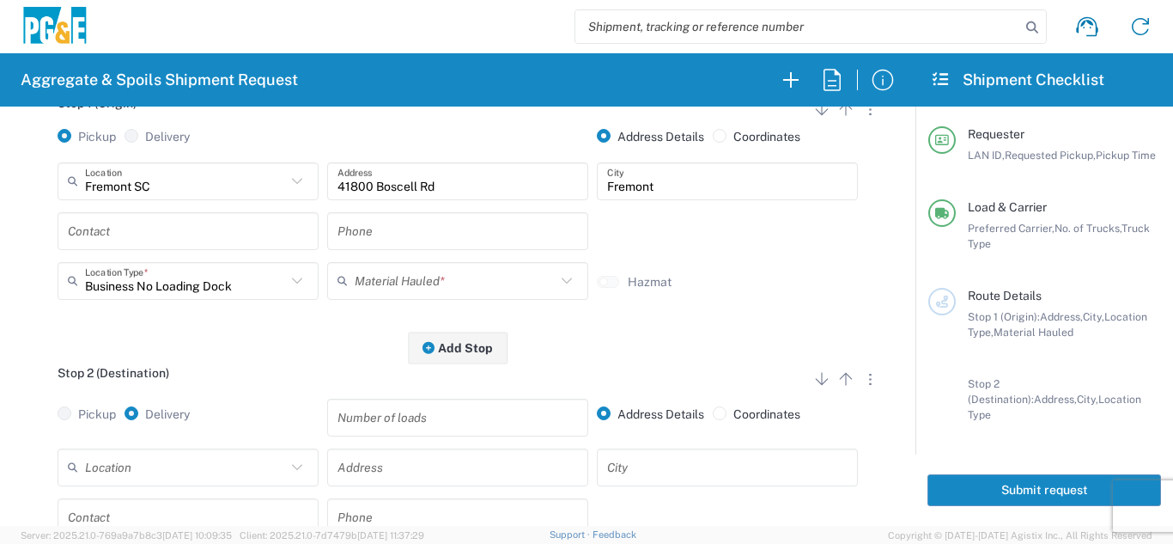
click at [118, 225] on input "text" at bounding box center [188, 231] width 240 height 30
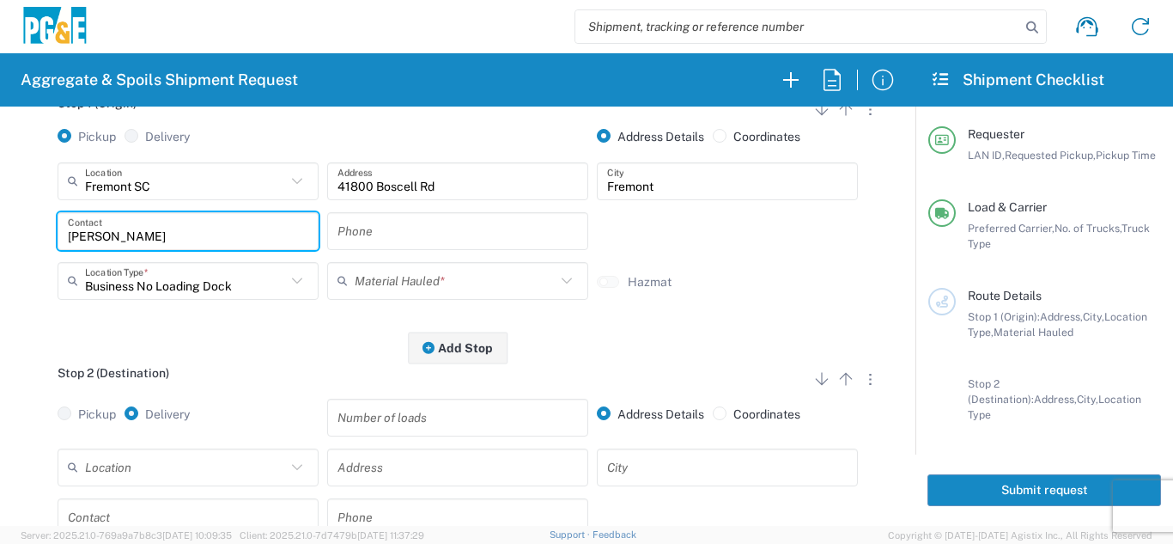
type input "[PERSON_NAME]"
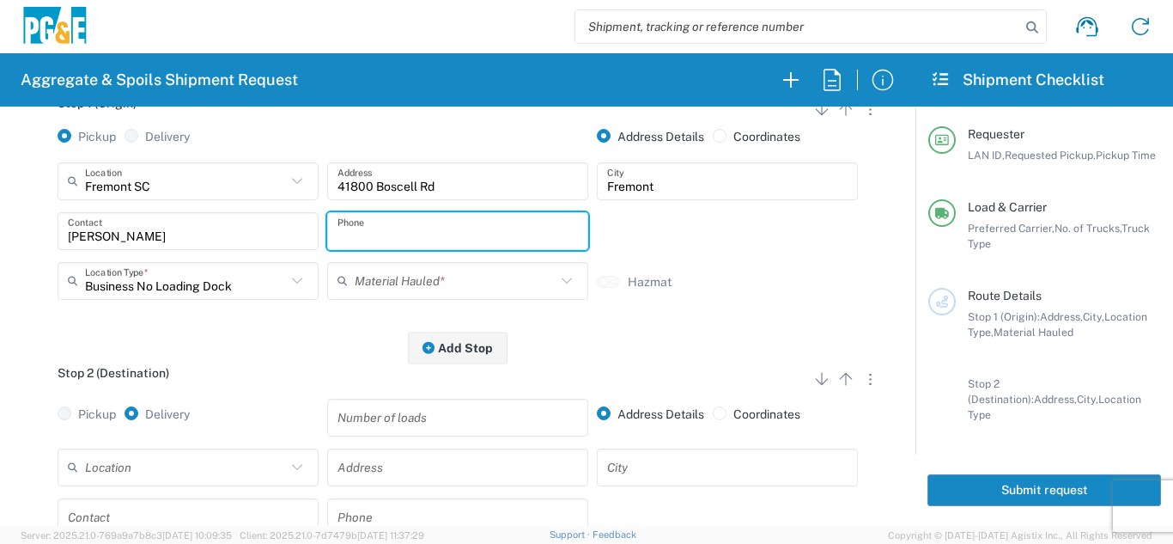
click at [360, 222] on input "text" at bounding box center [457, 231] width 240 height 30
type input "[PHONE_NUMBER]"
click at [415, 289] on input "text" at bounding box center [455, 280] width 201 height 30
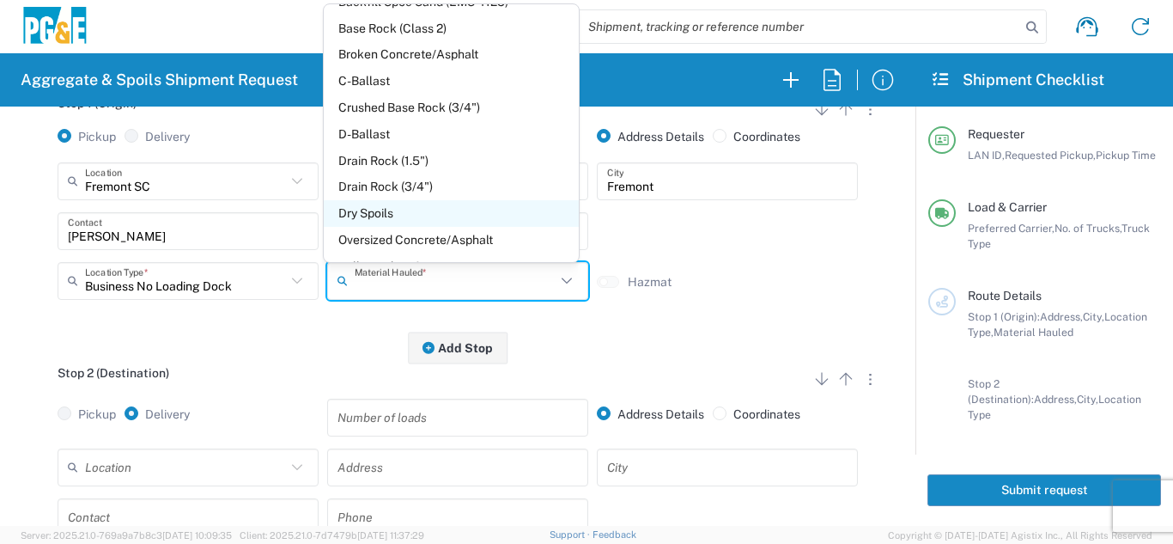
scroll to position [172, 0]
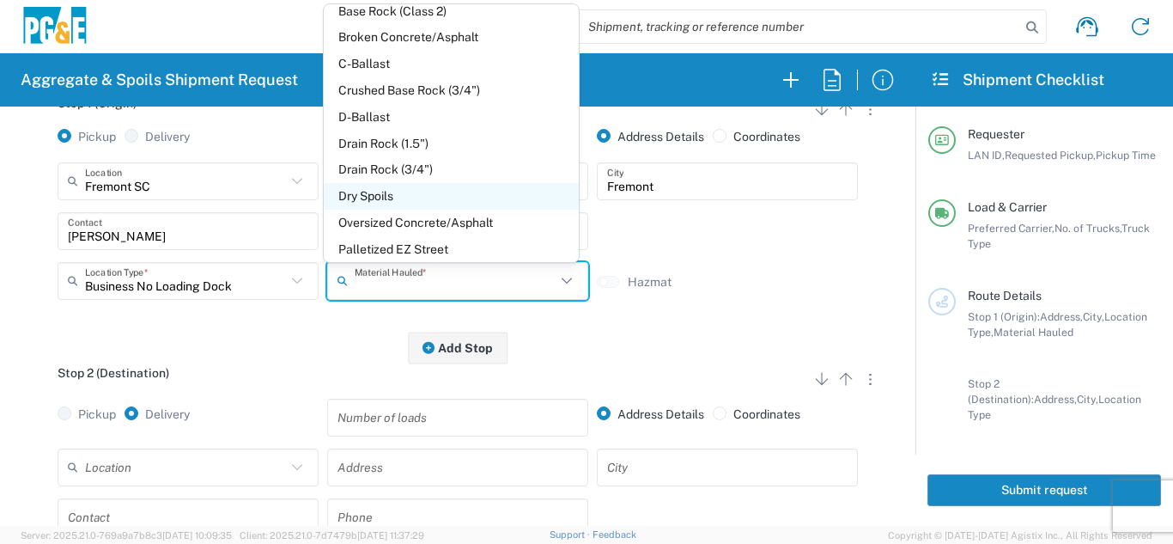
click at [381, 199] on span "Dry Spoils" at bounding box center [451, 196] width 254 height 27
type input "Dry Spoils"
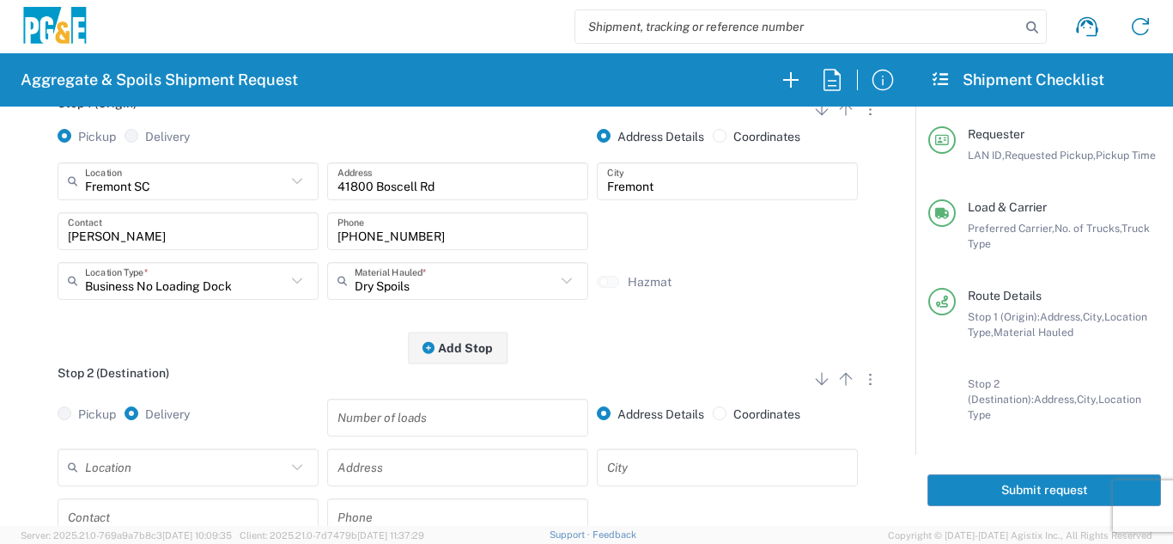
click at [305, 381] on div "Stop 2 (Destination) Add Stop Above Add Stop Below Remove Stop" at bounding box center [457, 382] width 872 height 33
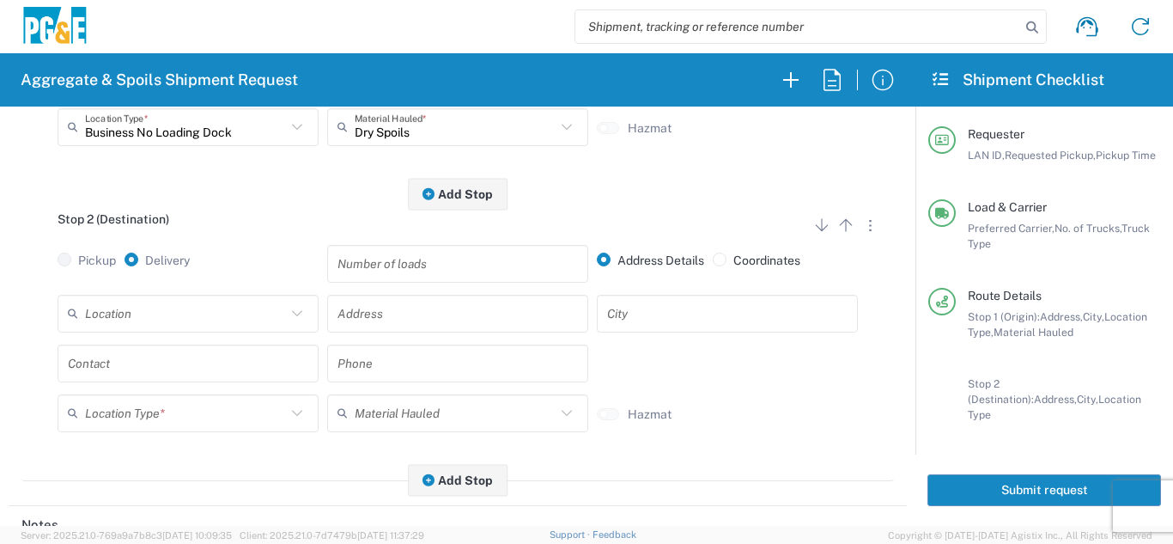
scroll to position [429, 0]
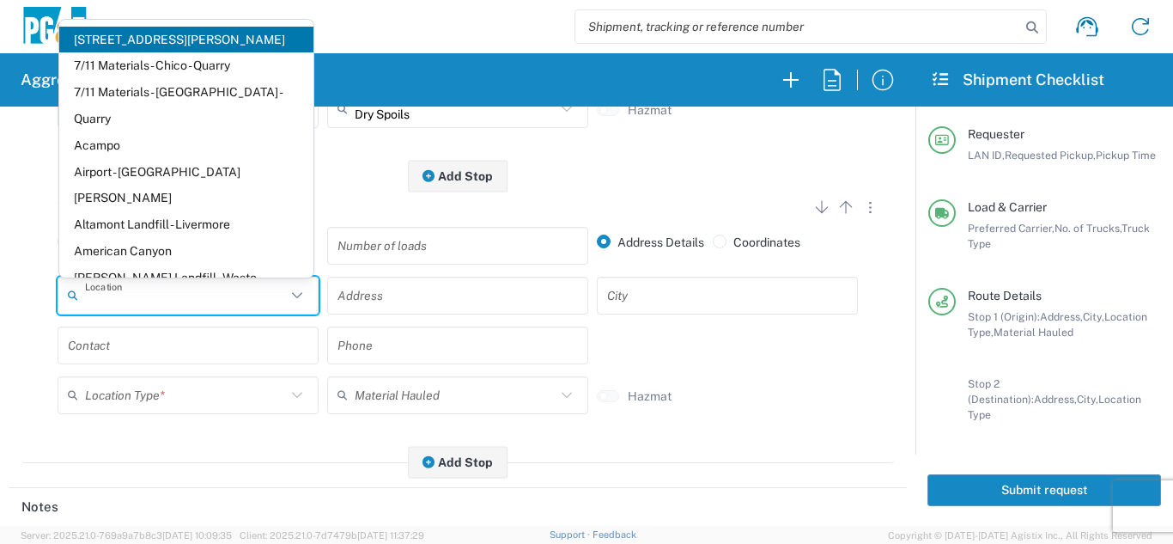
click at [228, 301] on input "text" at bounding box center [185, 295] width 201 height 30
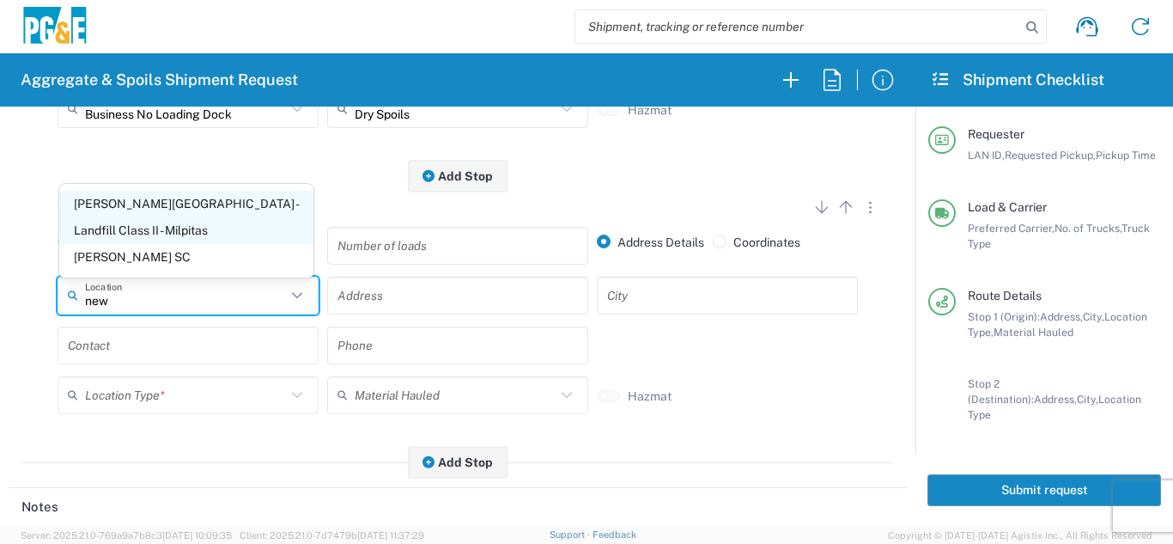
click at [207, 234] on span "[PERSON_NAME][GEOGRAPHIC_DATA] - Landfill Class II - Milpitas" at bounding box center [186, 217] width 254 height 53
type input "[PERSON_NAME][GEOGRAPHIC_DATA] - Landfill Class II - Milpitas"
type input "[STREET_ADDRESS][PERSON_NAME]"
type input "Milpitas"
type input "Landfill"
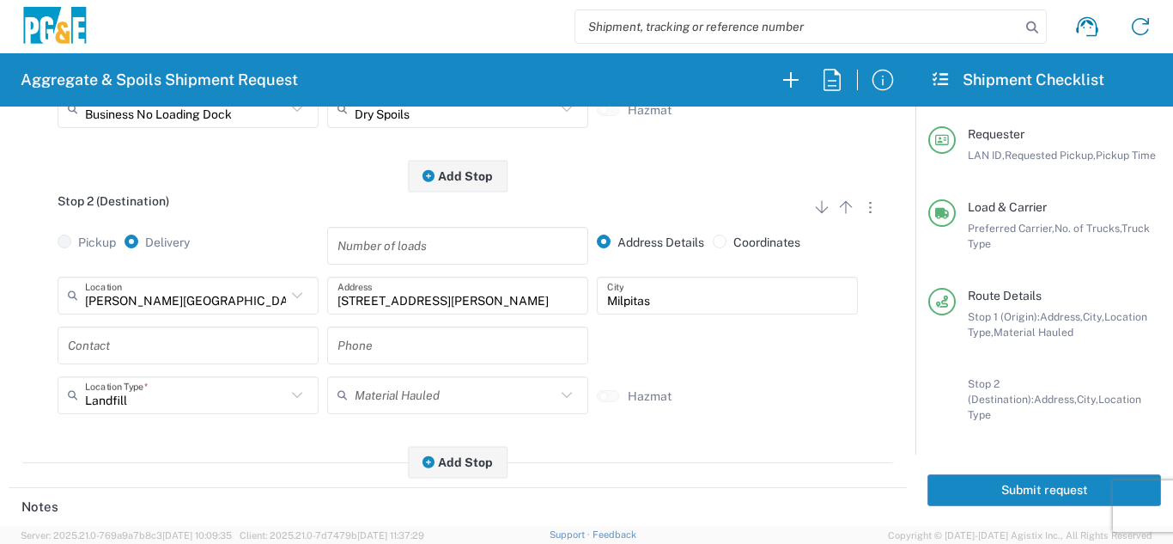
click at [158, 356] on input "text" at bounding box center [188, 345] width 240 height 30
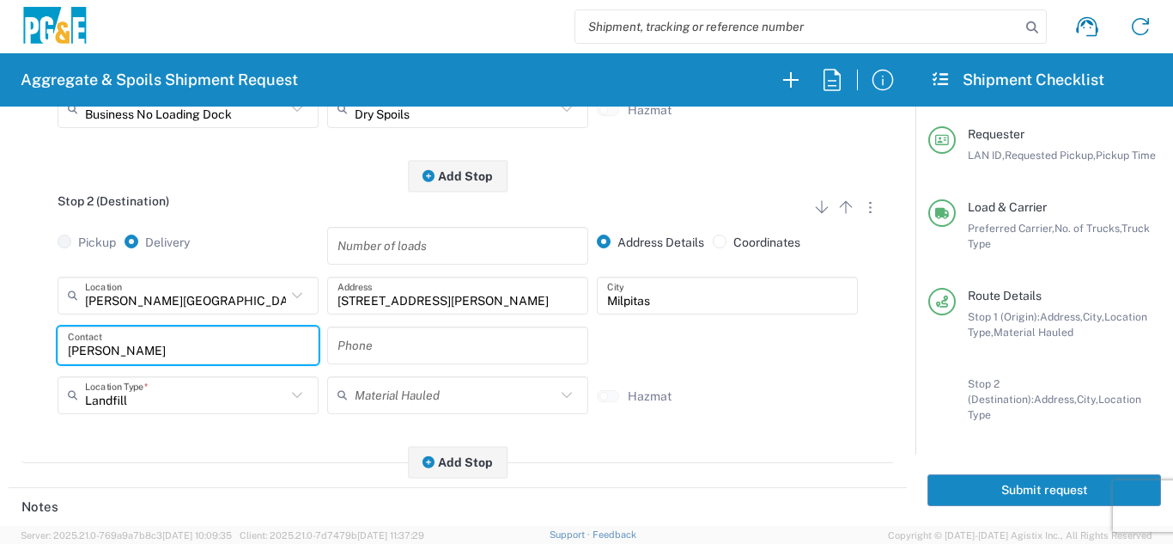
type input "[PERSON_NAME]"
click at [437, 349] on input "text" at bounding box center [457, 345] width 240 height 30
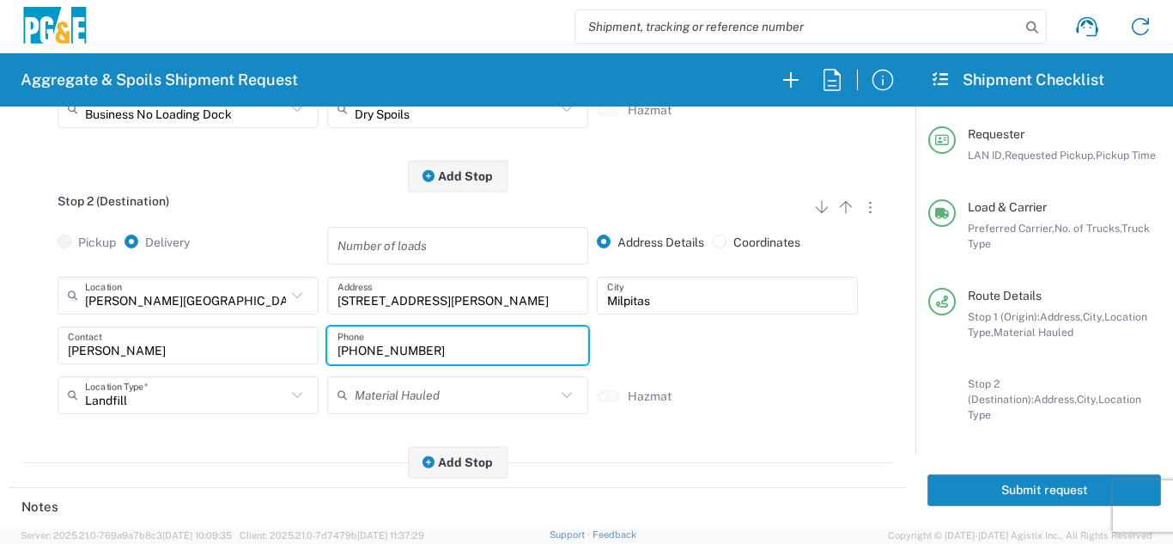
type input "[PHONE_NUMBER]"
click at [220, 451] on div "Stop 2 (Destination) Add Stop Above Add Stop Below Remove Stop Pickup Delivery …" at bounding box center [457, 319] width 872 height 287
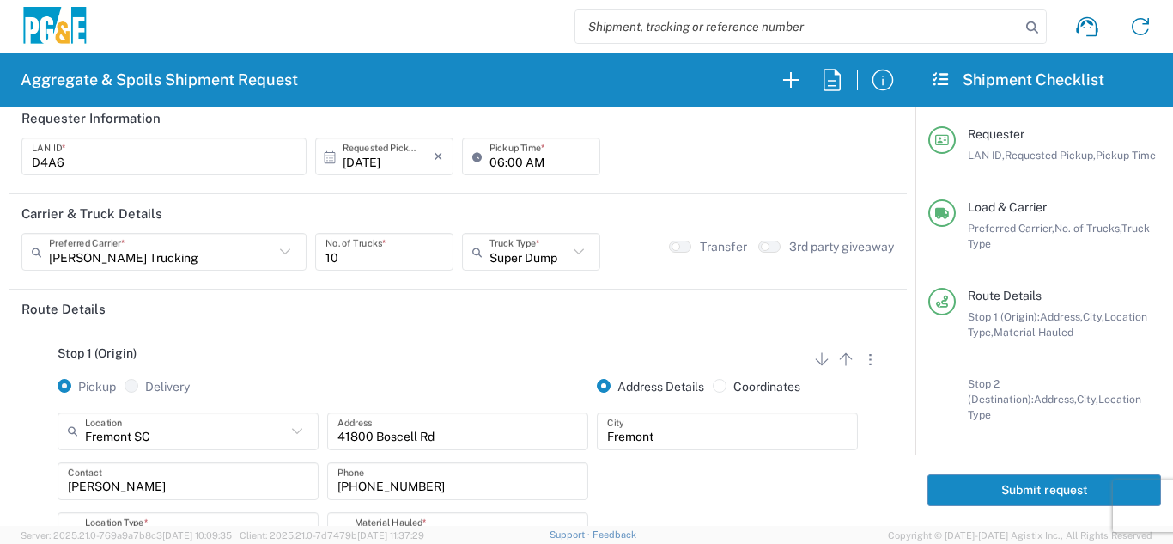
scroll to position [0, 0]
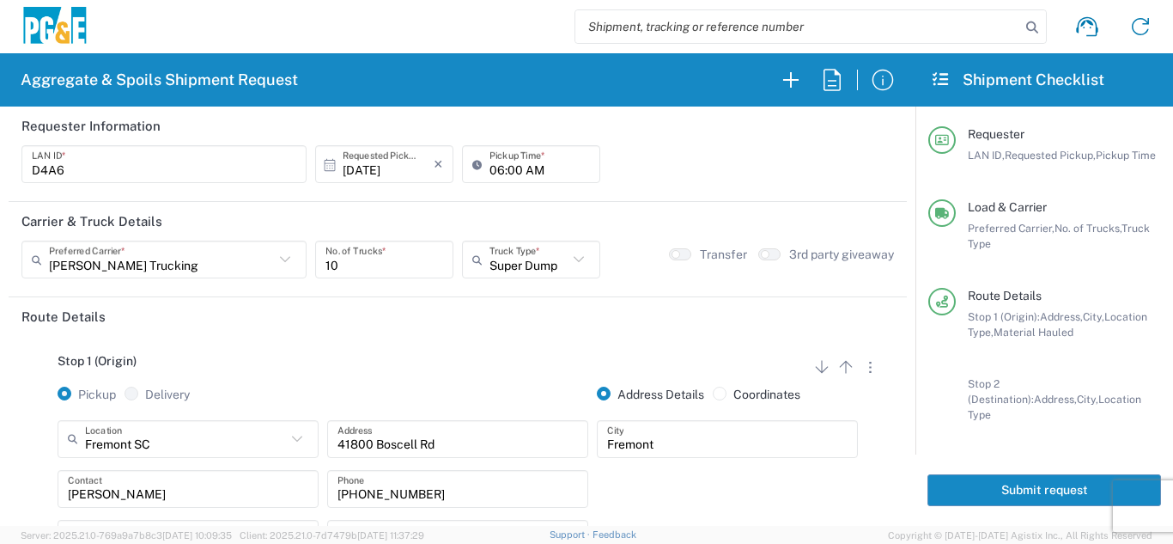
click at [1022, 481] on button "Submit request" at bounding box center [1044, 490] width 234 height 32
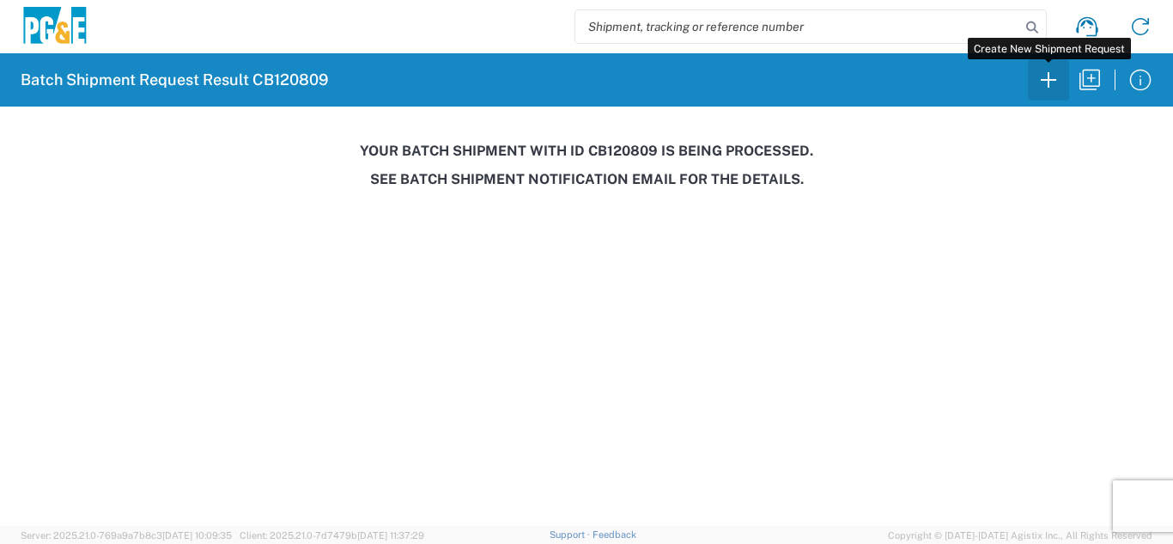
click at [1052, 88] on icon "button" at bounding box center [1048, 79] width 27 height 27
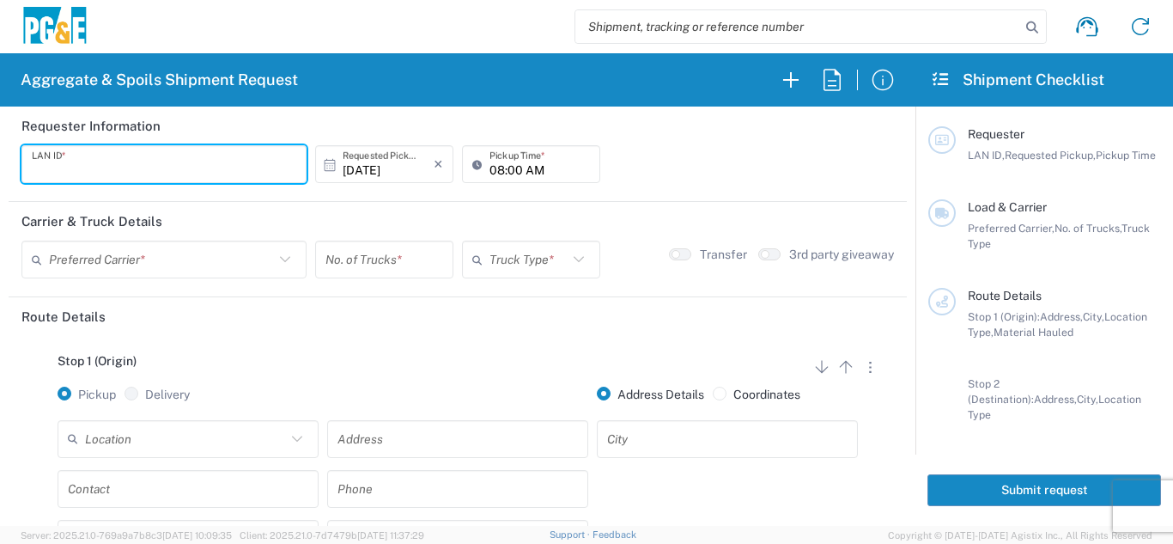
click at [157, 160] on input "text" at bounding box center [164, 164] width 264 height 30
type input "DSL0"
click at [399, 364] on div "Stop 1 (Origin) Add Stop Above Add Stop Below Remove Stop" at bounding box center [457, 370] width 872 height 33
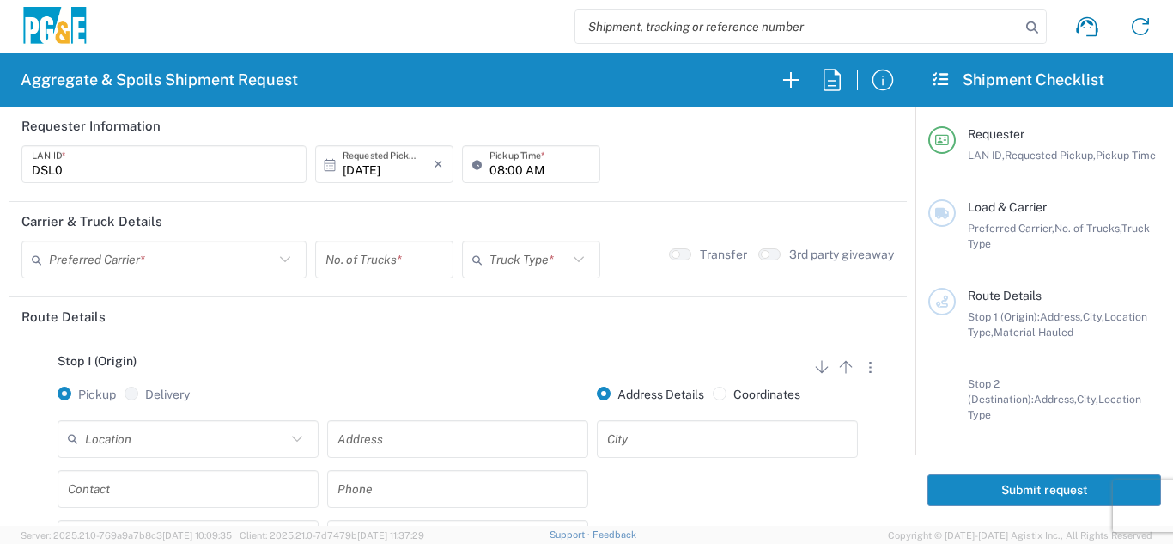
click at [498, 164] on input "08:00 AM" at bounding box center [539, 164] width 100 height 30
type input "07:00 AM"
click at [192, 258] on input "text" at bounding box center [161, 260] width 225 height 30
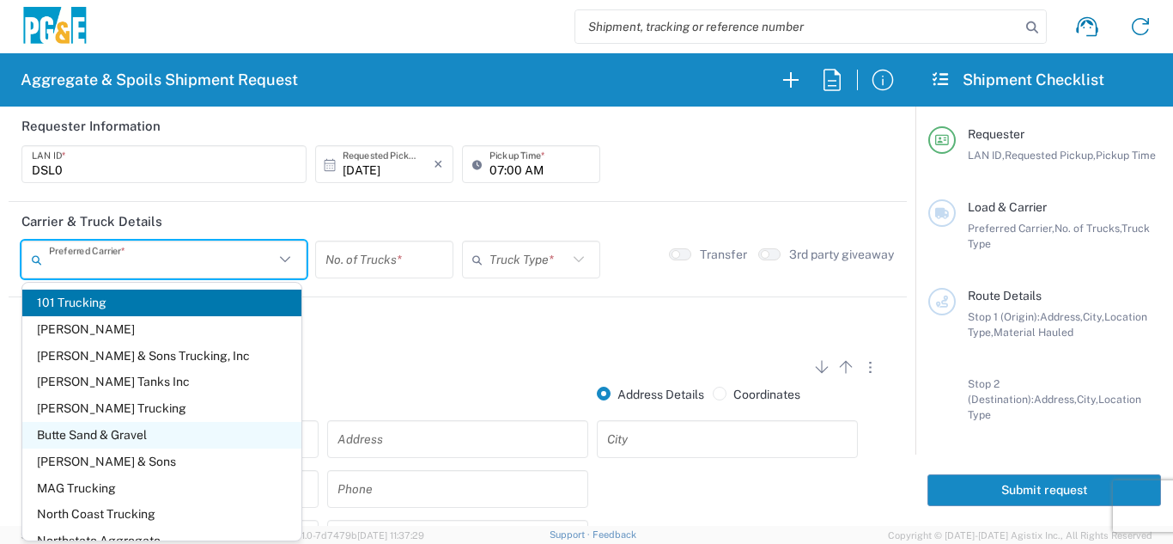
scroll to position [47, 0]
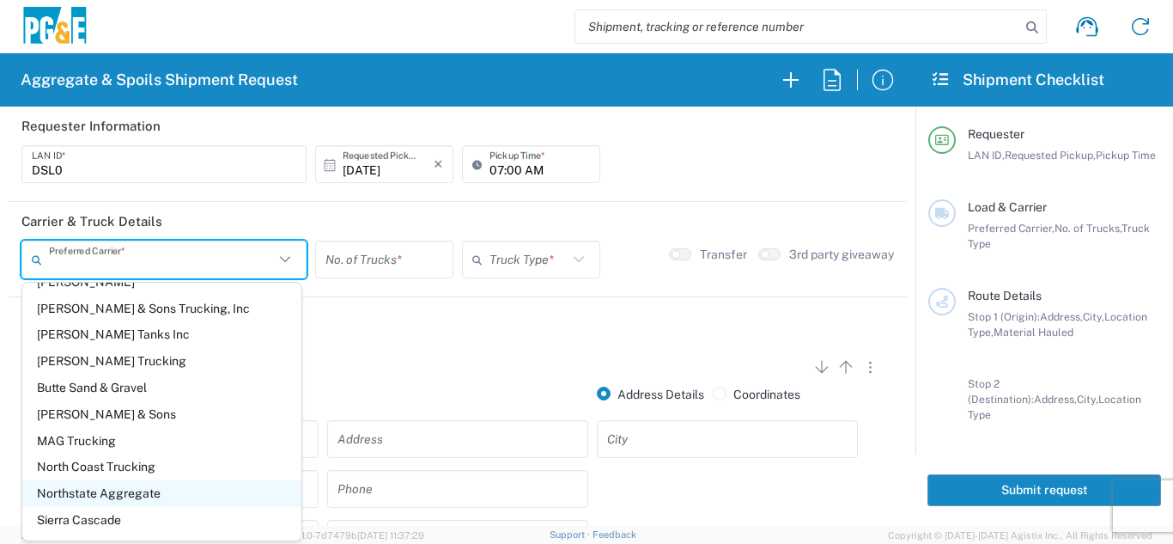
click at [142, 493] on span "Northstate Aggregate" at bounding box center [161, 493] width 279 height 27
type input "Northstate Aggregate"
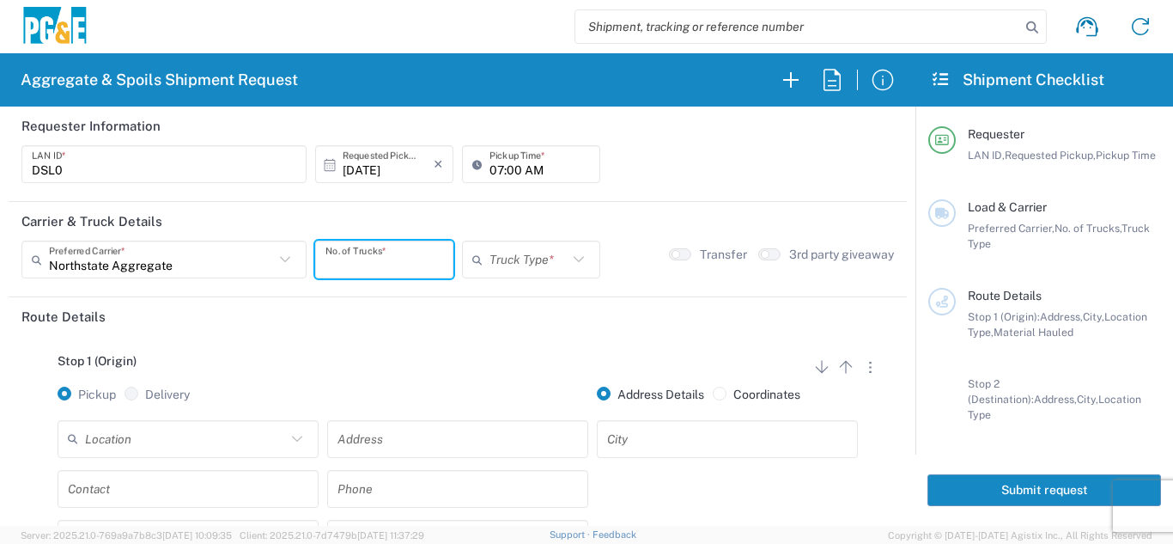
click at [373, 265] on input "number" at bounding box center [384, 260] width 118 height 30
type input "2"
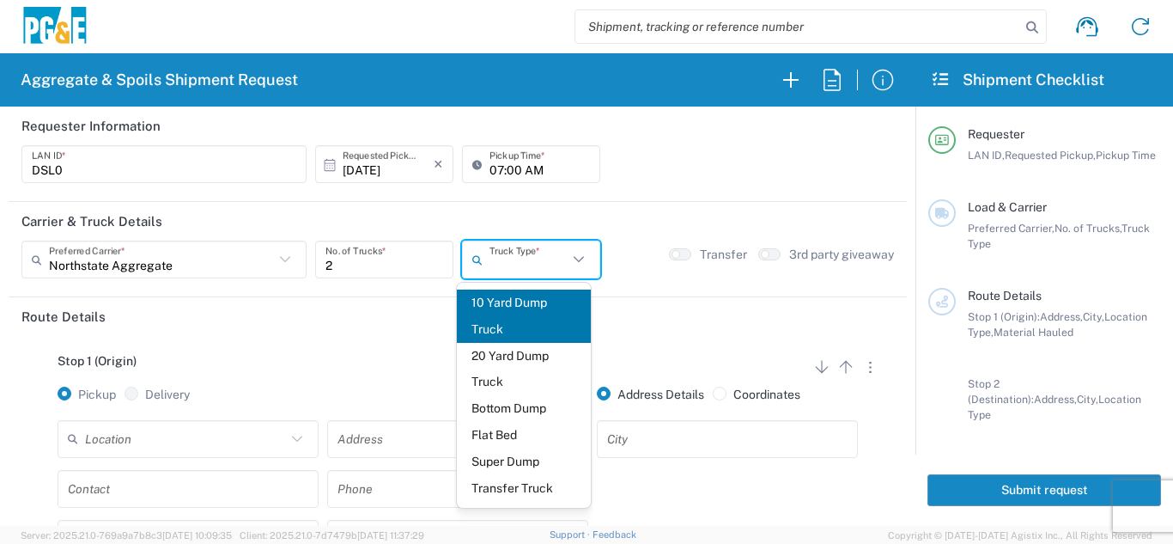
click at [498, 257] on input "text" at bounding box center [528, 260] width 78 height 30
click at [496, 490] on span "Transfer Truck" at bounding box center [524, 488] width 135 height 27
type input "Transfer Truck"
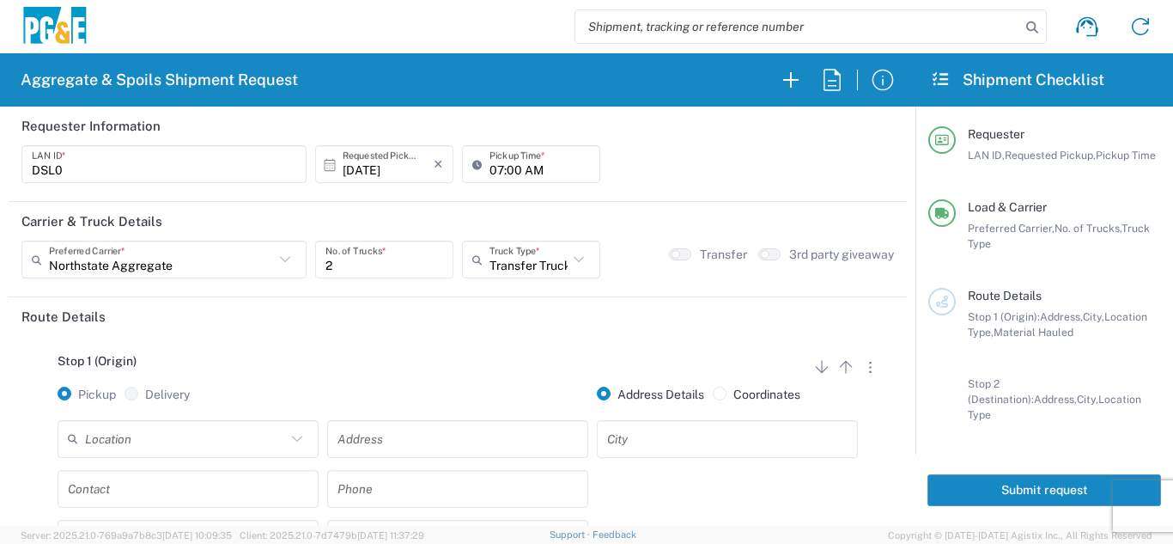
click at [406, 377] on div "Stop 1 (Origin) Add Stop Above Add Stop Below Remove Stop" at bounding box center [457, 370] width 872 height 33
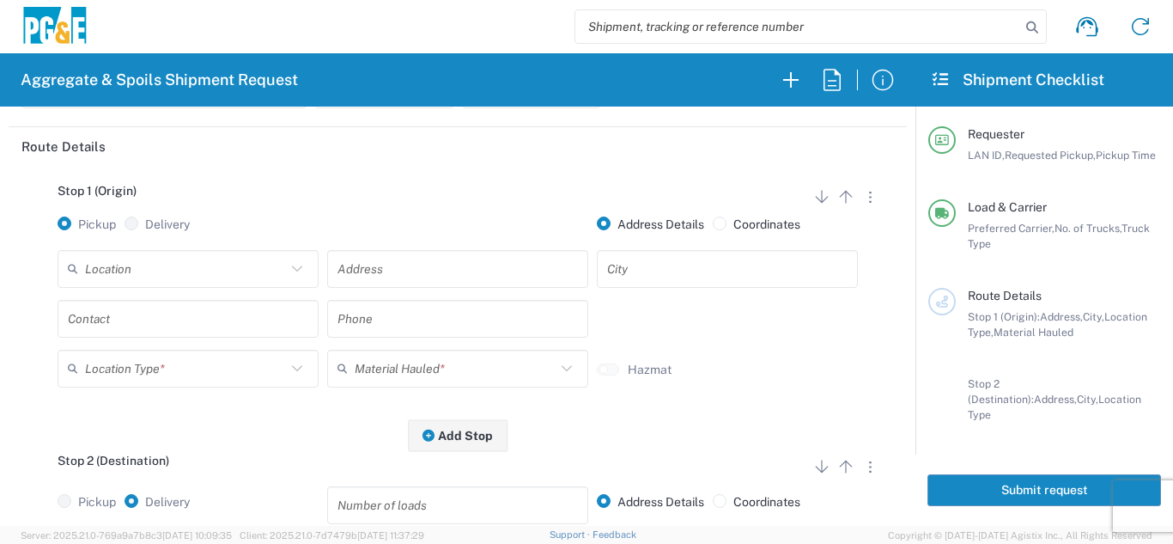
scroll to position [172, 0]
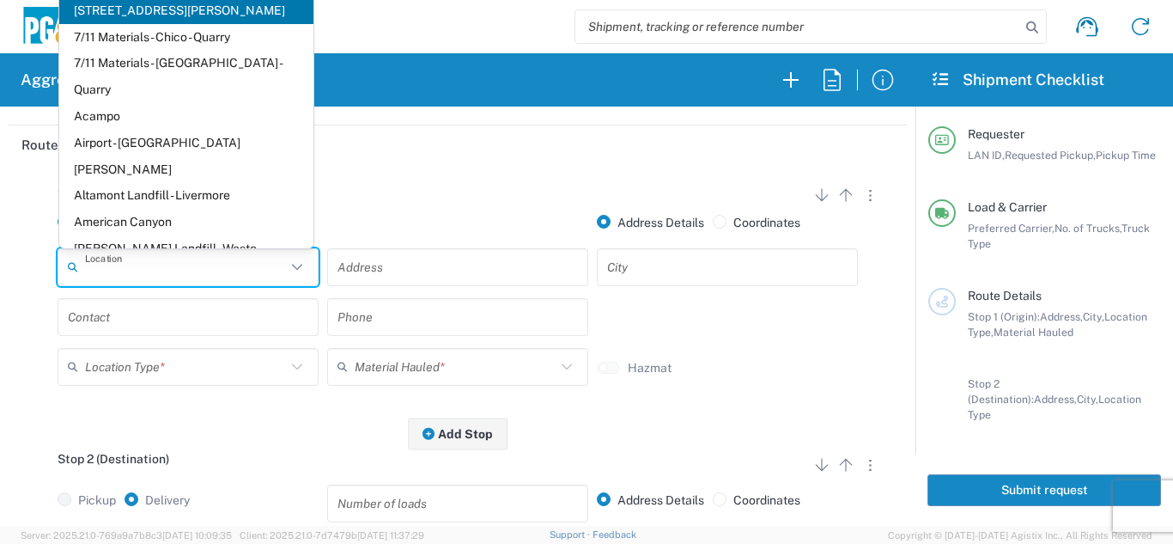
click at [256, 270] on input "text" at bounding box center [185, 267] width 201 height 30
click at [159, 273] on input "text" at bounding box center [185, 267] width 201 height 30
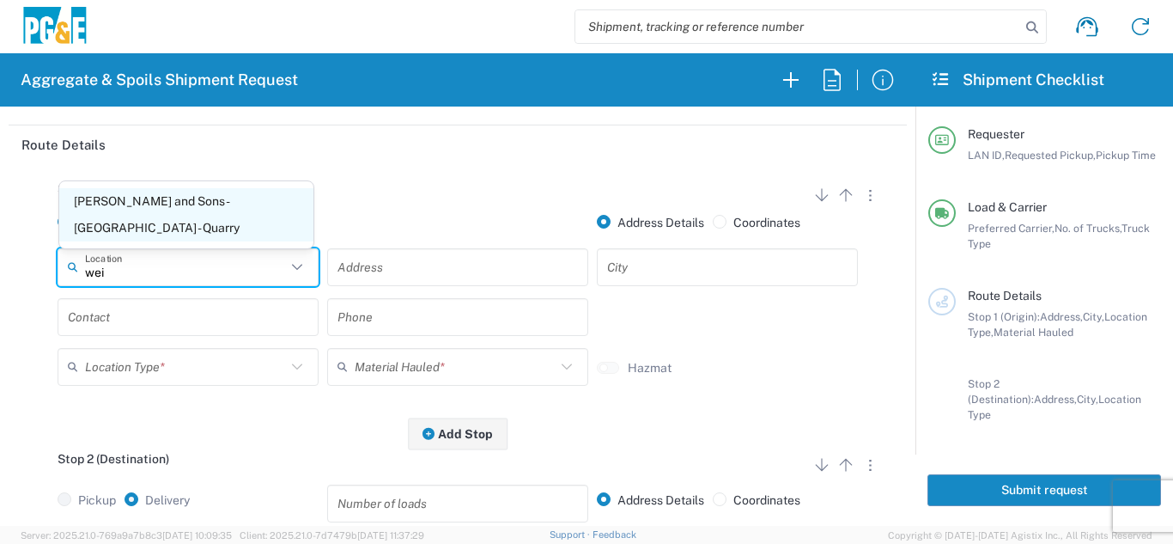
click at [157, 233] on span "[PERSON_NAME] and Sons - [GEOGRAPHIC_DATA] - Quarry" at bounding box center [186, 214] width 254 height 53
type input "[PERSON_NAME] and Sons - [GEOGRAPHIC_DATA] - Quarry"
type input "[STREET_ADDRESS]"
type input "[GEOGRAPHIC_DATA]"
type input "Quarry"
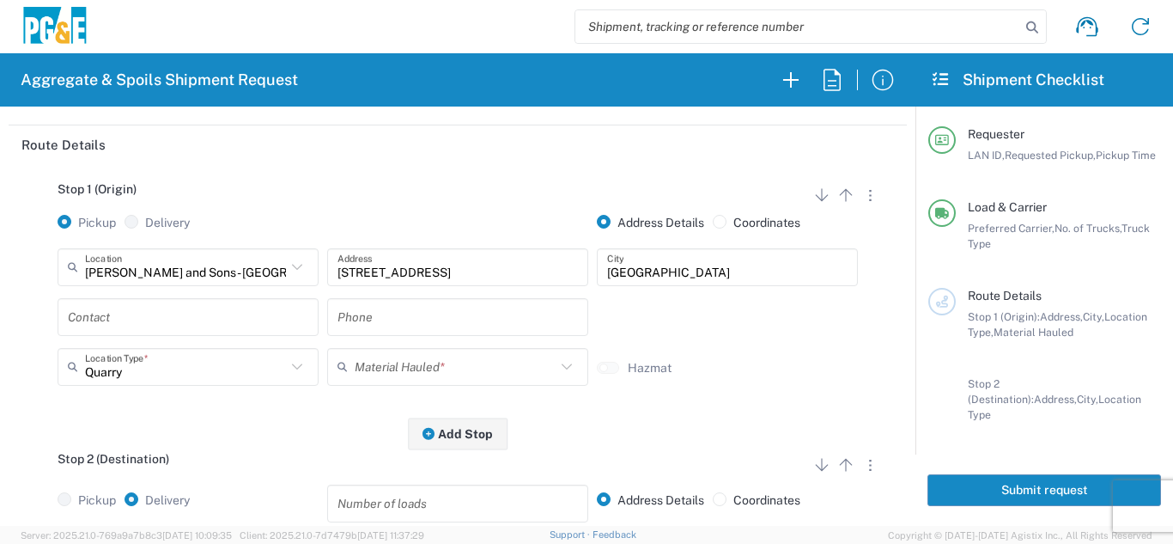
click at [142, 326] on input "text" at bounding box center [188, 316] width 240 height 30
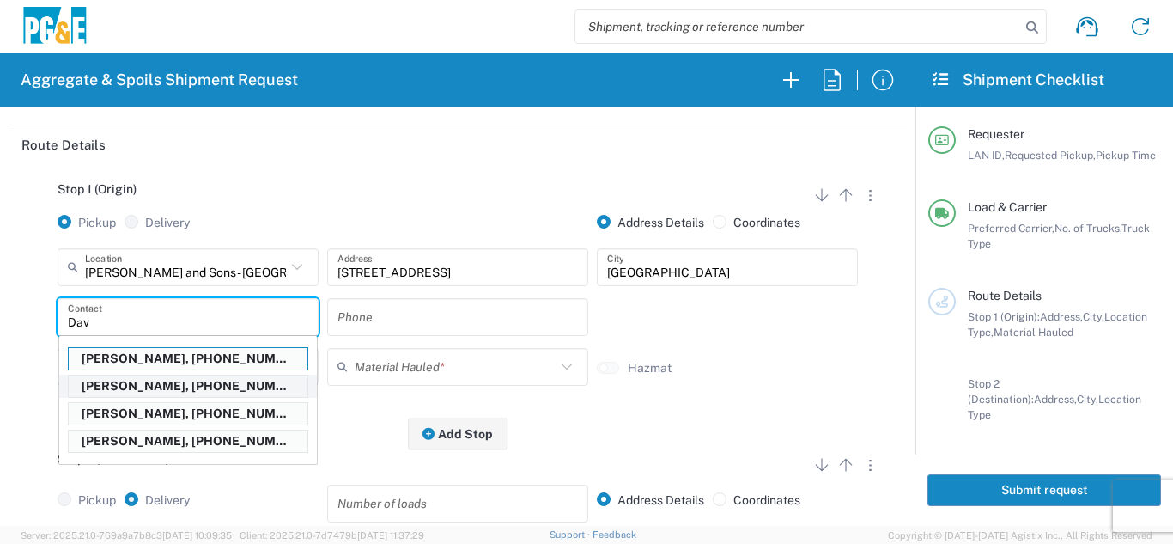
click at [158, 386] on p "[PERSON_NAME], [PHONE_NUMBER]" at bounding box center [188, 385] width 239 height 21
type input "[PERSON_NAME]"
type input "[PHONE_NUMBER]"
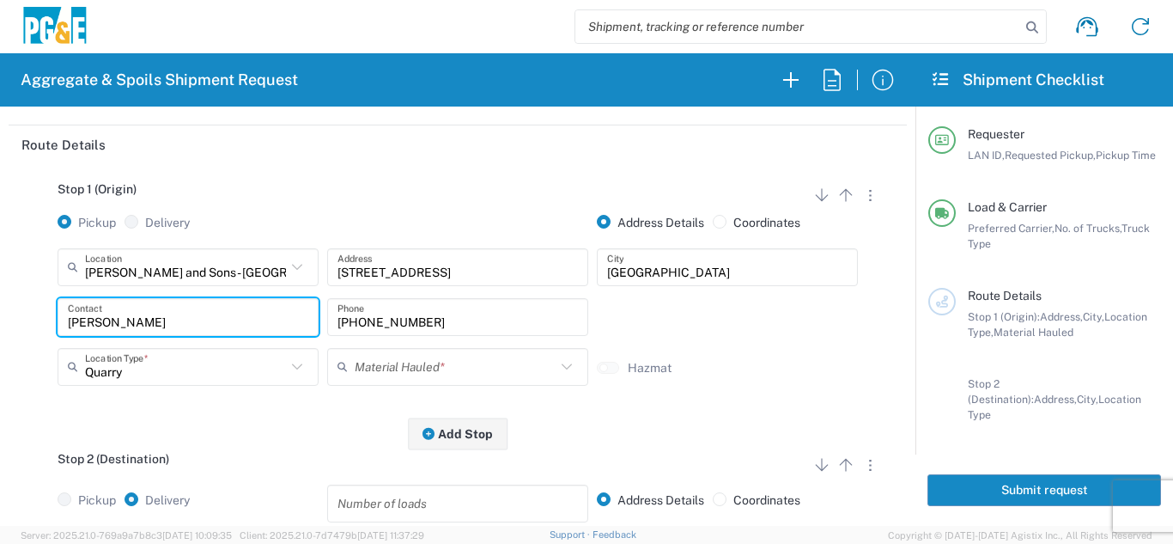
click at [385, 355] on input "text" at bounding box center [455, 366] width 201 height 30
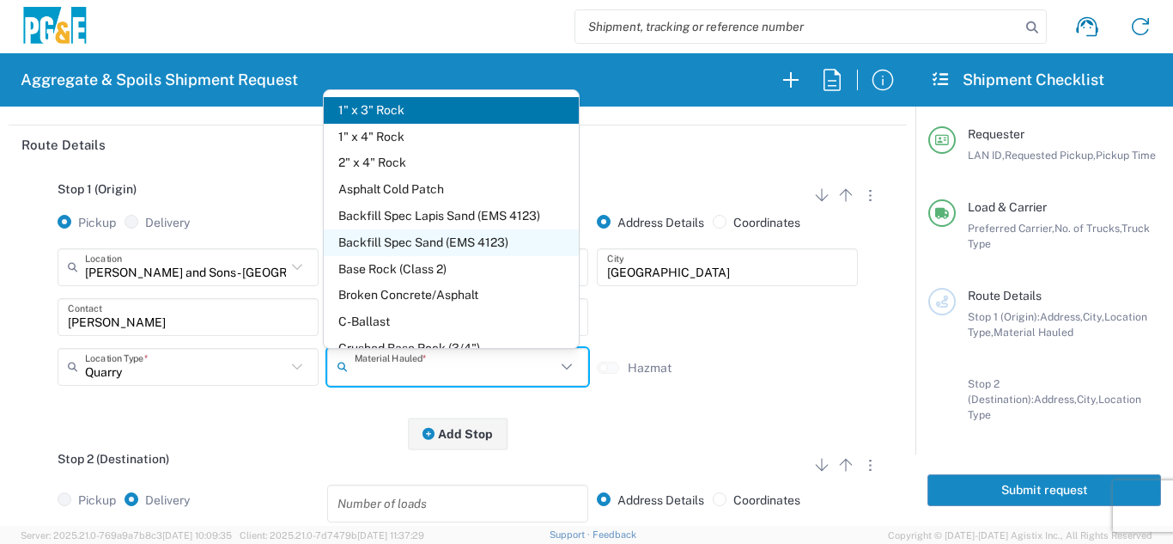
click at [480, 243] on span "Backfill Spec Sand (EMS 4123)" at bounding box center [451, 242] width 254 height 27
type input "Backfill Spec Sand (EMS 4123)"
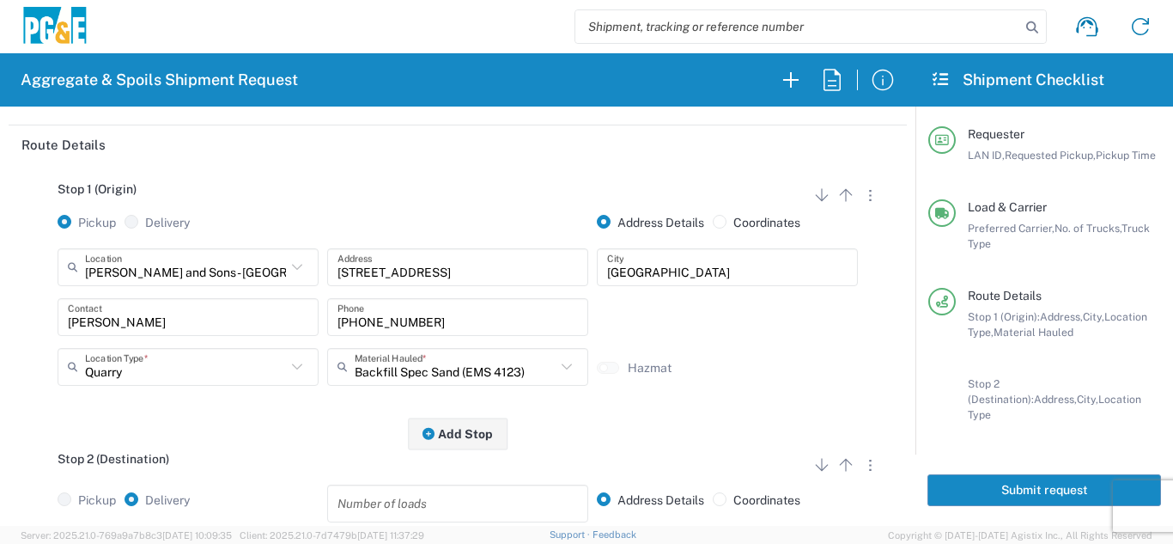
click at [350, 431] on div "Stop 1 (Origin) Add Stop Above Add Stop Below Remove Stop Pickup Delivery Addre…" at bounding box center [457, 299] width 872 height 270
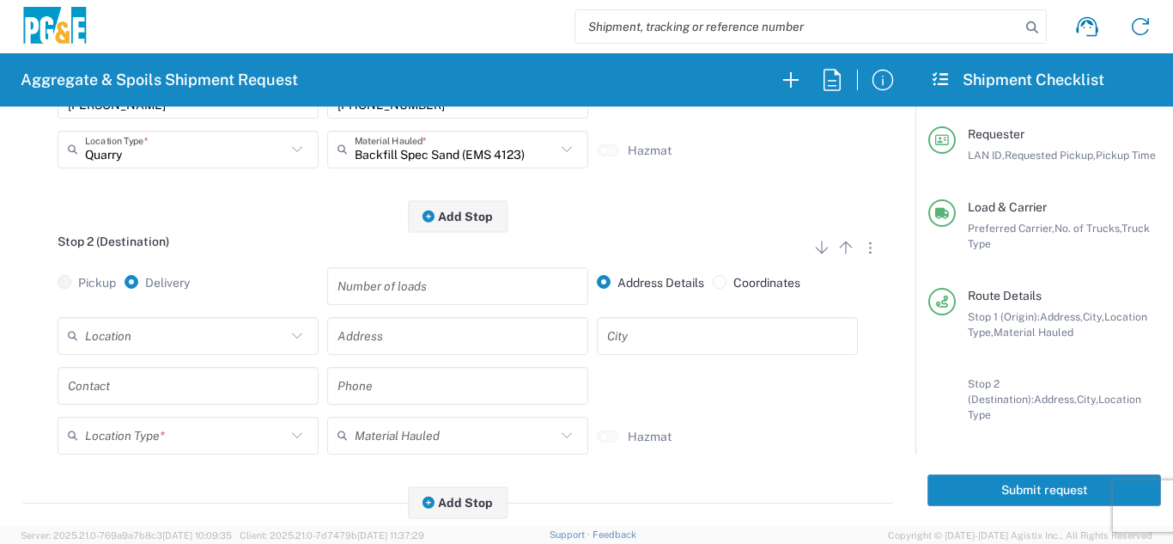
scroll to position [429, 0]
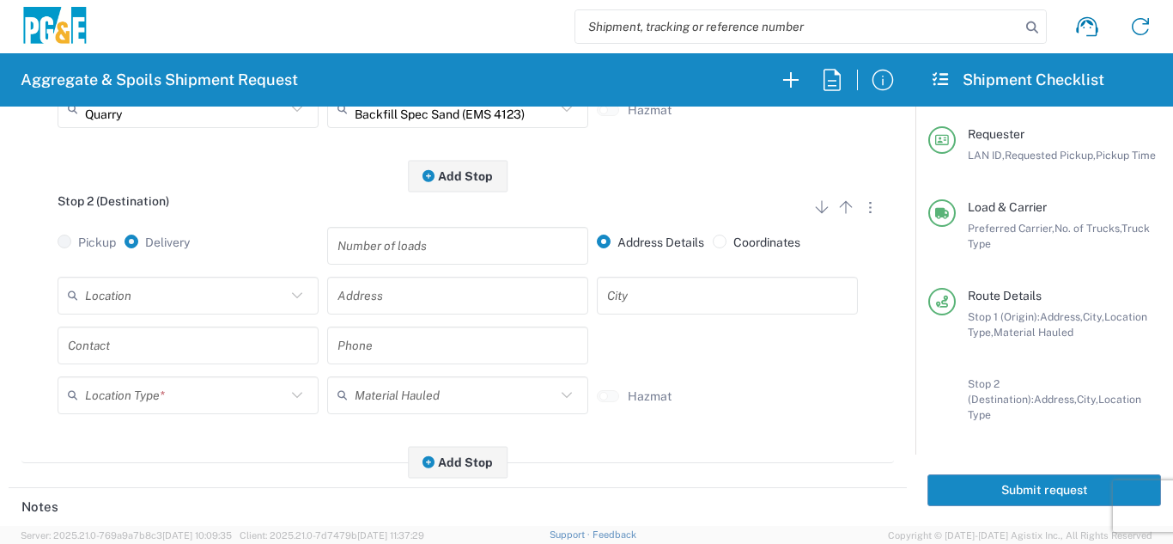
click at [217, 298] on input "text" at bounding box center [185, 295] width 201 height 30
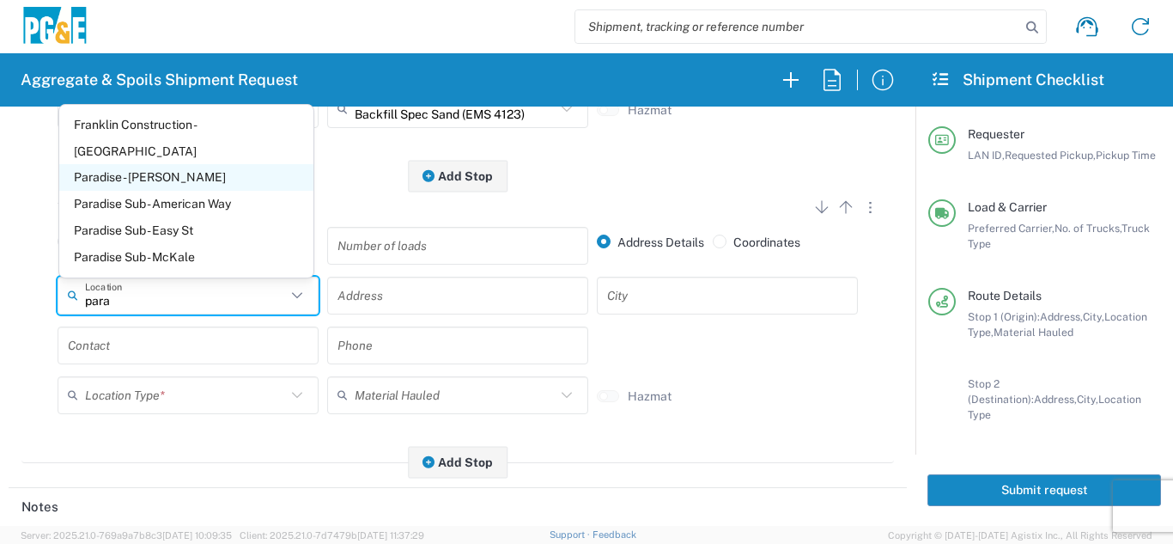
click at [163, 167] on span "Paradise - [PERSON_NAME]" at bounding box center [186, 177] width 254 height 27
type input "Paradise - [PERSON_NAME]"
type input "[STREET_ADDRESS][PERSON_NAME]"
type input "Paradise"
type input "Business No Loading Dock"
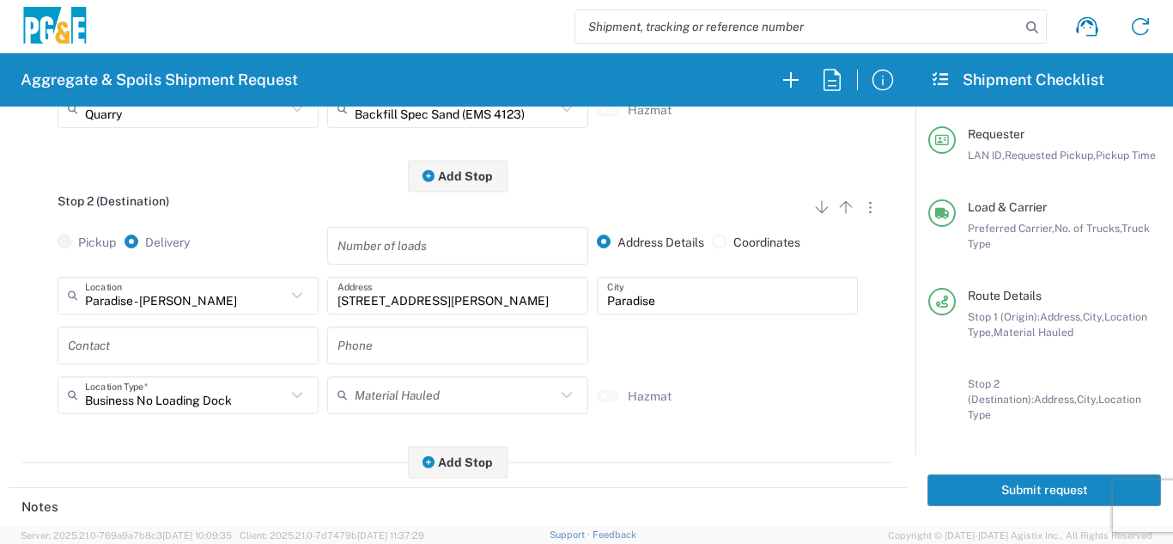
click at [179, 344] on input "text" at bounding box center [188, 345] width 240 height 30
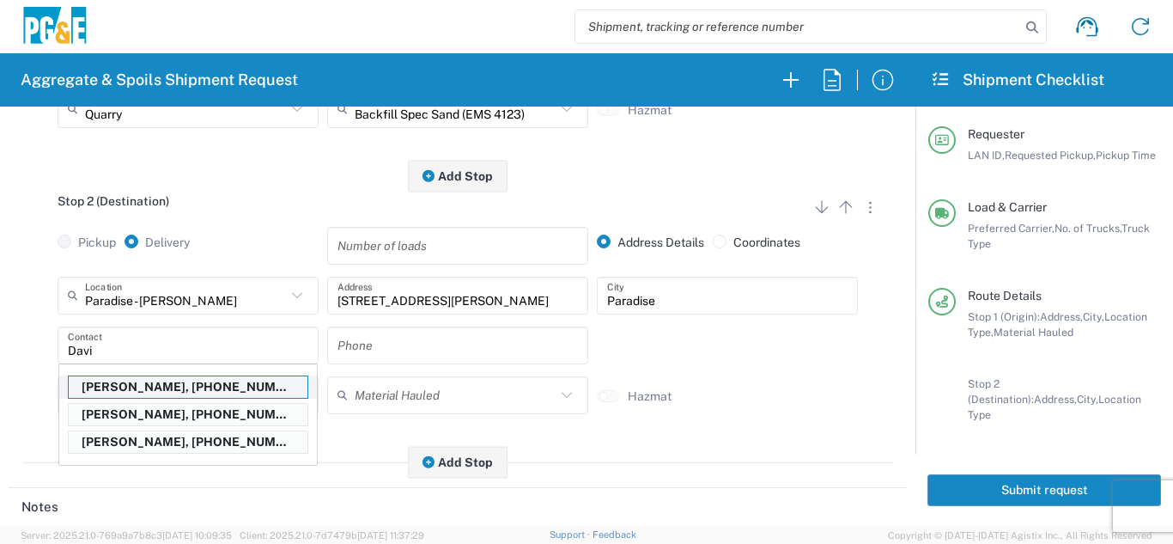
click at [193, 396] on p "[PERSON_NAME], [PHONE_NUMBER]" at bounding box center [188, 386] width 239 height 21
type input "[PERSON_NAME]"
type input "[PHONE_NUMBER]"
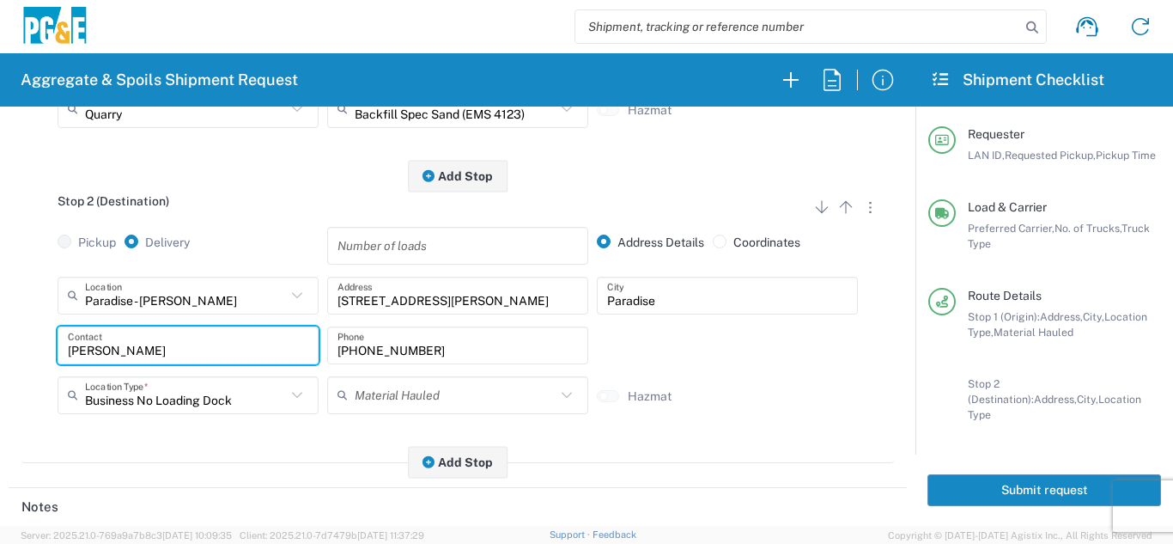
click at [234, 453] on div "Stop 2 (Destination) Add Stop Above Add Stop Below Remove Stop Pickup Delivery …" at bounding box center [457, 319] width 872 height 287
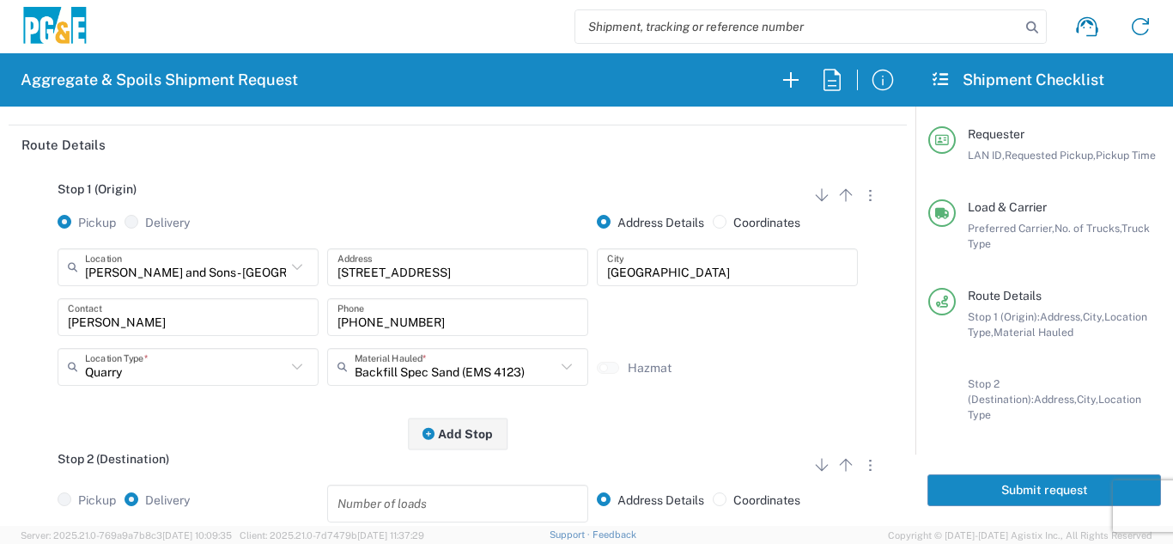
scroll to position [0, 0]
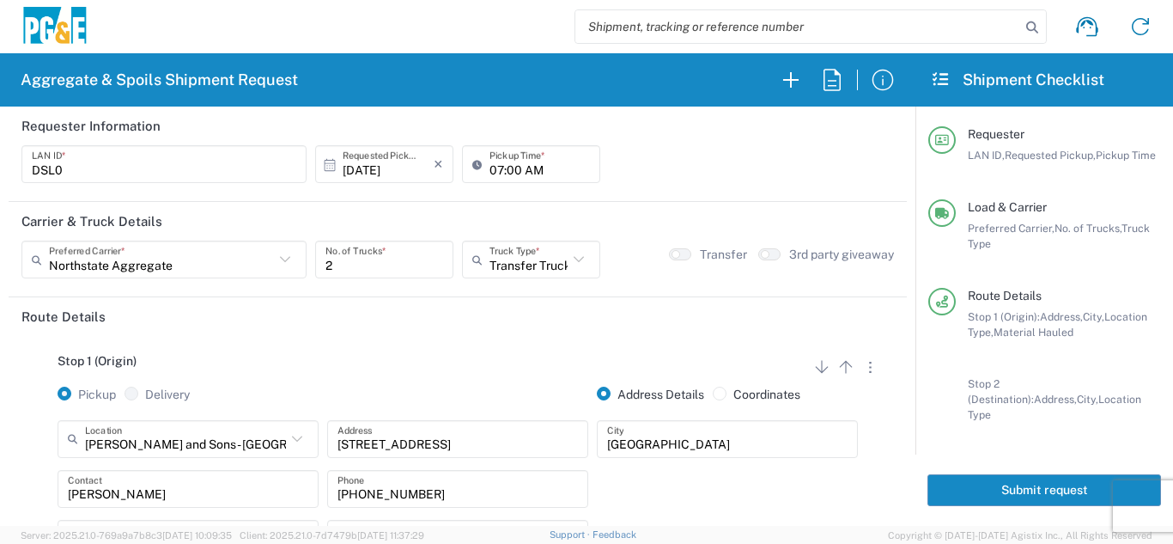
click at [1000, 477] on button "Submit request" at bounding box center [1044, 490] width 234 height 32
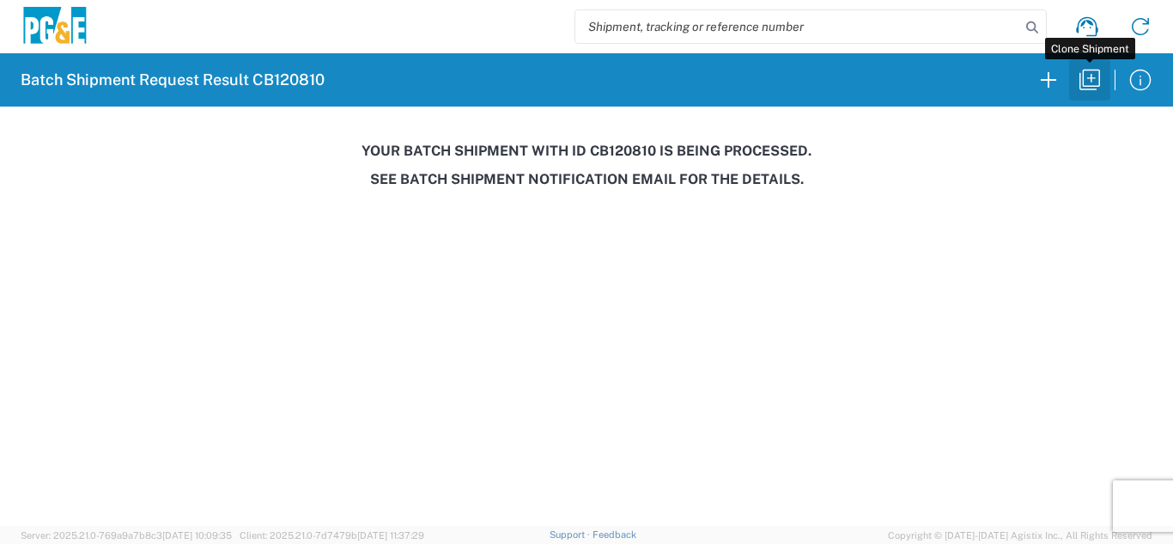
click at [1091, 78] on icon "button" at bounding box center [1089, 80] width 21 height 21
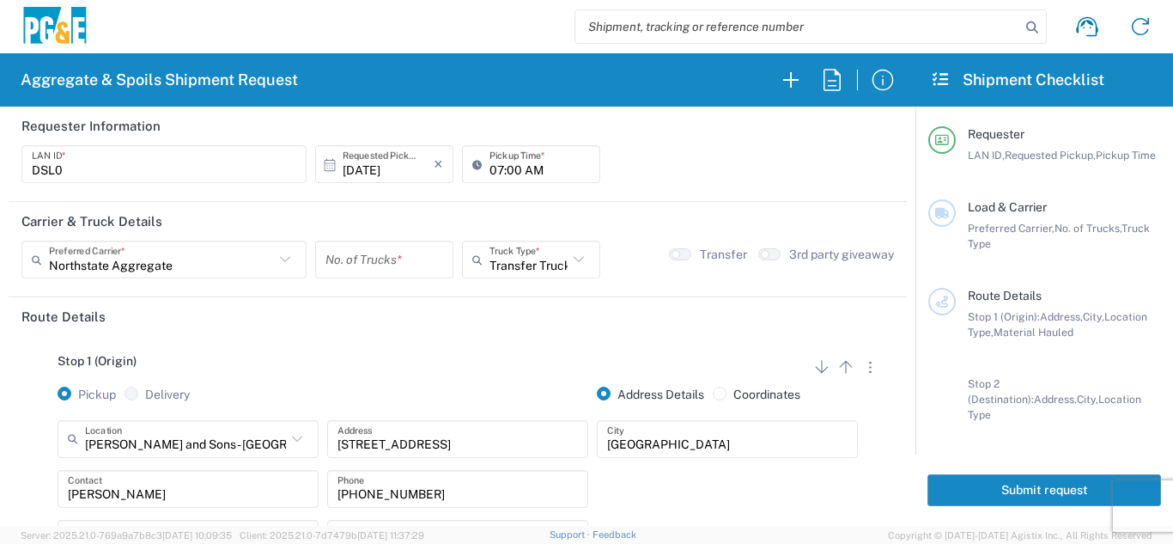
click at [380, 262] on input "number" at bounding box center [384, 260] width 118 height 30
type input "2"
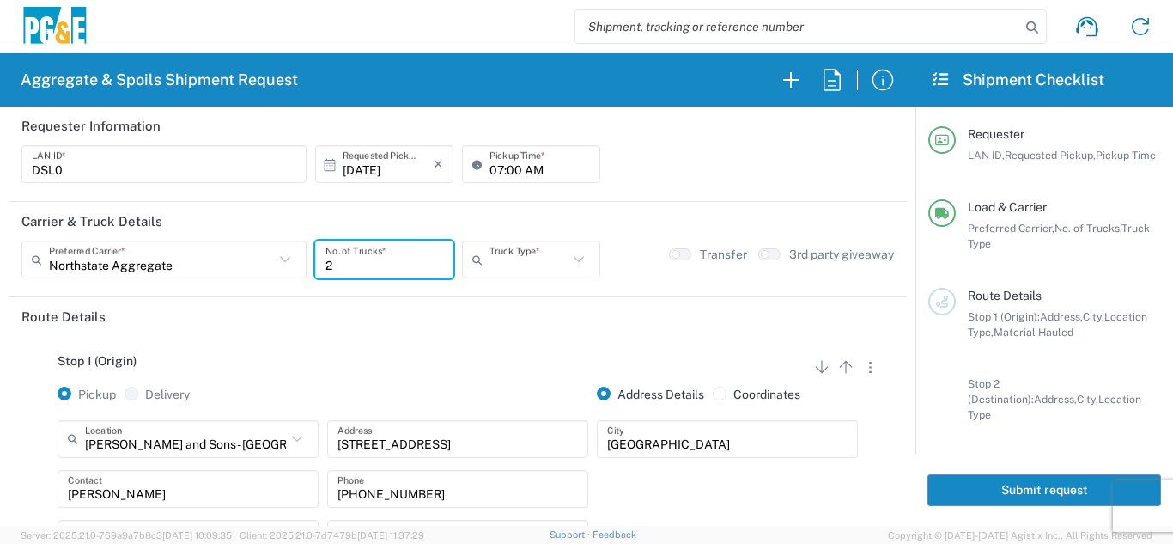
click at [512, 264] on input "text" at bounding box center [528, 260] width 78 height 30
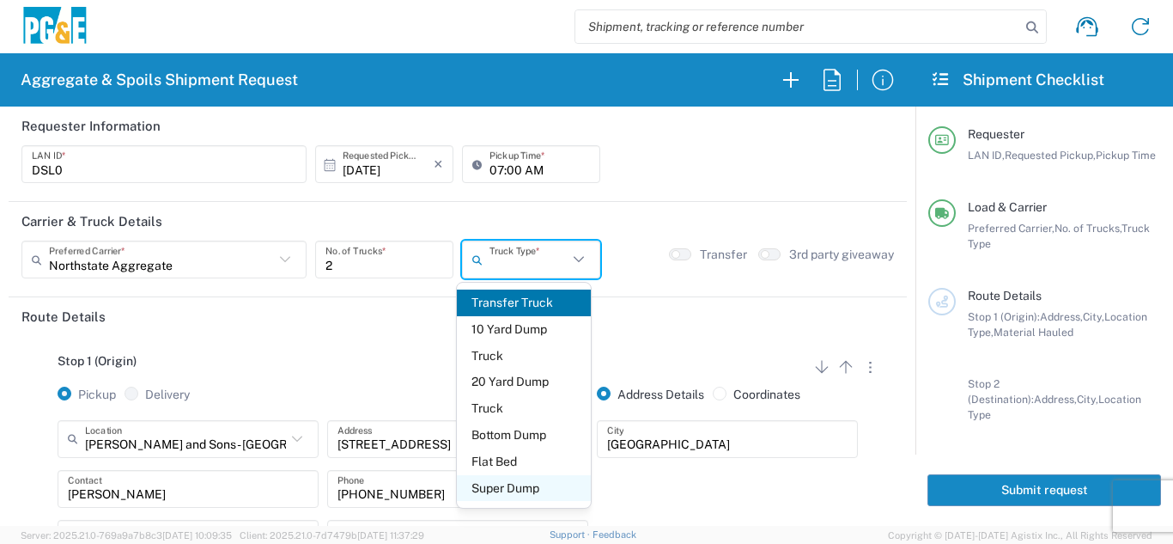
click at [503, 487] on span "Super Dump" at bounding box center [524, 488] width 135 height 27
type input "Super Dump"
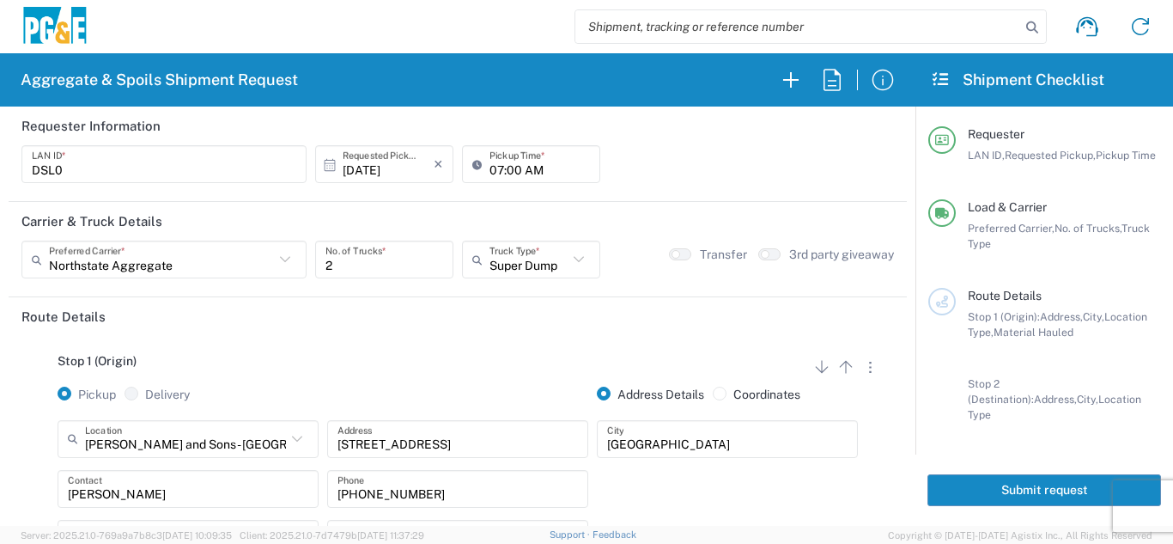
click at [415, 341] on div "Stop 1 (Origin) Add Stop Above Add Stop Below Remove Stop Pickup Delivery Addre…" at bounding box center [457, 471] width 872 height 270
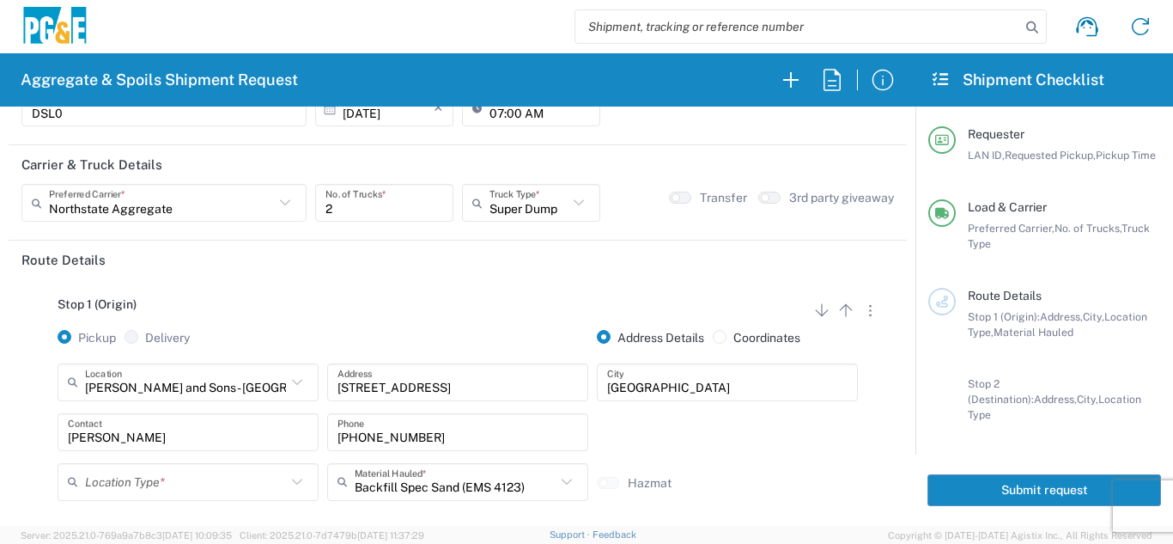
scroll to position [86, 0]
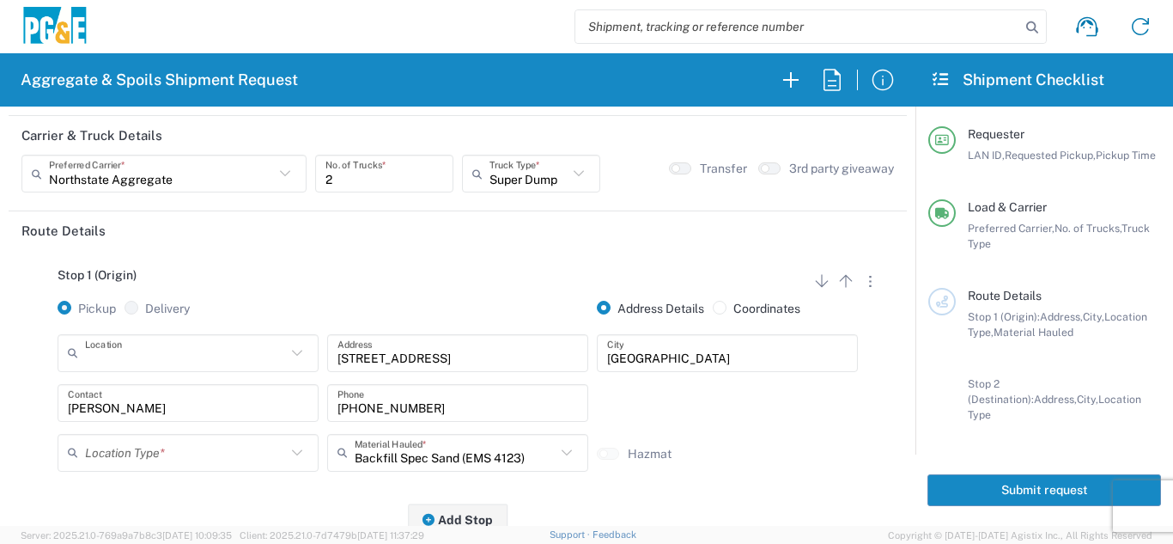
click at [169, 361] on input "text" at bounding box center [185, 352] width 201 height 30
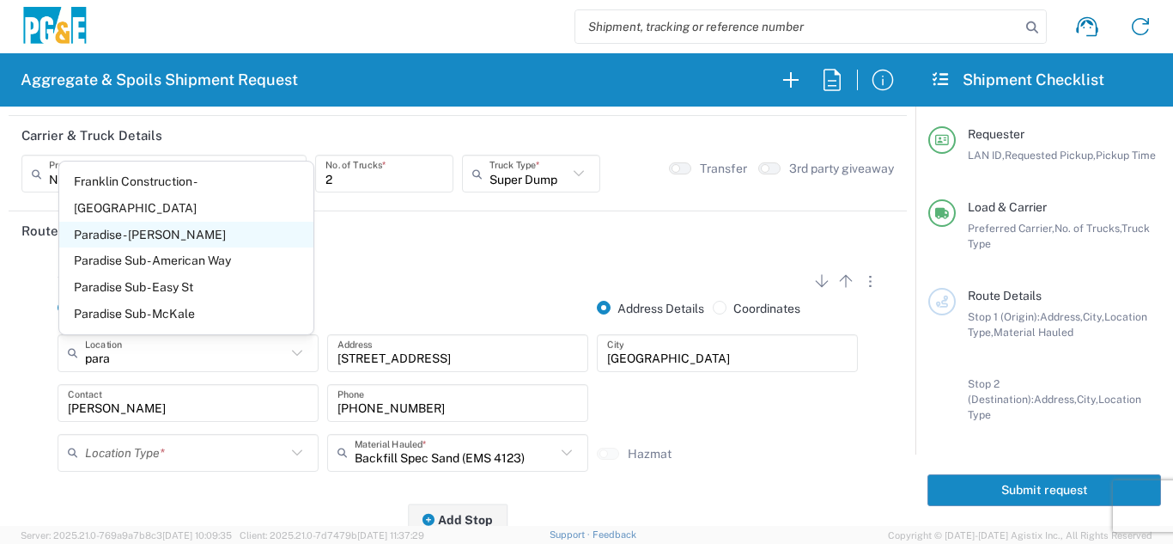
click at [147, 228] on span "Paradise - [PERSON_NAME]" at bounding box center [186, 235] width 254 height 27
type input "Paradise - [PERSON_NAME]"
type input "[STREET_ADDRESS][PERSON_NAME]"
type input "Paradise"
type input "Business No Loading Dock"
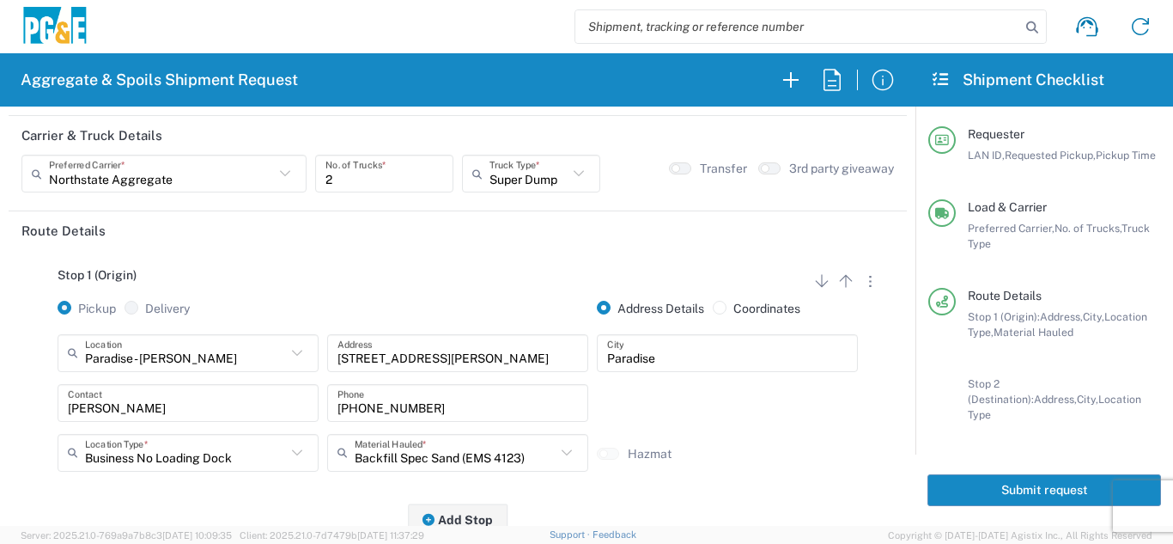
click at [335, 286] on div "Stop 1 (Origin) Add Stop Above Add Stop Below Remove Stop" at bounding box center [457, 284] width 872 height 33
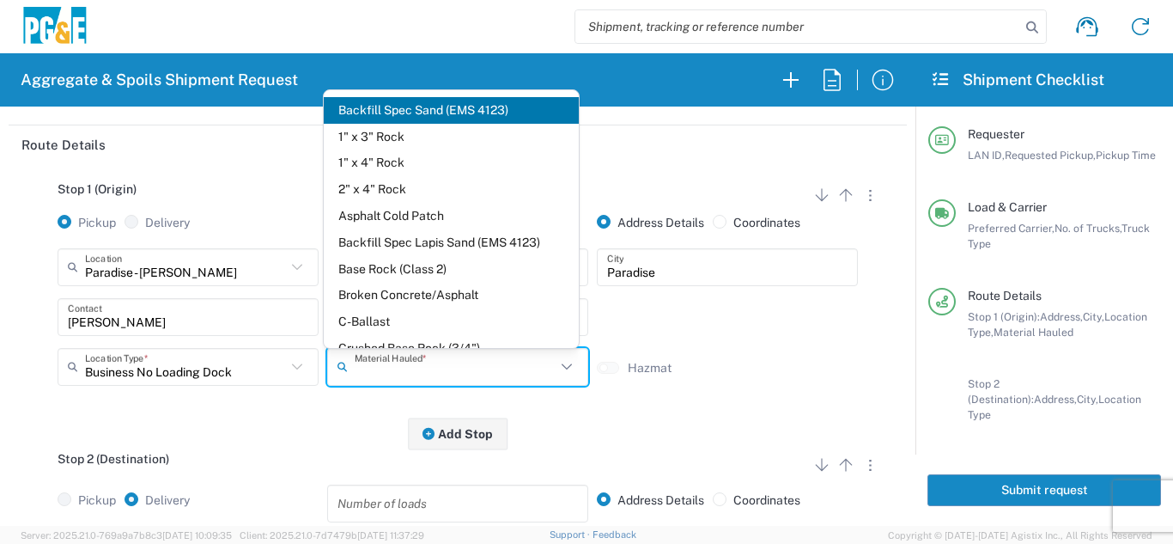
click at [365, 379] on input "text" at bounding box center [455, 366] width 201 height 30
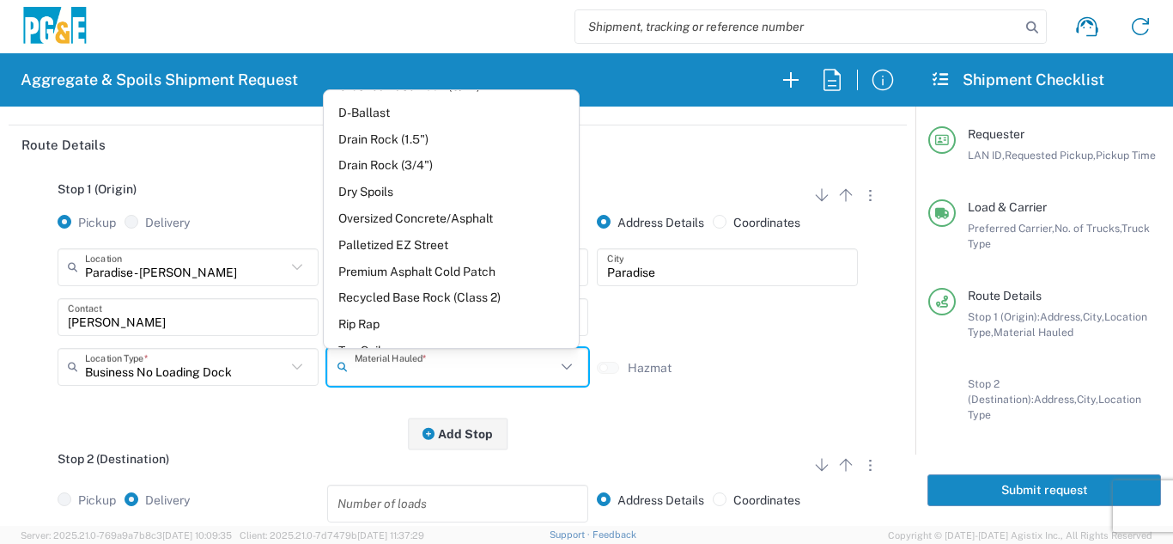
scroll to position [285, 0]
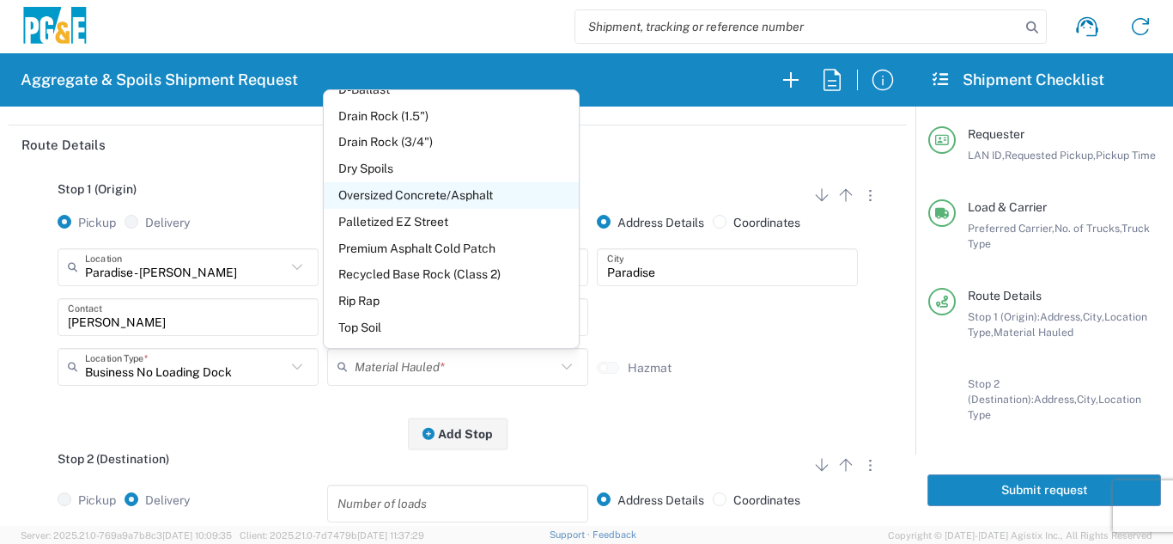
click at [416, 196] on span "Oversized Concrete/Asphalt" at bounding box center [451, 195] width 254 height 27
type input "Oversized Concrete/Asphalt"
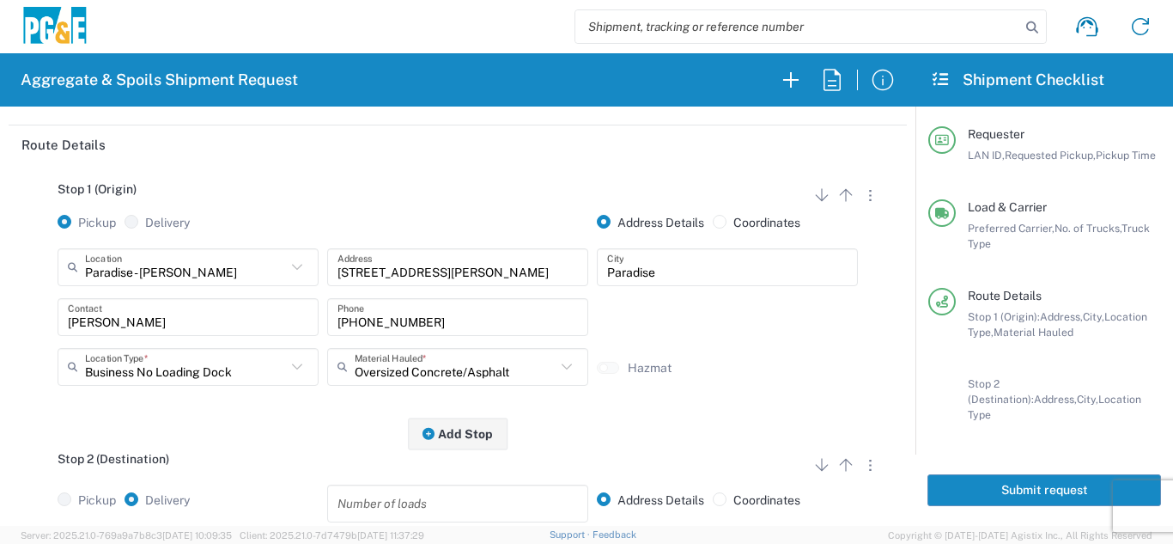
click at [237, 422] on div "Stop 1 (Origin) Add Stop Above Add Stop Below Remove Stop Pickup Delivery Addre…" at bounding box center [457, 299] width 872 height 270
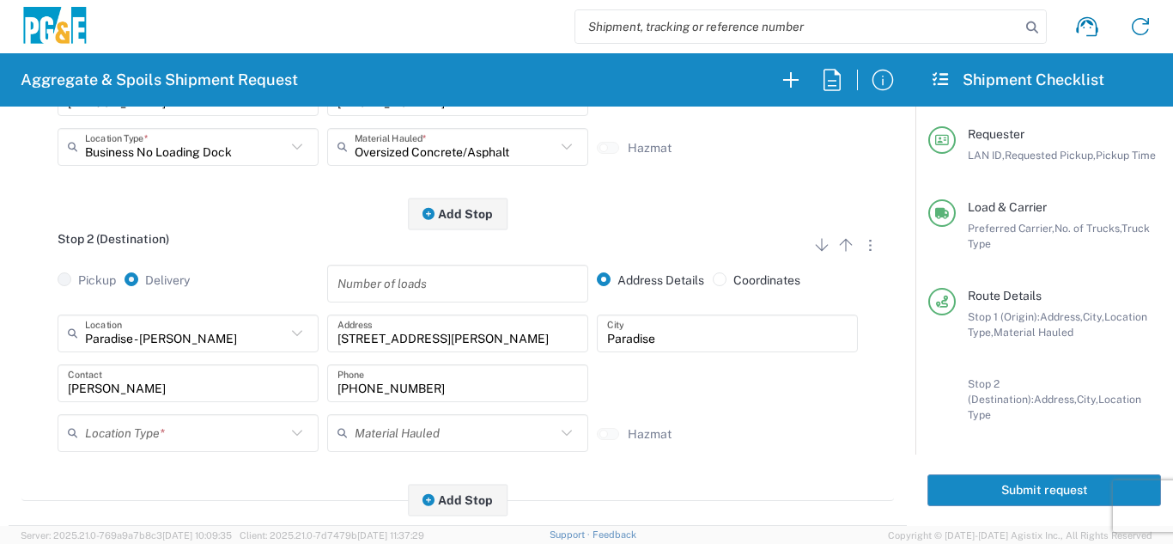
scroll to position [429, 0]
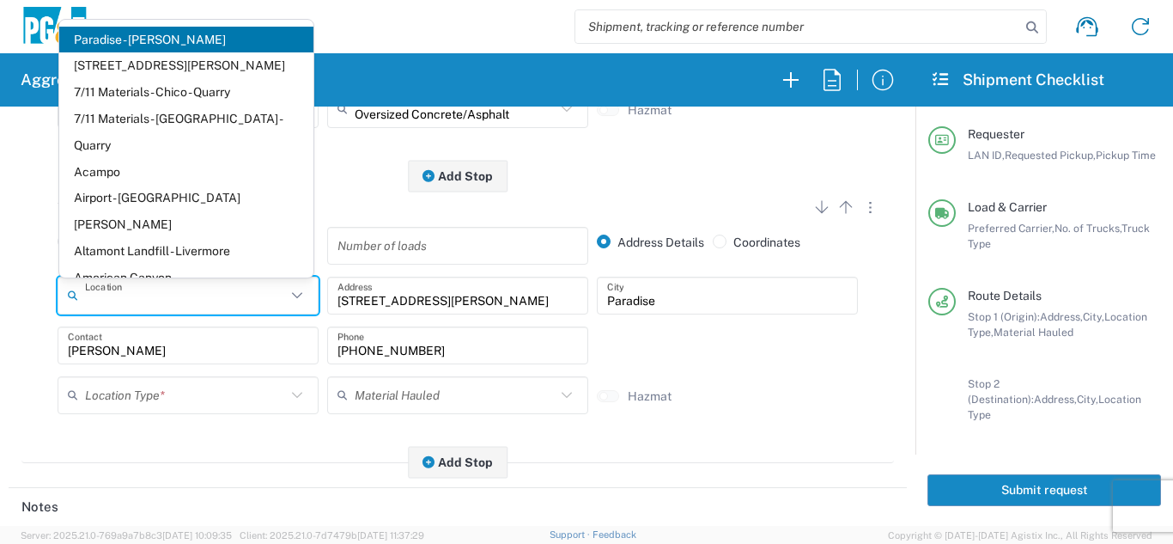
click at [192, 303] on input "text" at bounding box center [185, 295] width 201 height 30
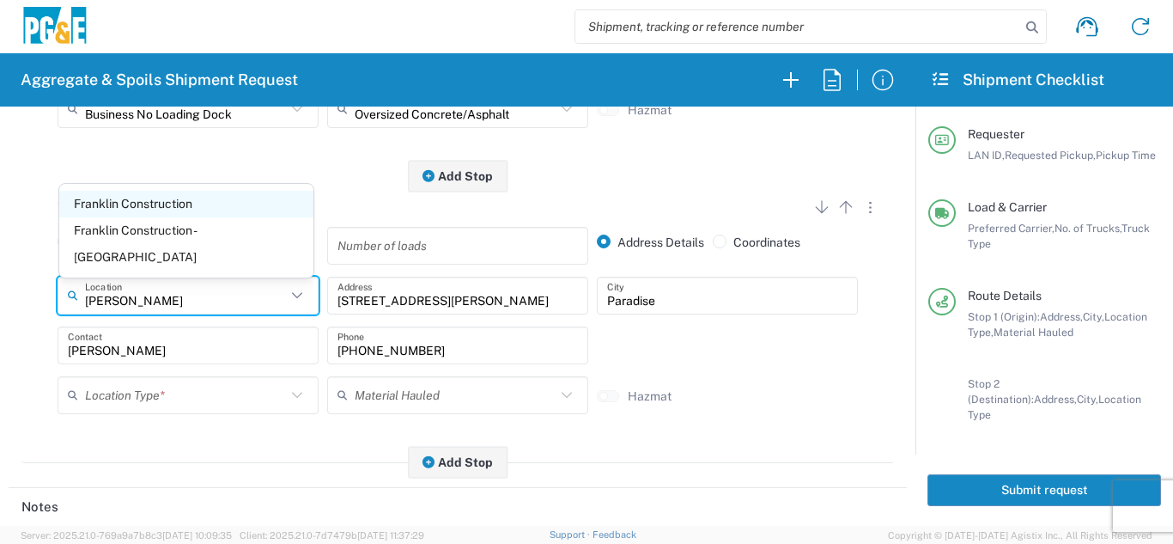
click at [181, 217] on span "Franklin Construction" at bounding box center [186, 204] width 254 height 27
type input "Franklin Construction"
type input "Vina Rd"
type input "Vina"
type input "Business No Loading Dock"
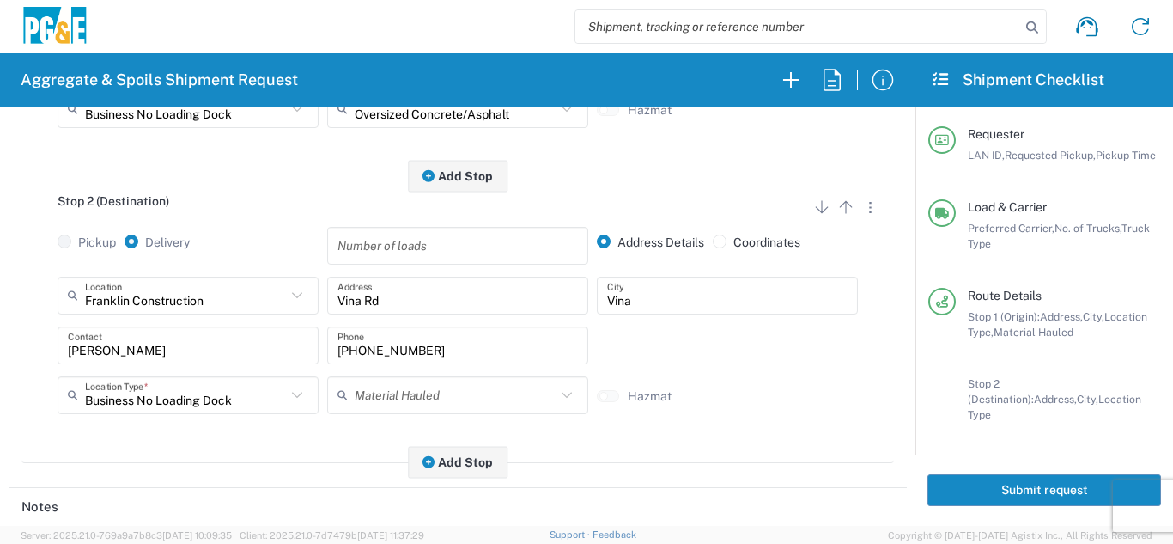
click at [195, 453] on div "Stop 2 (Destination) Add Stop Above Add Stop Below Remove Stop Pickup Delivery …" at bounding box center [457, 319] width 872 height 287
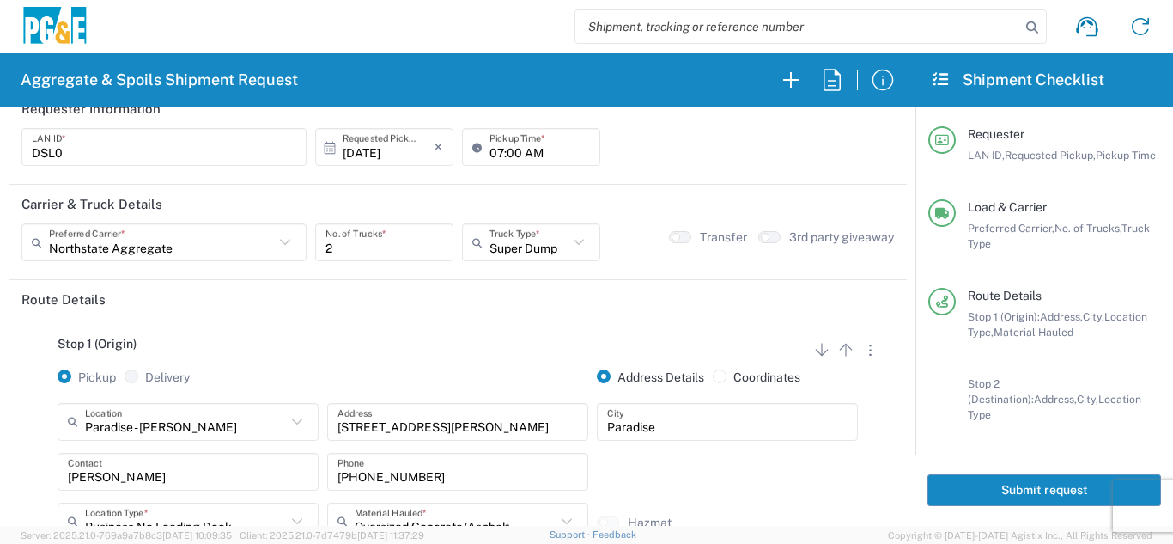
scroll to position [0, 0]
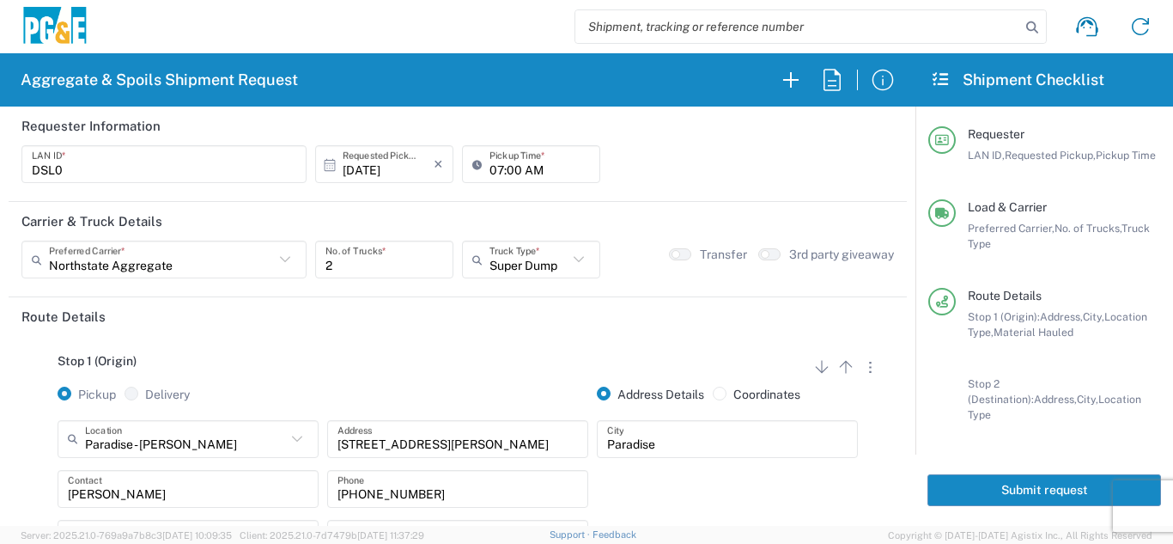
click at [974, 482] on button "Submit request" at bounding box center [1044, 490] width 234 height 32
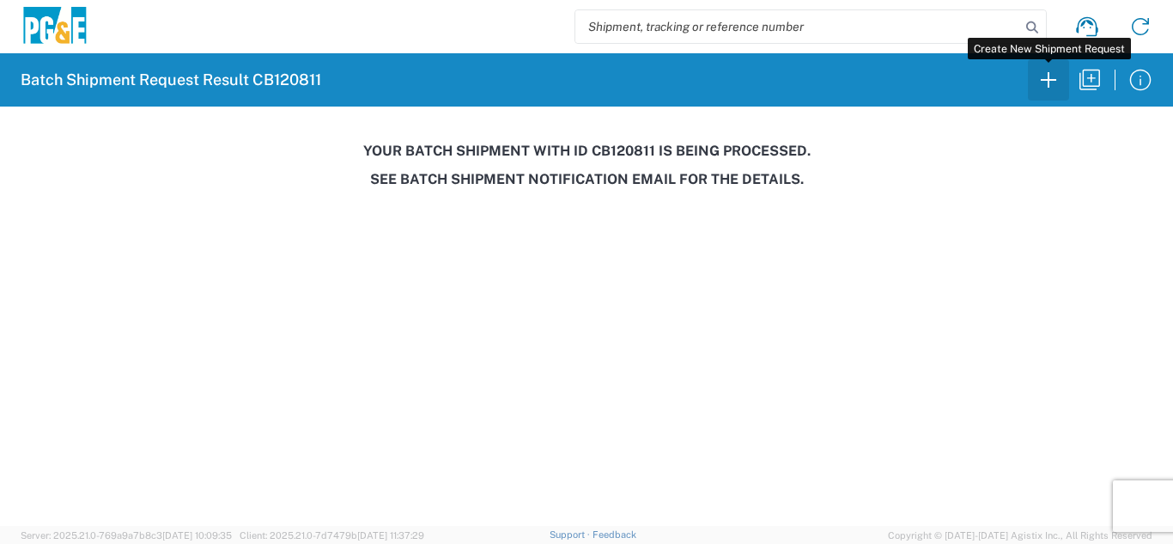
click at [1049, 82] on icon "button" at bounding box center [1048, 79] width 27 height 27
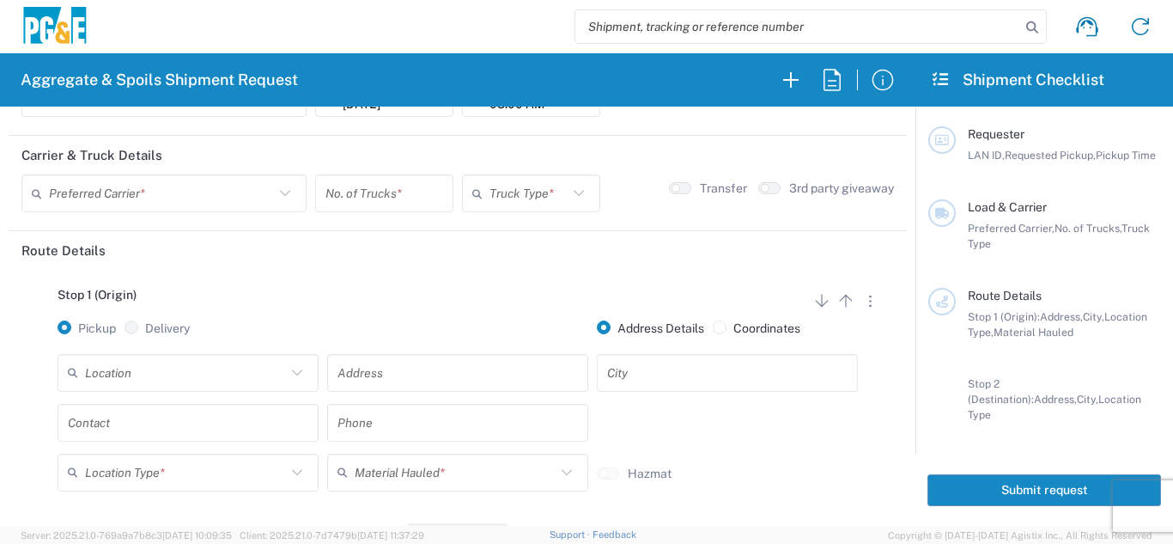
scroll to position [86, 0]
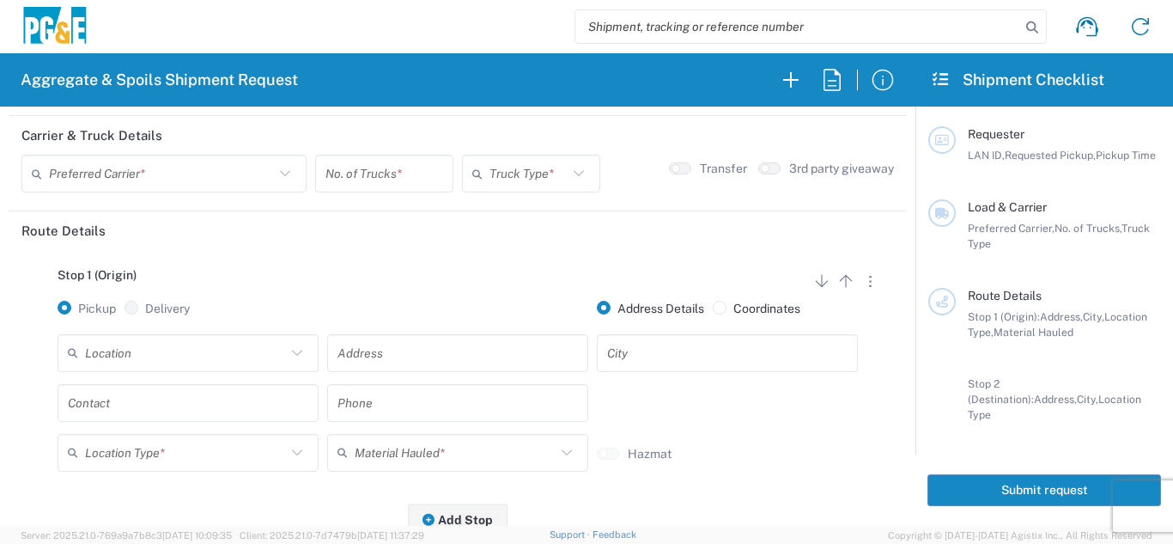
click at [179, 375] on div "Location [STREET_ADDRESS][PERSON_NAME] - Quarry 7/11 Materials - [GEOGRAPHIC_DA…" at bounding box center [188, 359] width 270 height 50
click at [185, 348] on input "text" at bounding box center [185, 352] width 201 height 30
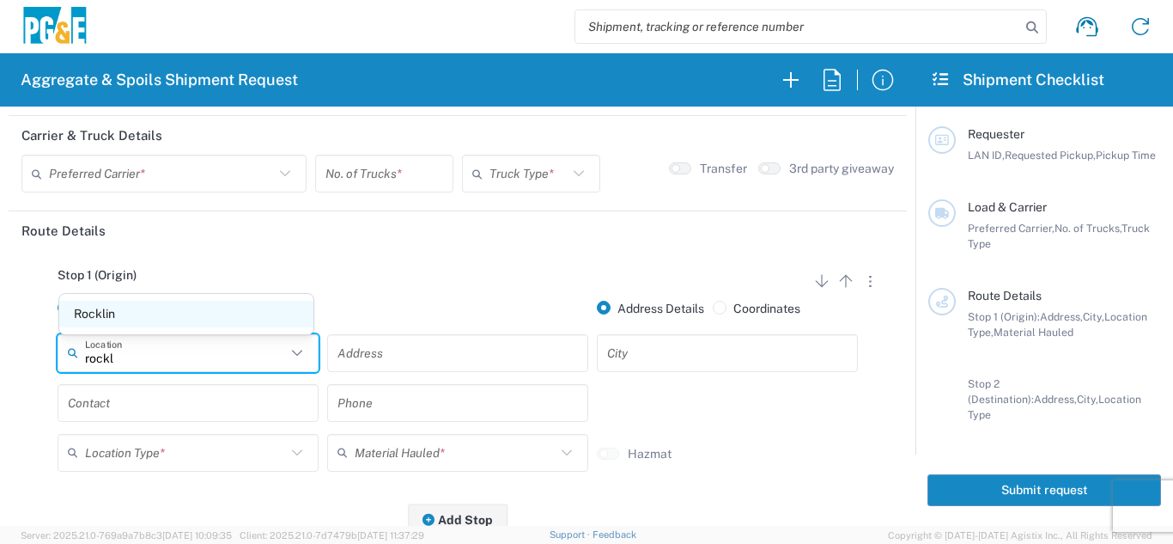
click at [180, 310] on span "Rocklin" at bounding box center [186, 314] width 254 height 27
type input "Rocklin"
type input "[STREET_ADDRESS]"
type input "Rocklin"
type input "Business No Loading Dock"
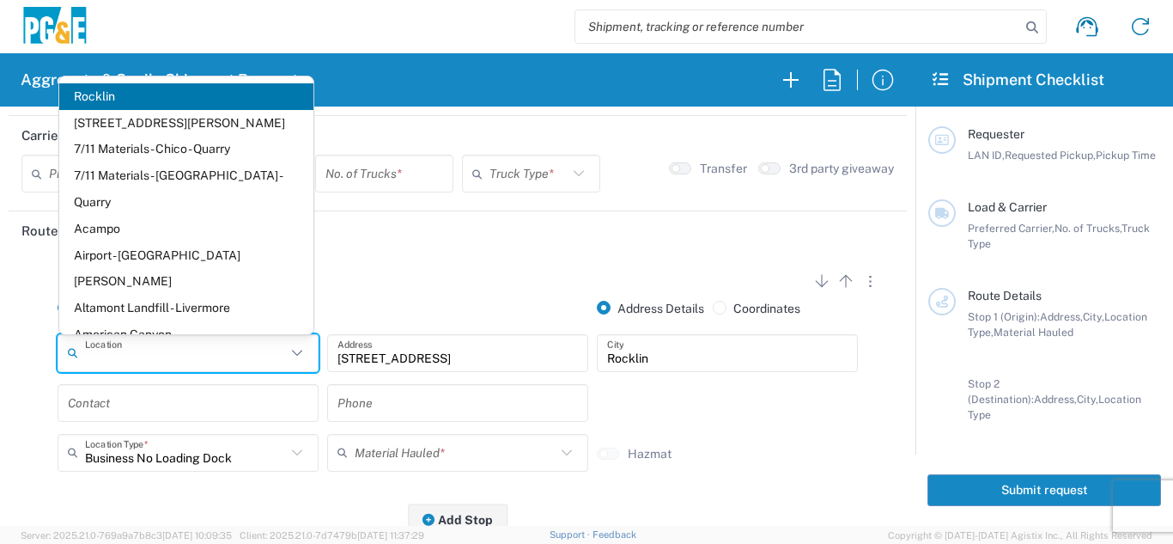
drag, startPoint x: 152, startPoint y: 345, endPoint x: 15, endPoint y: 349, distance: 136.6
click at [15, 349] on main "Stop 1 (Origin) Add Stop Above Add Stop Below Remove Stop Pickup Delivery Addre…" at bounding box center [458, 537] width 898 height 574
type input "Rocklin"
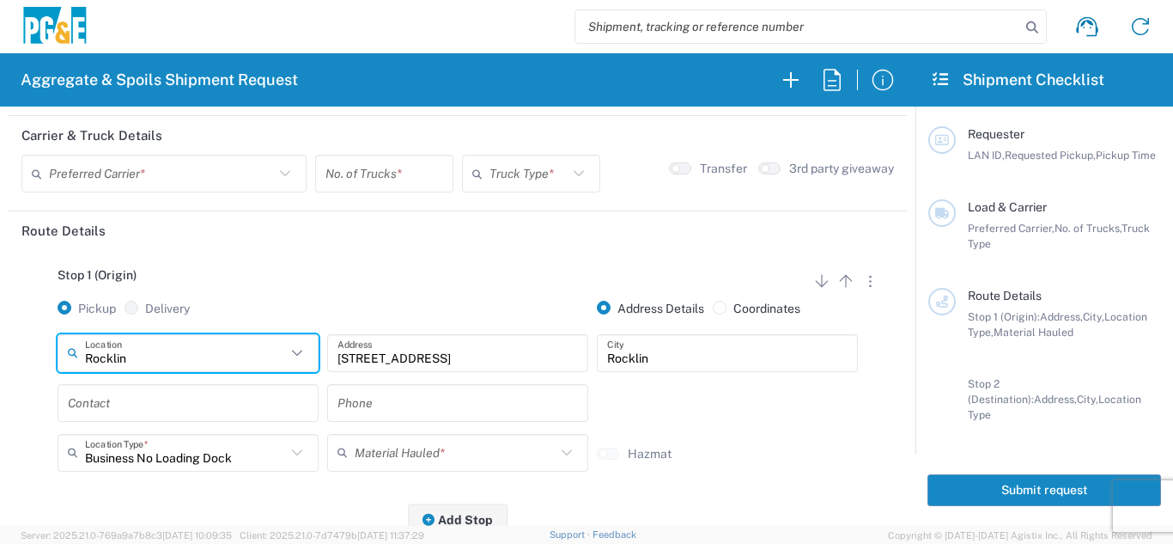
drag, startPoint x: 70, startPoint y: 356, endPoint x: 20, endPoint y: 349, distance: 50.3
click at [15, 355] on main "Stop 1 (Origin) Add Stop Above Add Stop Below Remove Stop Pickup Delivery Addre…" at bounding box center [458, 537] width 898 height 574
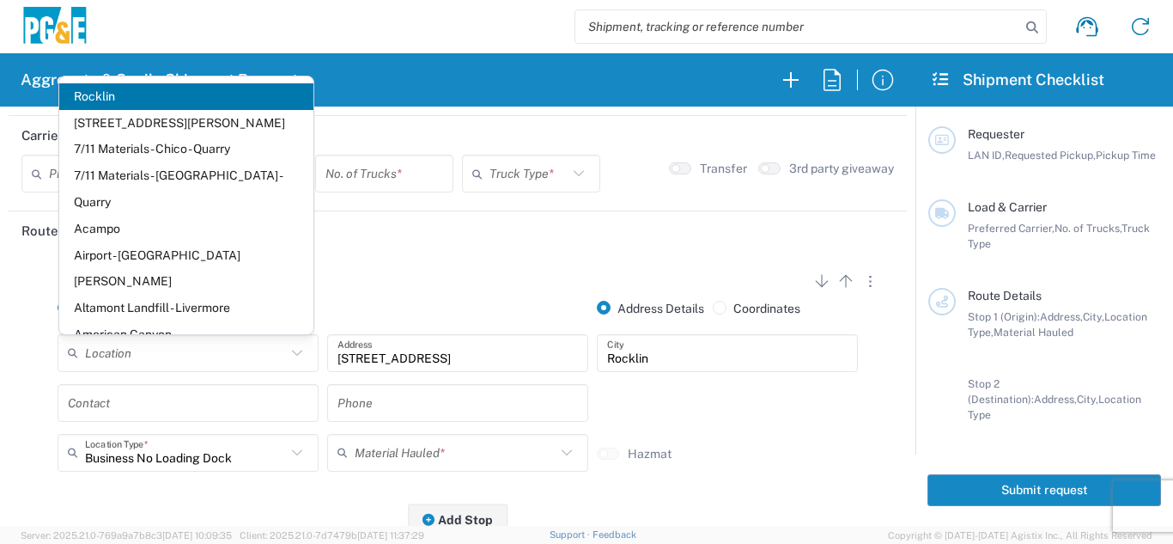
click at [882, 303] on div "Pickup Delivery Address Details Coordinates" at bounding box center [457, 317] width 881 height 33
type input "Rocklin"
